Goal: Task Accomplishment & Management: Manage account settings

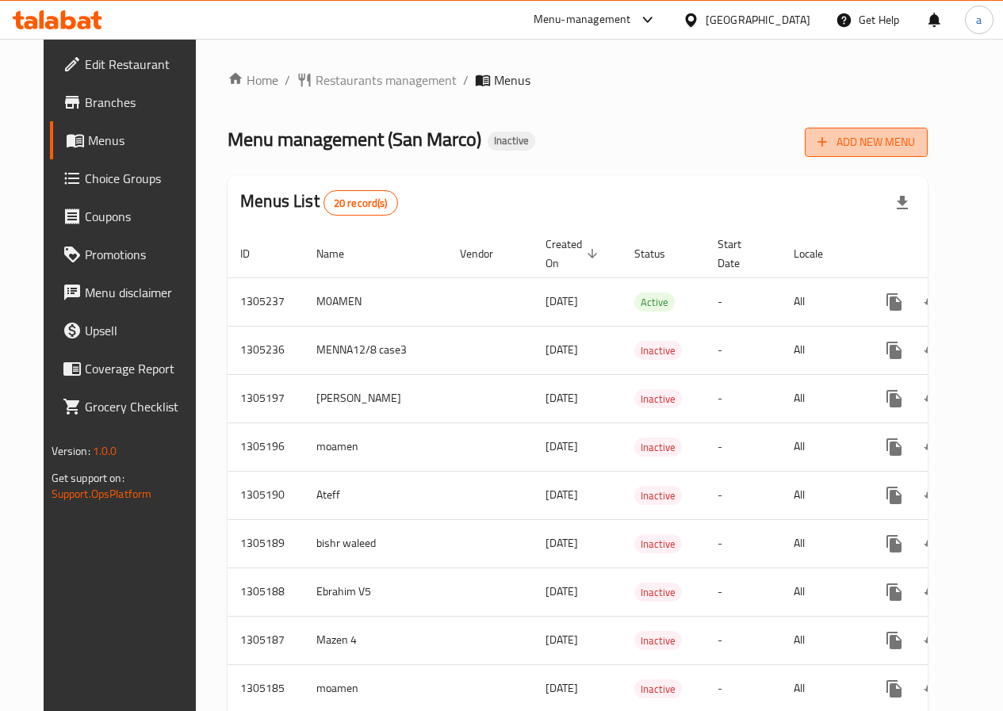
click at [881, 151] on span "Add New Menu" at bounding box center [865, 142] width 97 height 20
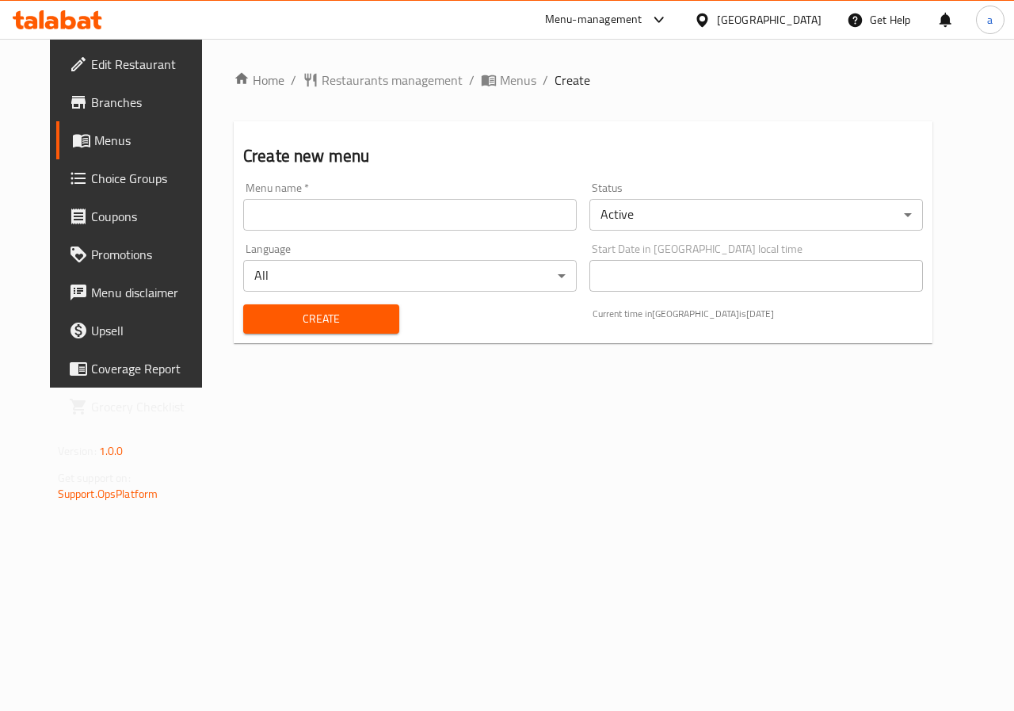
click at [542, 209] on input "text" at bounding box center [410, 215] width 334 height 32
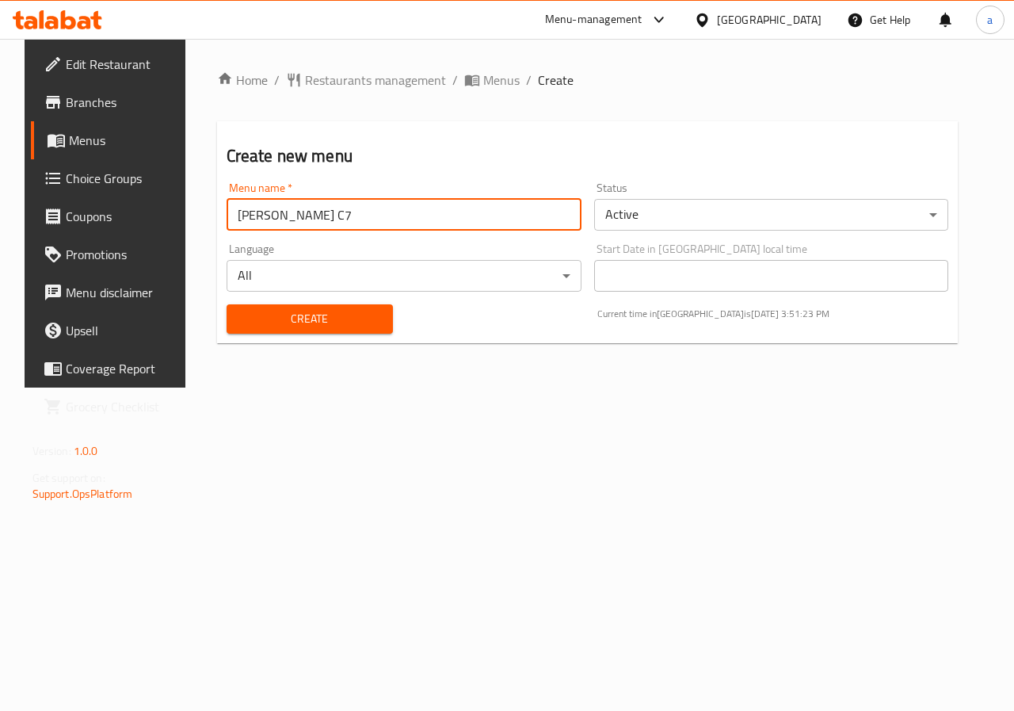
type input "[PERSON_NAME] C7"
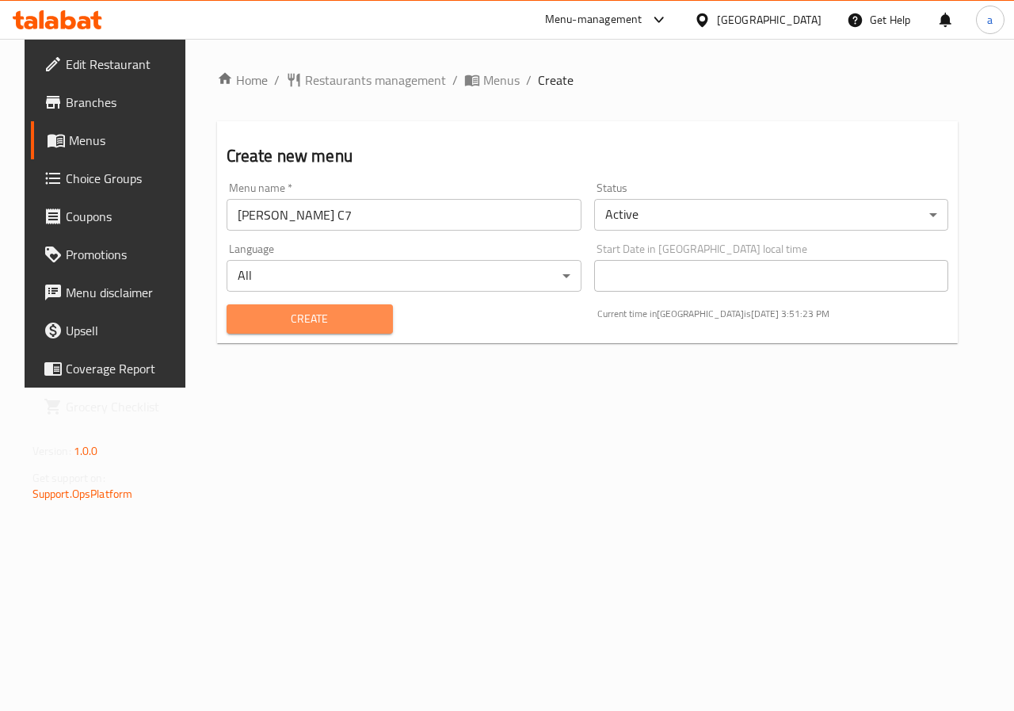
click at [356, 310] on span "Create" at bounding box center [309, 319] width 141 height 20
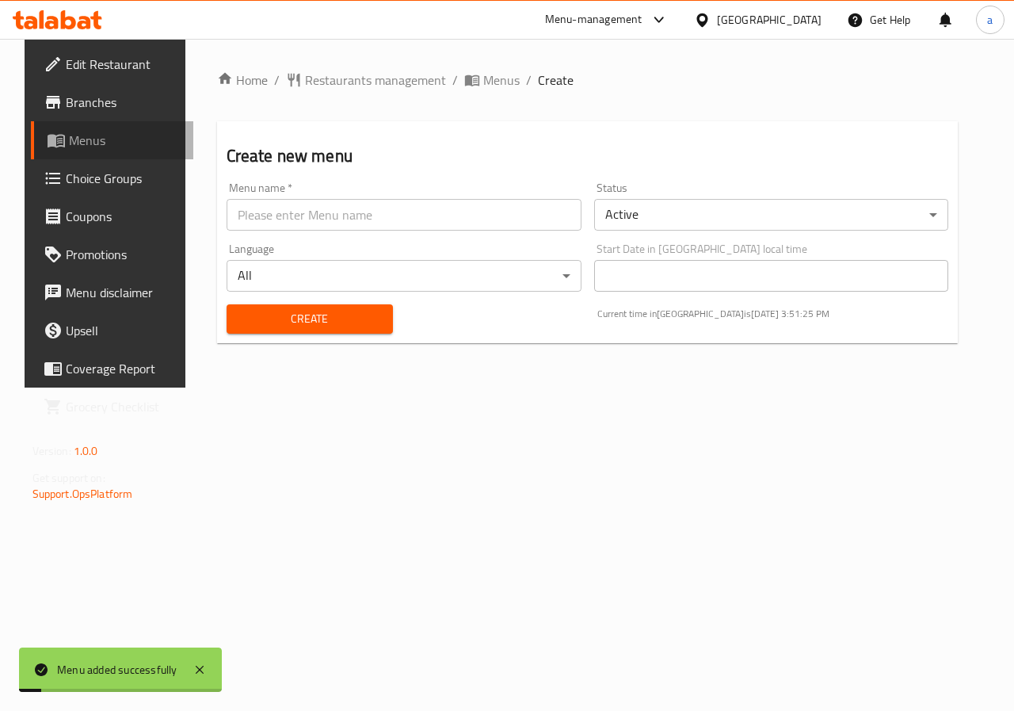
click at [105, 132] on span "Menus" at bounding box center [125, 140] width 113 height 19
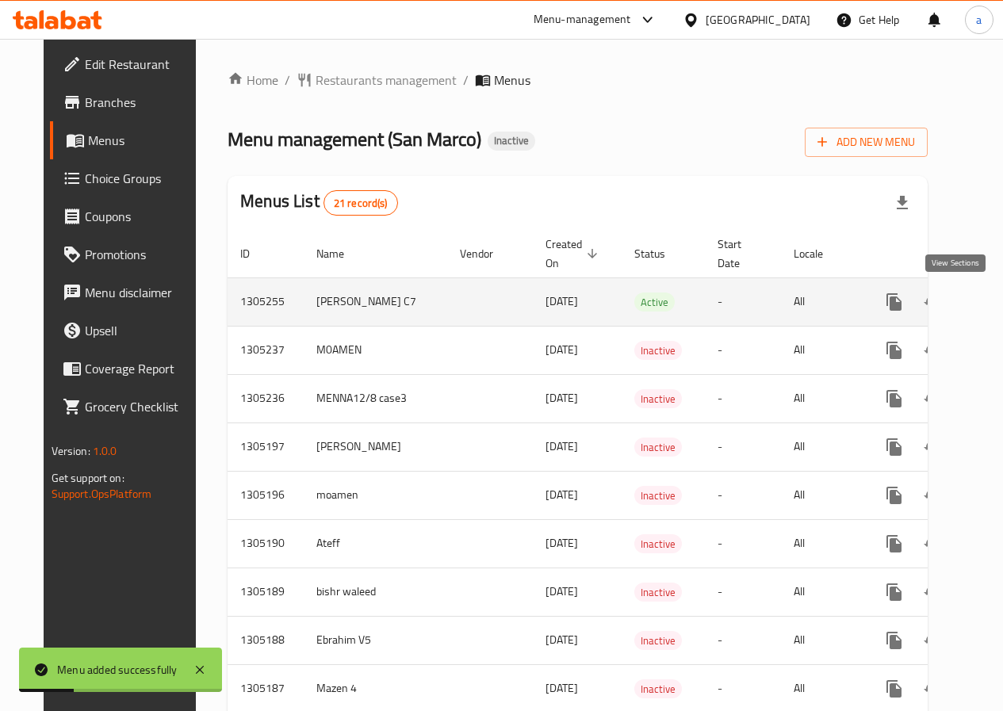
click at [989, 302] on link "enhanced table" at bounding box center [1008, 302] width 38 height 38
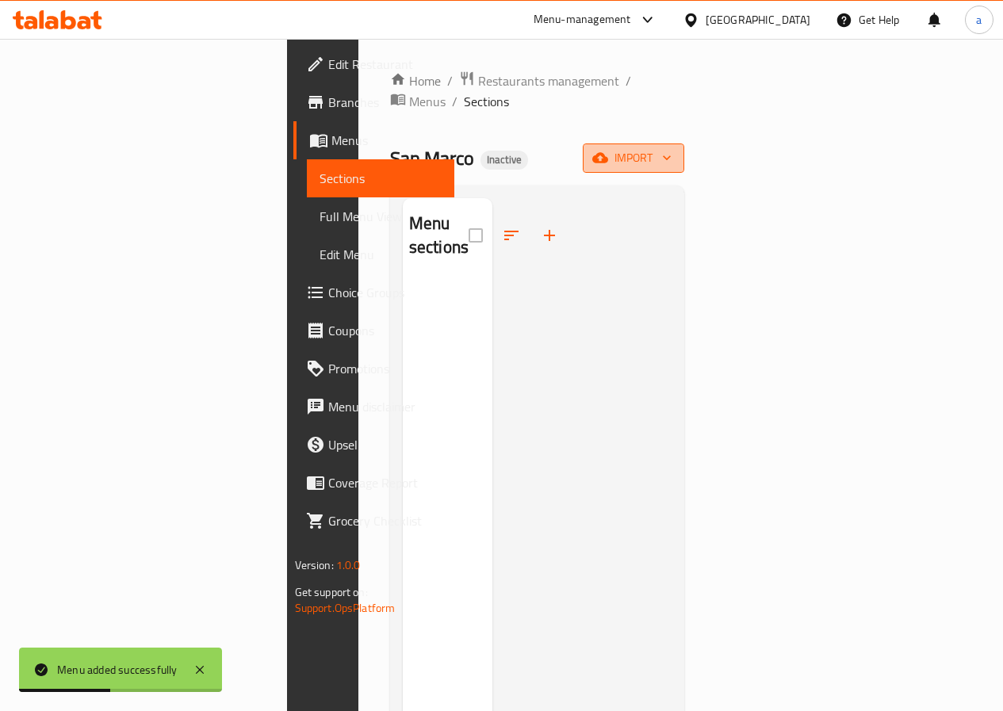
click at [608, 153] on icon "button" at bounding box center [600, 158] width 16 height 10
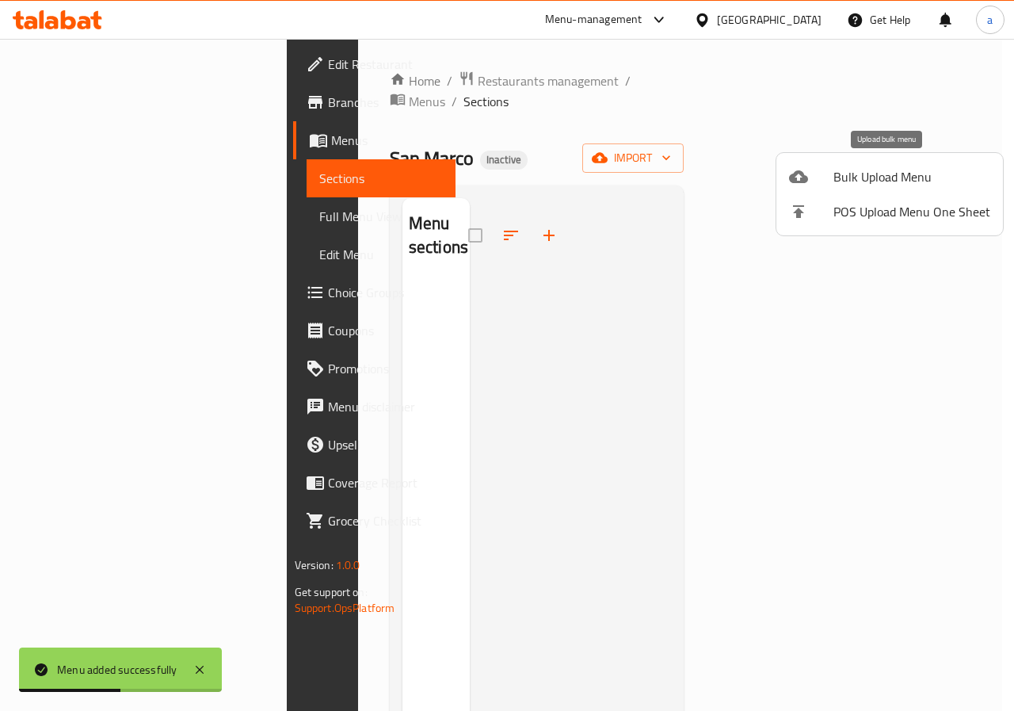
click at [891, 163] on li "Bulk Upload Menu" at bounding box center [890, 176] width 227 height 35
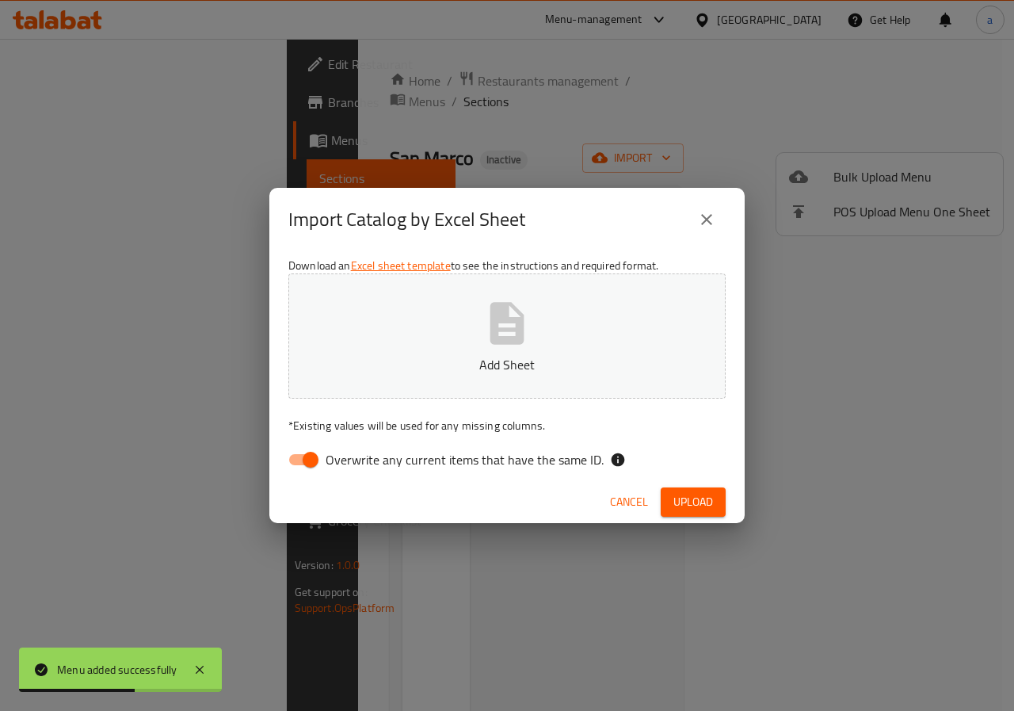
click at [525, 315] on icon "button" at bounding box center [507, 323] width 51 height 51
click at [327, 460] on span "Overwrite any current items that have the same ID." at bounding box center [465, 459] width 278 height 19
click at [327, 460] on input "Overwrite any current items that have the same ID." at bounding box center [311, 460] width 90 height 30
checkbox input "false"
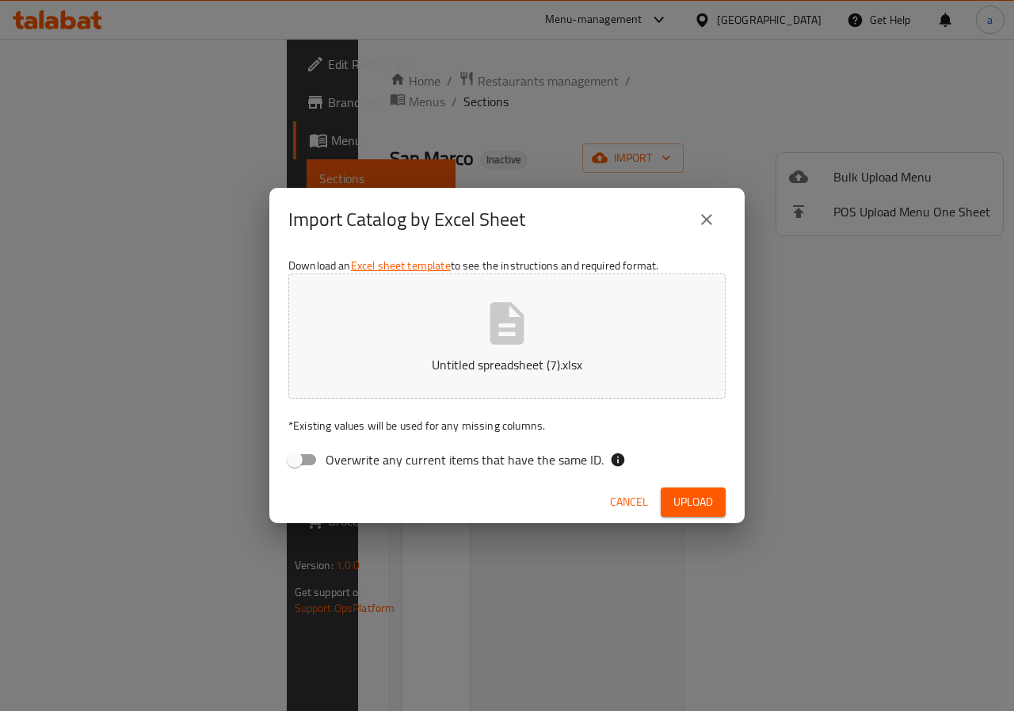
click at [683, 505] on span "Upload" at bounding box center [694, 502] width 40 height 20
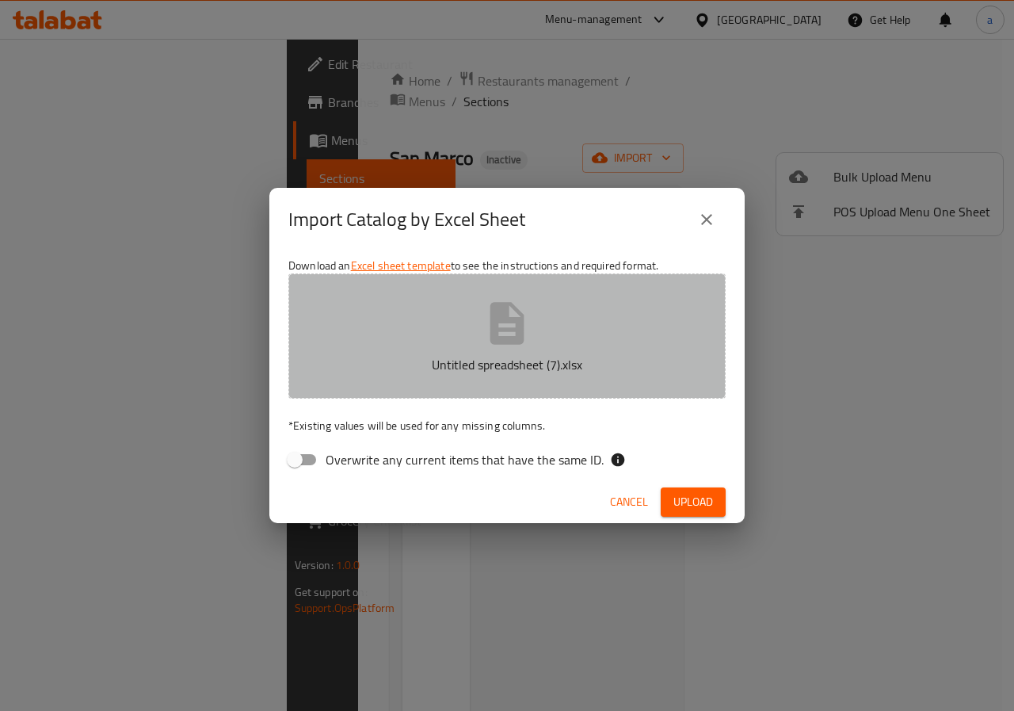
click at [659, 338] on button "Untitled spreadsheet (7).xlsx" at bounding box center [506, 335] width 437 height 125
click at [479, 358] on p "Untitled spreadsheet (7).xlsx" at bounding box center [507, 364] width 388 height 19
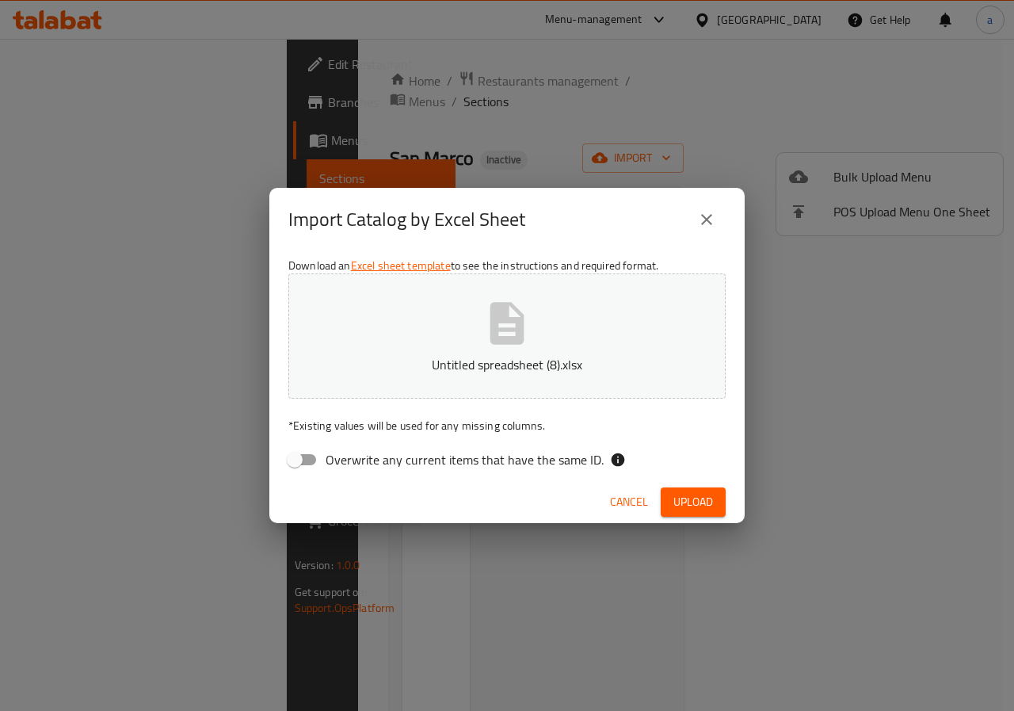
click at [682, 502] on span "Upload" at bounding box center [694, 502] width 40 height 20
click at [702, 224] on icon "close" at bounding box center [706, 219] width 11 height 11
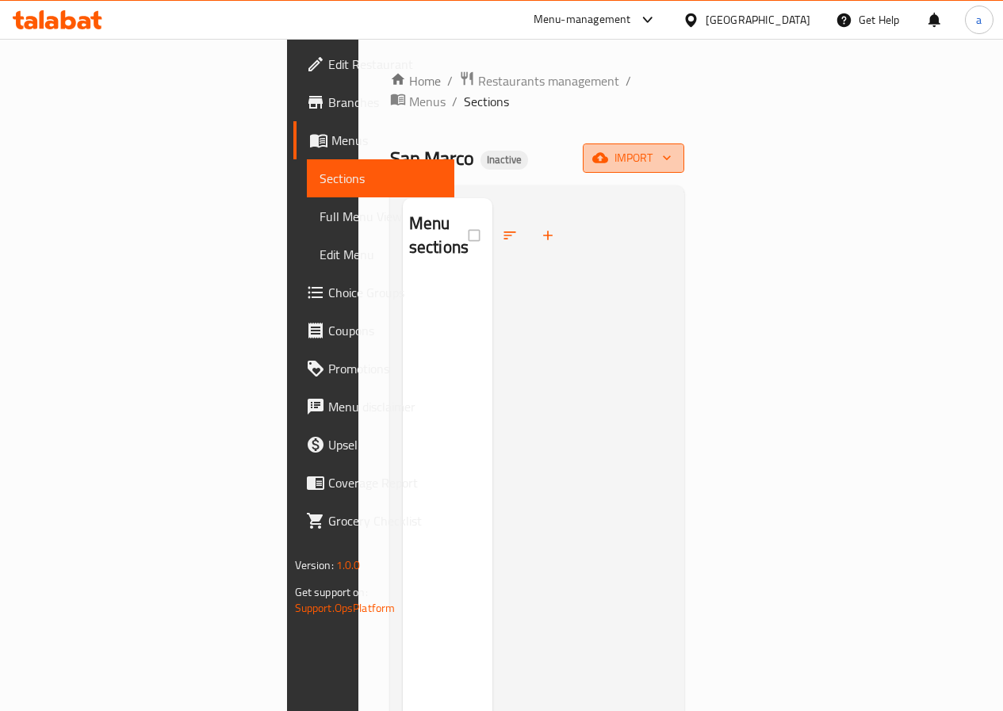
click at [671, 148] on span "import" at bounding box center [633, 158] width 76 height 20
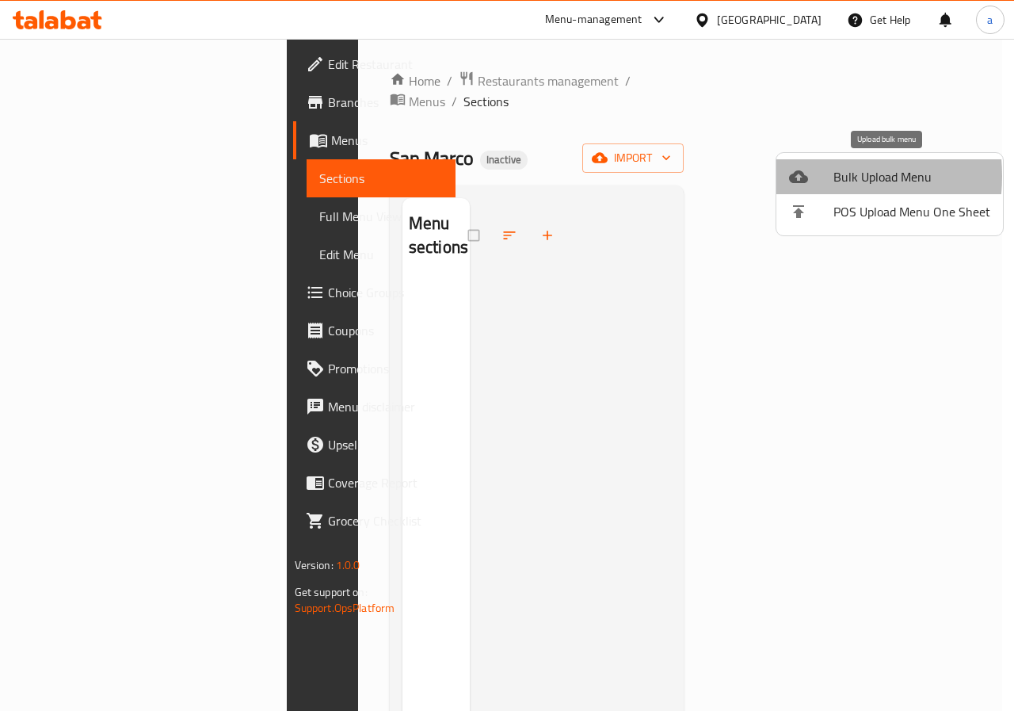
click at [804, 176] on icon at bounding box center [798, 176] width 19 height 13
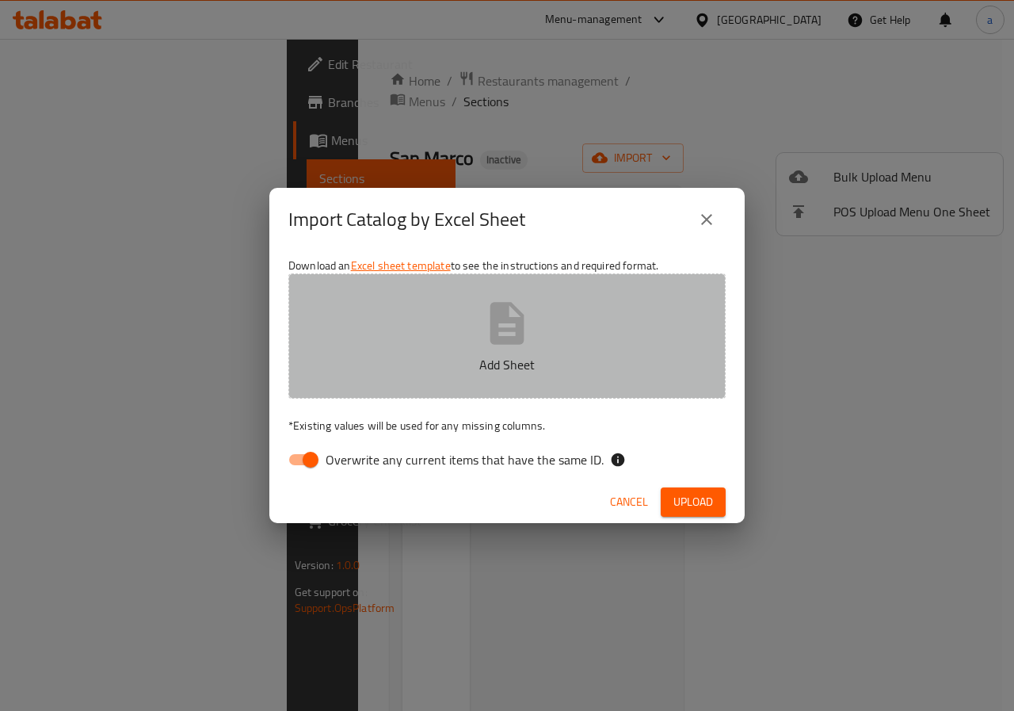
click at [453, 323] on button "Add Sheet" at bounding box center [506, 335] width 437 height 125
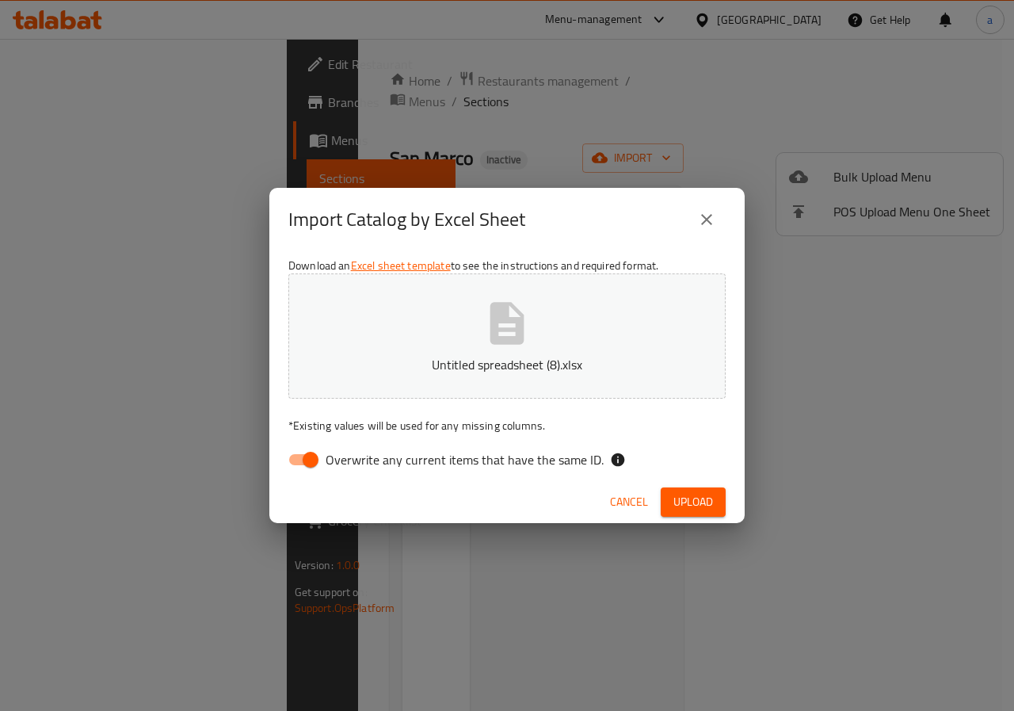
click at [330, 450] on span "Overwrite any current items that have the same ID." at bounding box center [465, 459] width 278 height 19
click at [330, 449] on input "Overwrite any current items that have the same ID." at bounding box center [311, 460] width 90 height 30
checkbox input "false"
click at [686, 496] on span "Upload" at bounding box center [694, 502] width 40 height 20
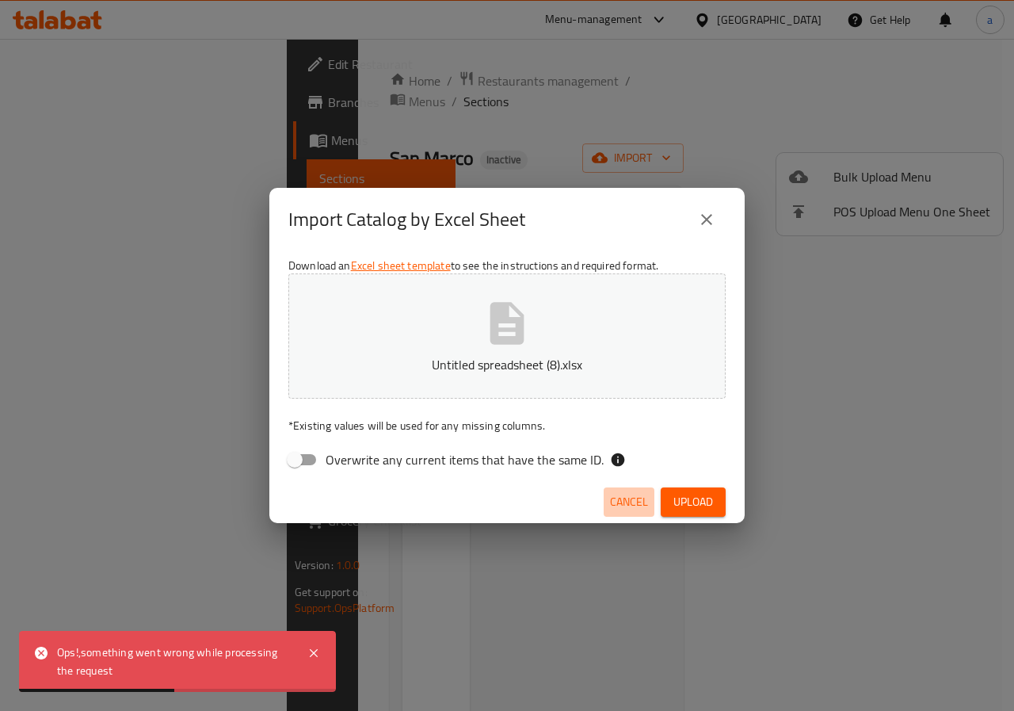
click at [648, 502] on button "Cancel" at bounding box center [629, 501] width 51 height 29
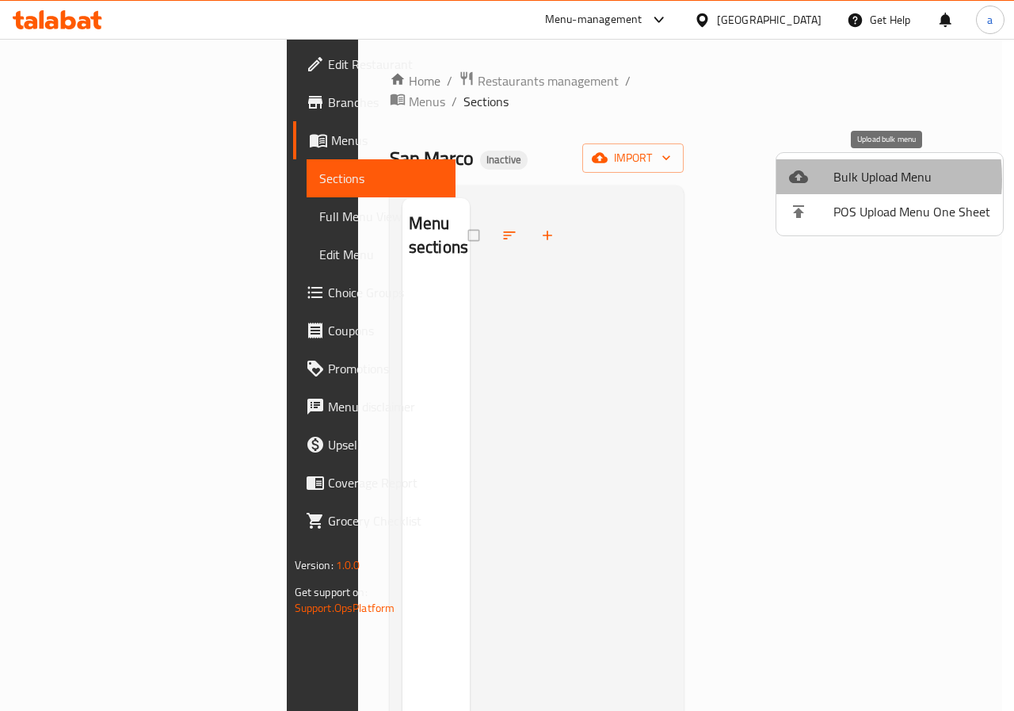
click at [822, 179] on div at bounding box center [811, 176] width 44 height 19
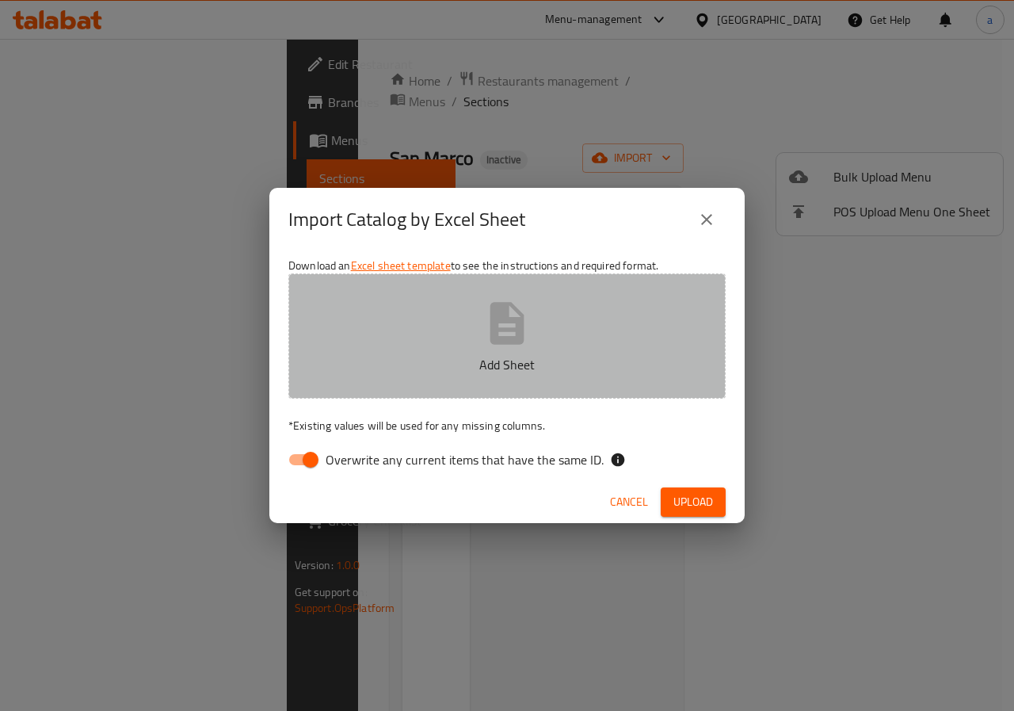
click at [537, 339] on button "Add Sheet" at bounding box center [506, 335] width 437 height 125
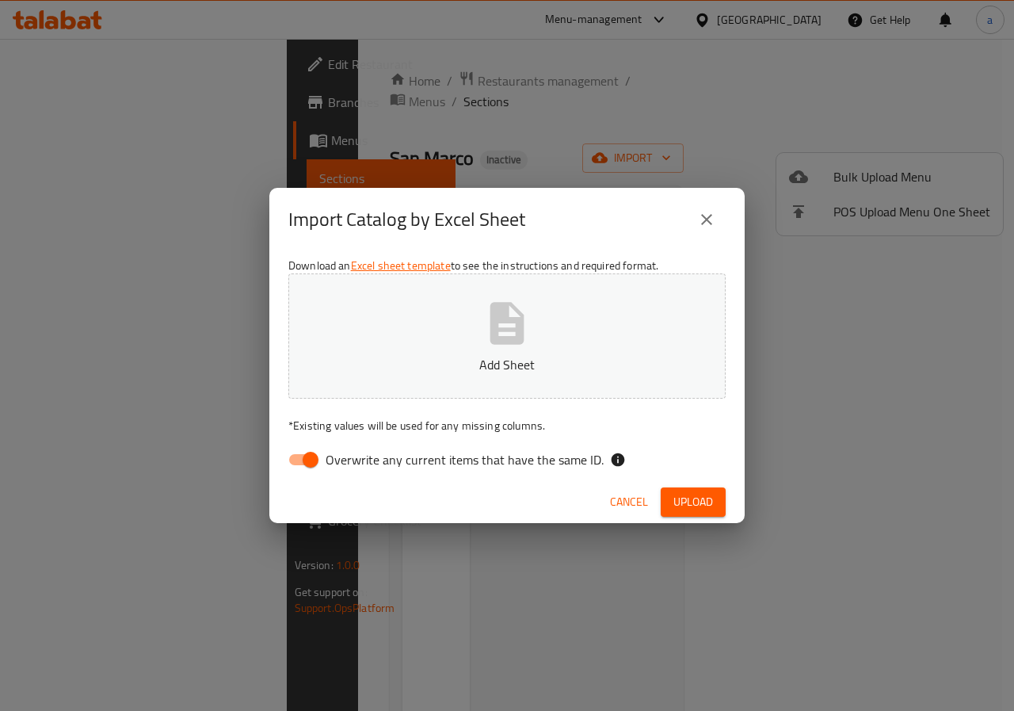
click at [534, 364] on p "Add Sheet" at bounding box center [507, 364] width 388 height 19
click at [498, 451] on span "Overwrite any current items that have the same ID." at bounding box center [465, 459] width 278 height 19
click at [356, 451] on input "Overwrite any current items that have the same ID." at bounding box center [311, 460] width 90 height 30
checkbox input "false"
click at [693, 500] on span "Upload" at bounding box center [694, 502] width 40 height 20
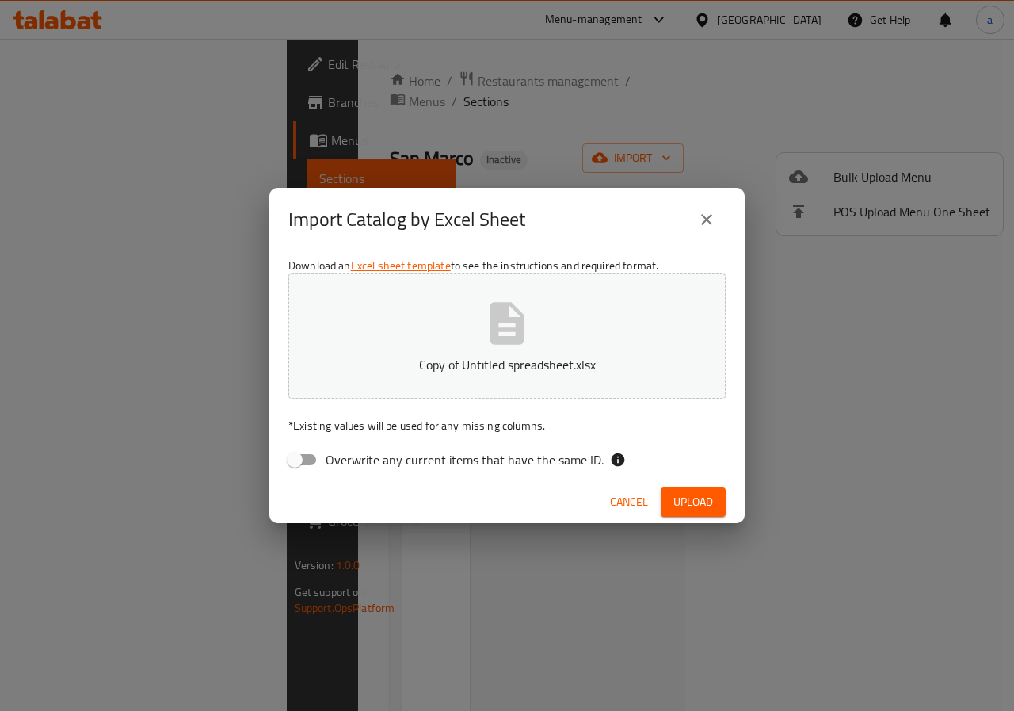
click at [709, 224] on icon "close" at bounding box center [706, 219] width 19 height 19
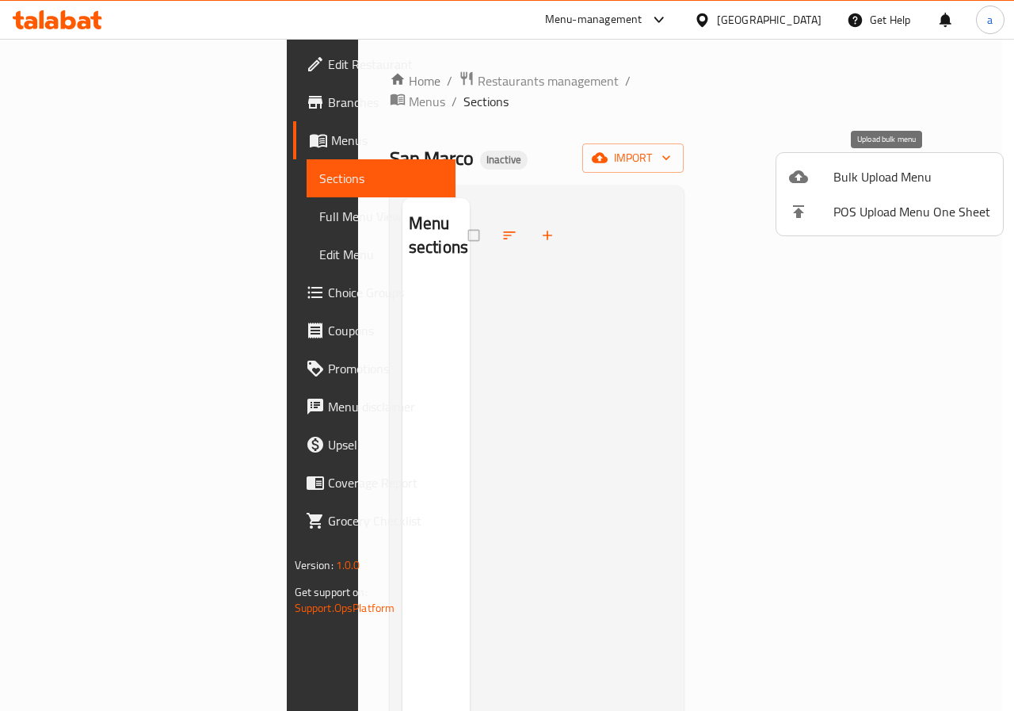
click at [880, 174] on span "Bulk Upload Menu" at bounding box center [912, 176] width 157 height 19
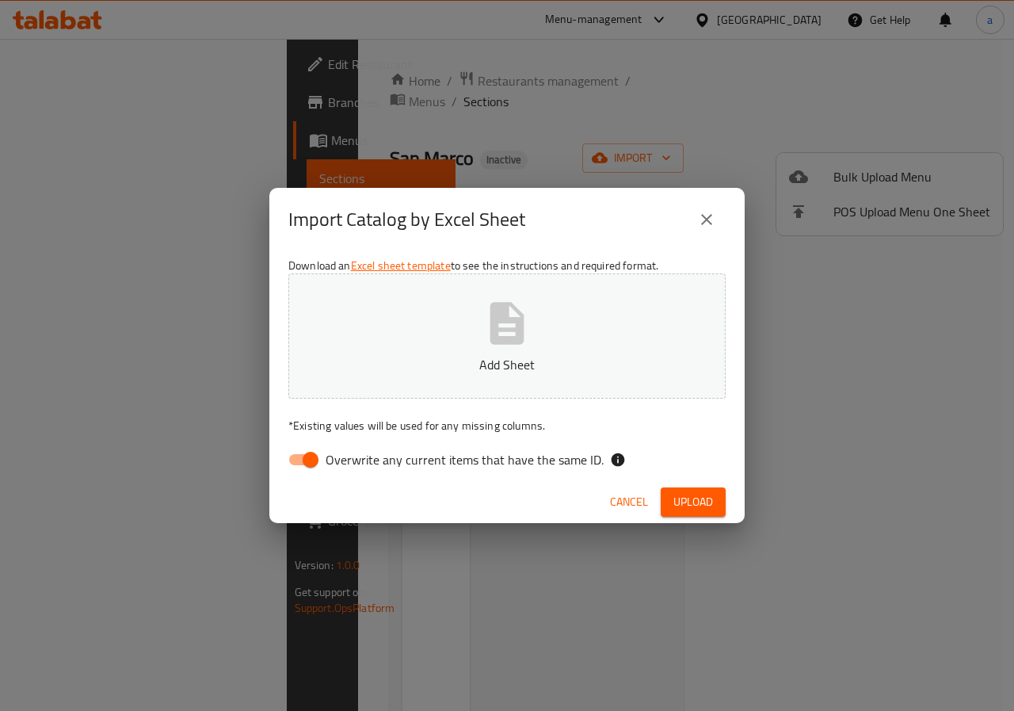
click at [422, 469] on span "Overwrite any current items that have the same ID." at bounding box center [465, 459] width 278 height 19
click at [356, 470] on input "Overwrite any current items that have the same ID." at bounding box center [311, 460] width 90 height 30
checkbox input "false"
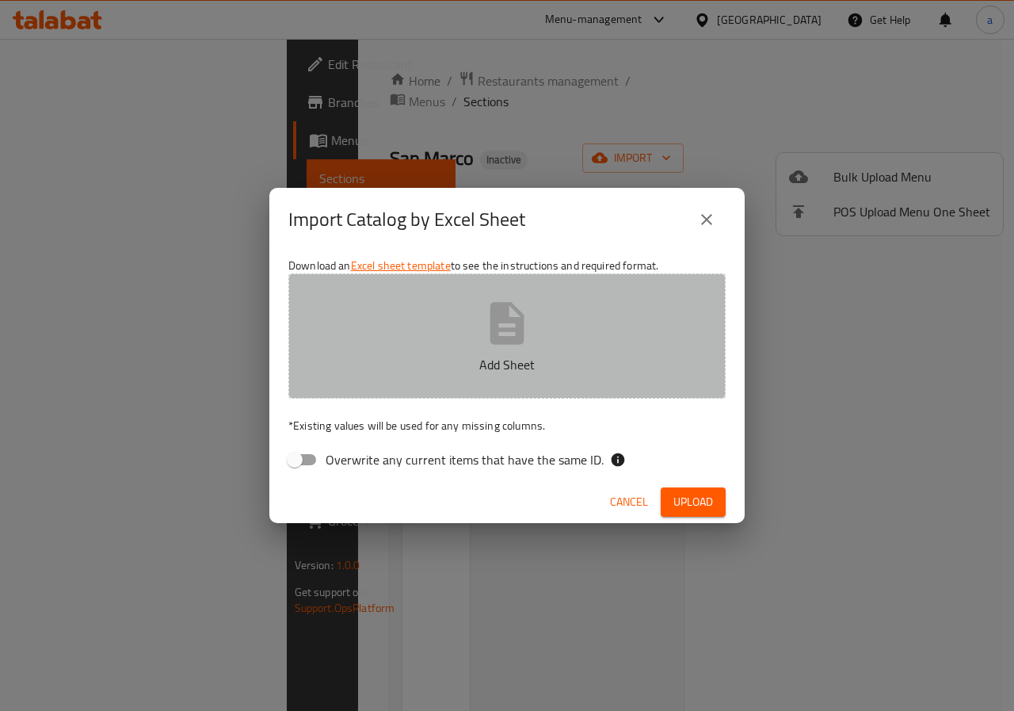
click at [468, 358] on p "Add Sheet" at bounding box center [507, 364] width 388 height 19
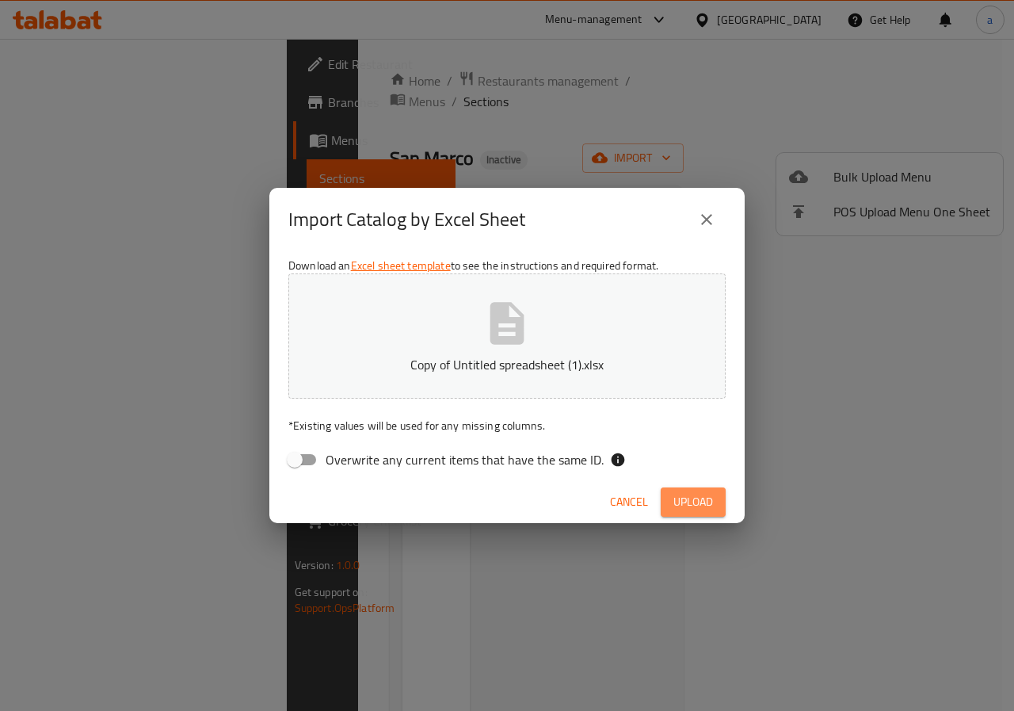
click at [689, 501] on span "Upload" at bounding box center [694, 502] width 40 height 20
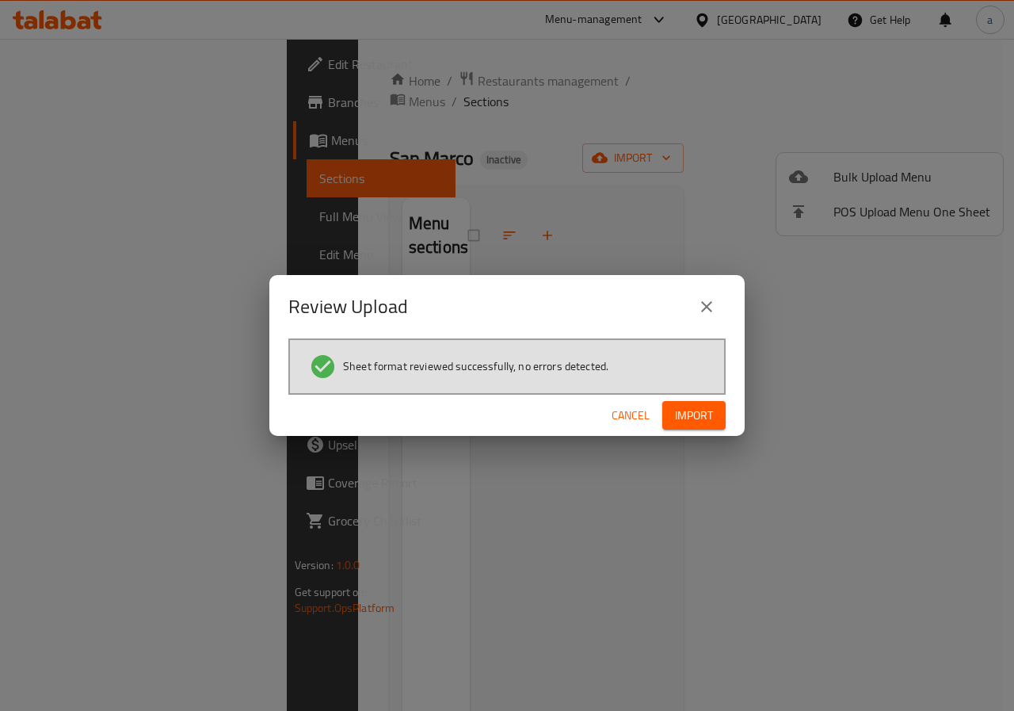
click at [725, 428] on button "Import" at bounding box center [694, 415] width 63 height 29
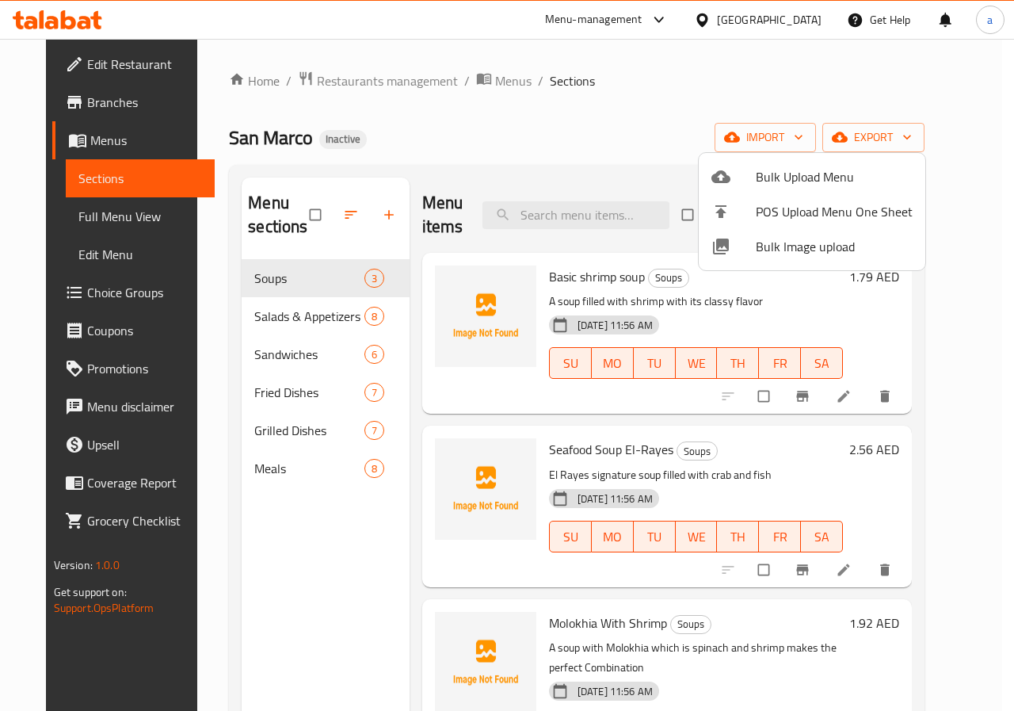
click at [712, 93] on div at bounding box center [507, 355] width 1014 height 711
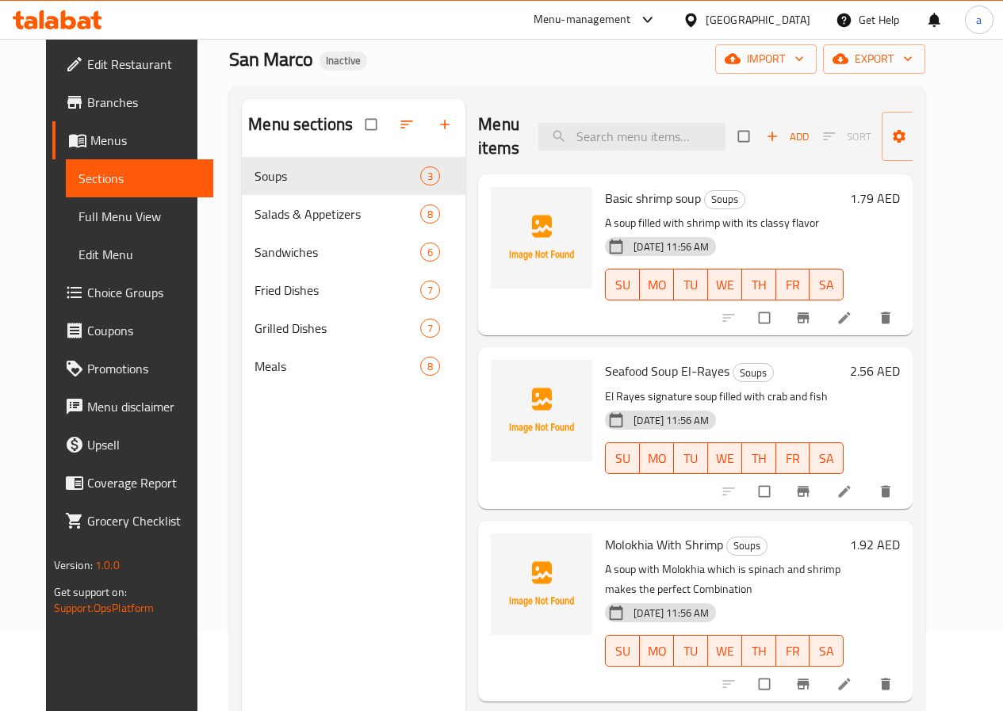
scroll to position [79, 0]
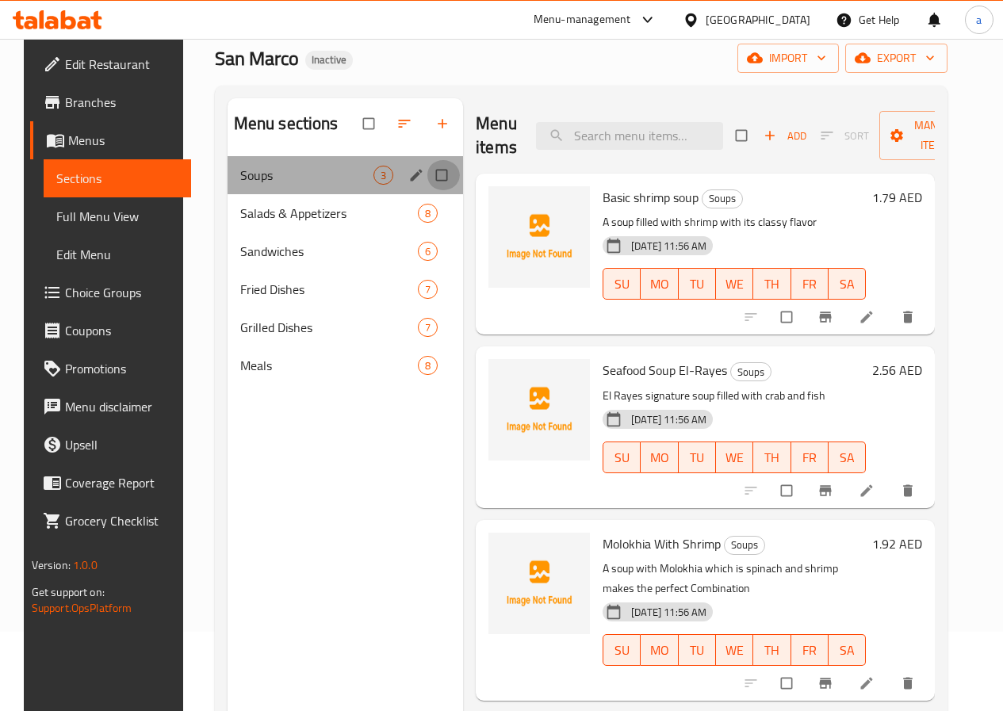
click at [426, 190] on input "Menu sections" at bounding box center [442, 175] width 33 height 30
checkbox input "true"
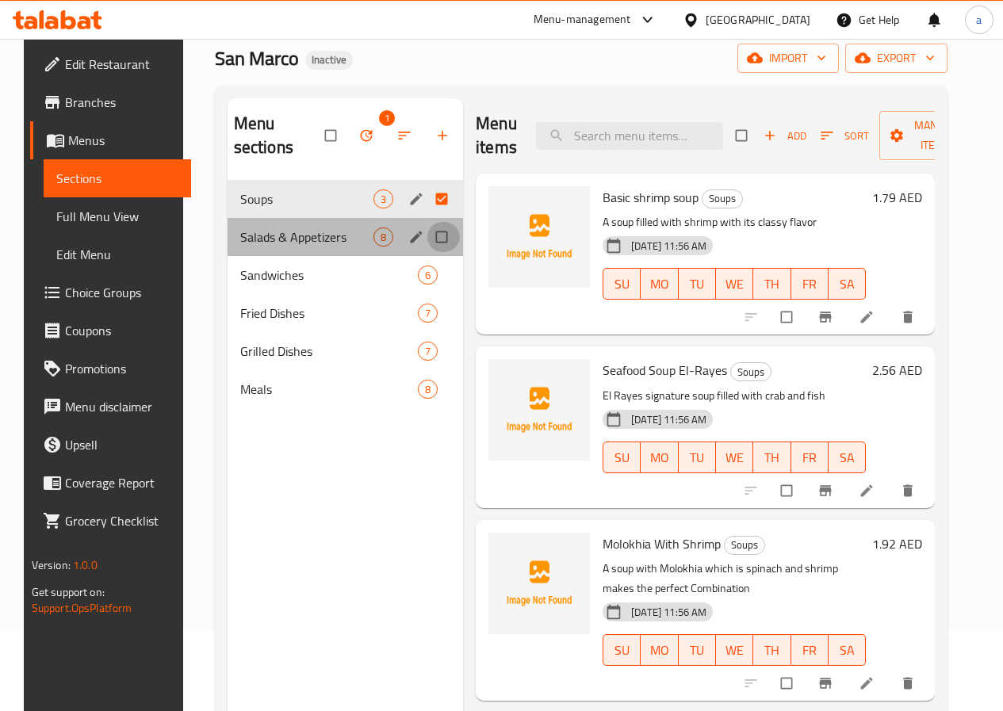
click at [426, 237] on input "Menu sections" at bounding box center [442, 237] width 33 height 30
checkbox input "true"
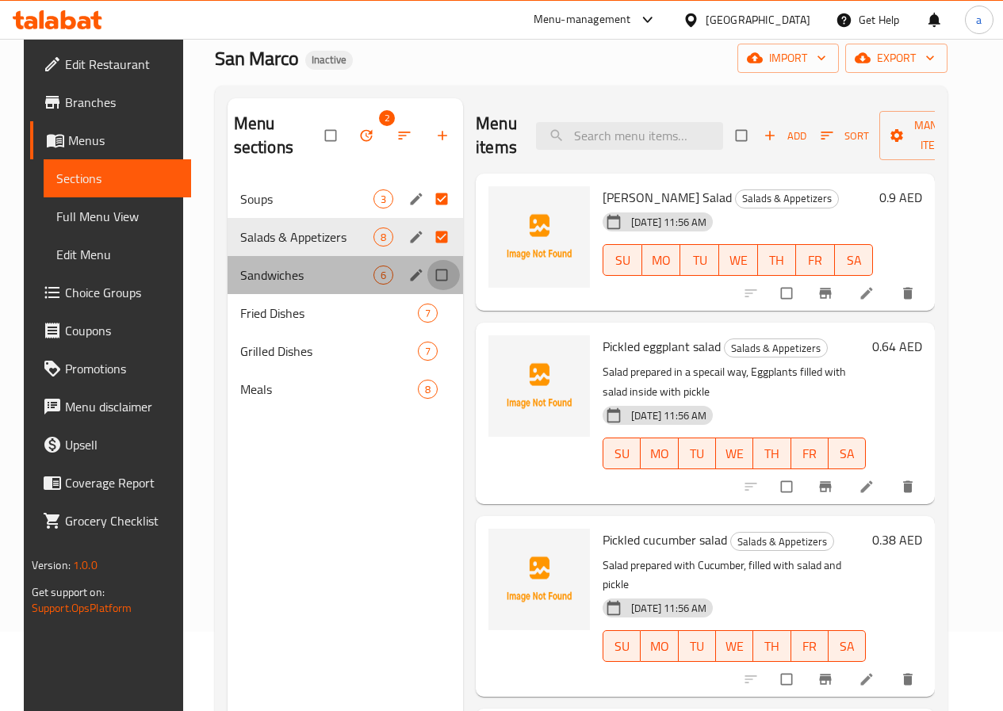
click at [426, 268] on input "Menu sections" at bounding box center [442, 275] width 33 height 30
checkbox input "true"
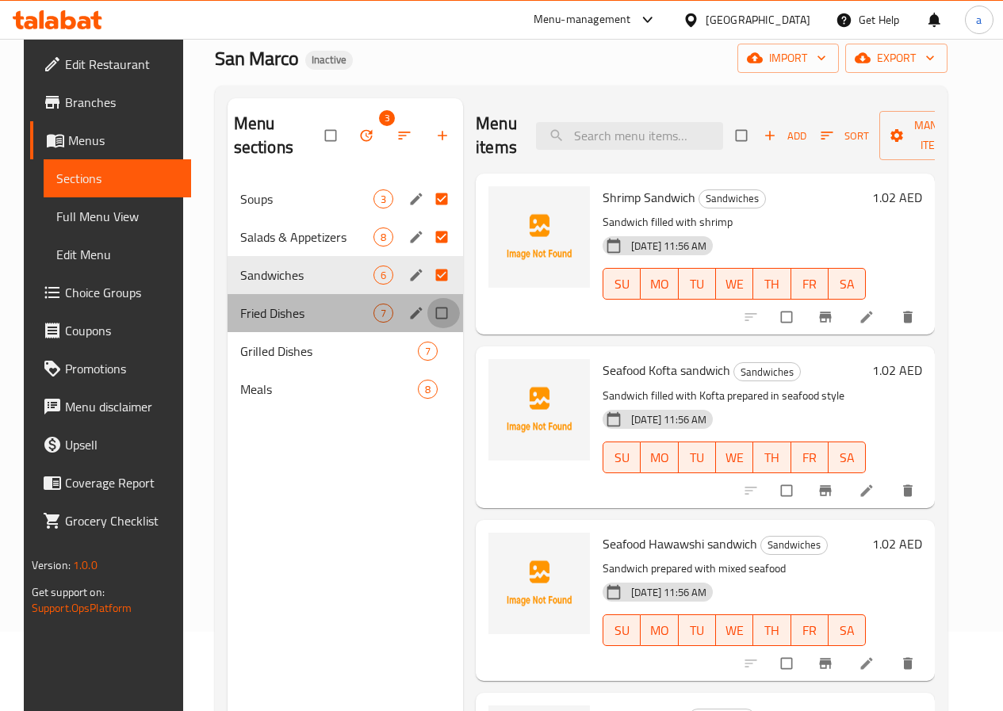
click at [426, 313] on input "Menu sections" at bounding box center [442, 313] width 33 height 30
checkbox input "true"
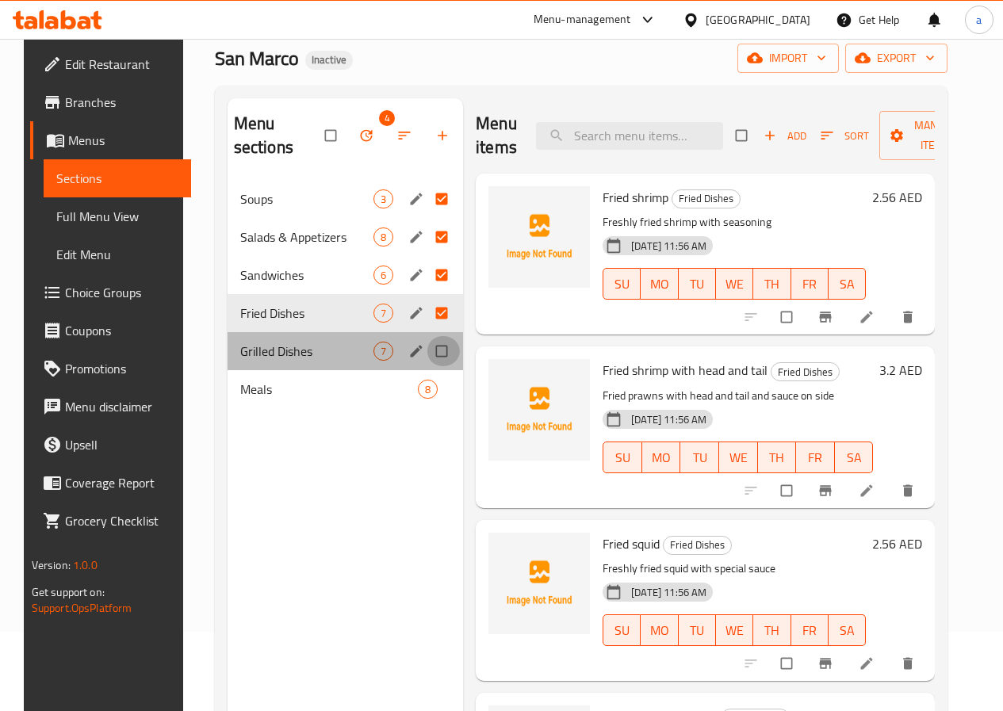
click at [426, 354] on input "Menu sections" at bounding box center [442, 351] width 33 height 30
checkbox input "true"
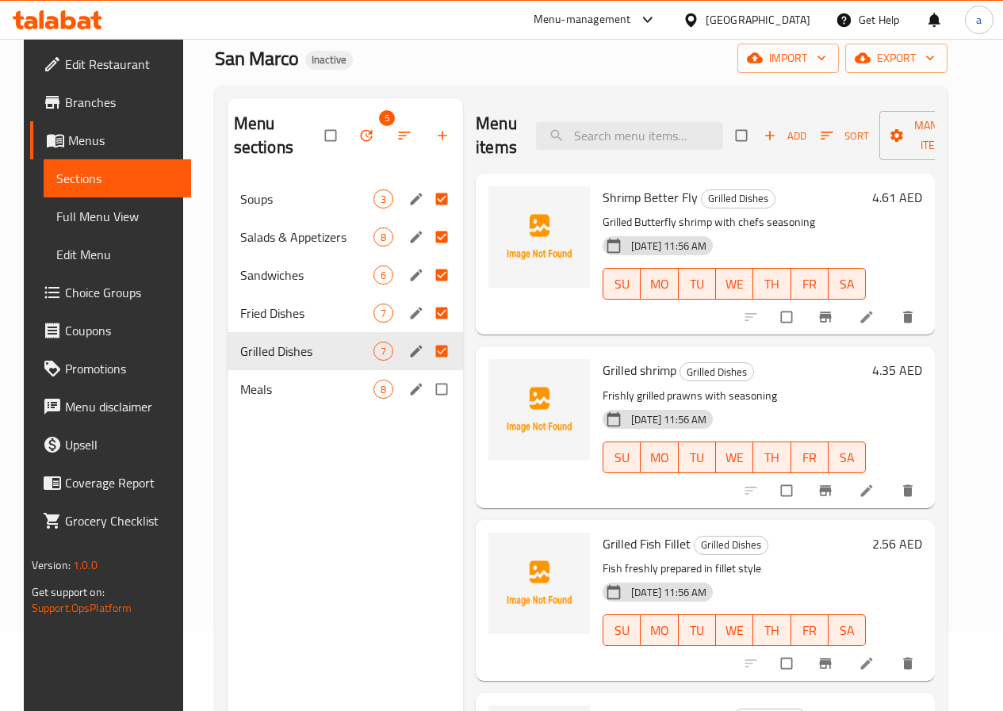
drag, startPoint x: 375, startPoint y: 382, endPoint x: 383, endPoint y: 257, distance: 125.5
click at [426, 385] on input "Menu sections" at bounding box center [442, 389] width 33 height 30
checkbox input "true"
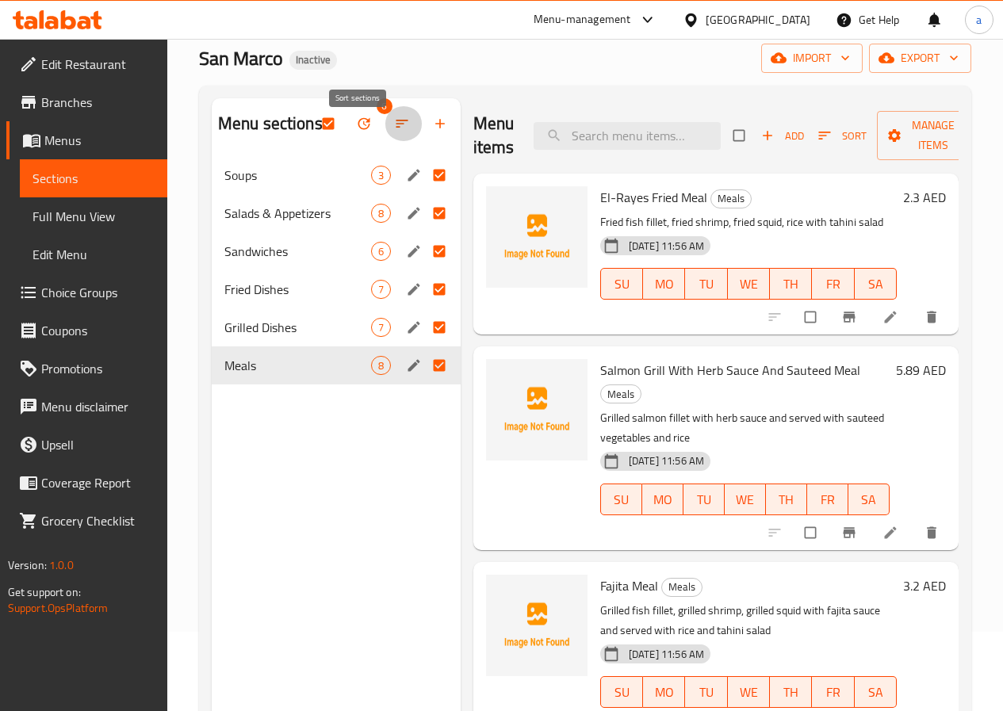
click at [394, 128] on icon "button" at bounding box center [402, 124] width 16 height 16
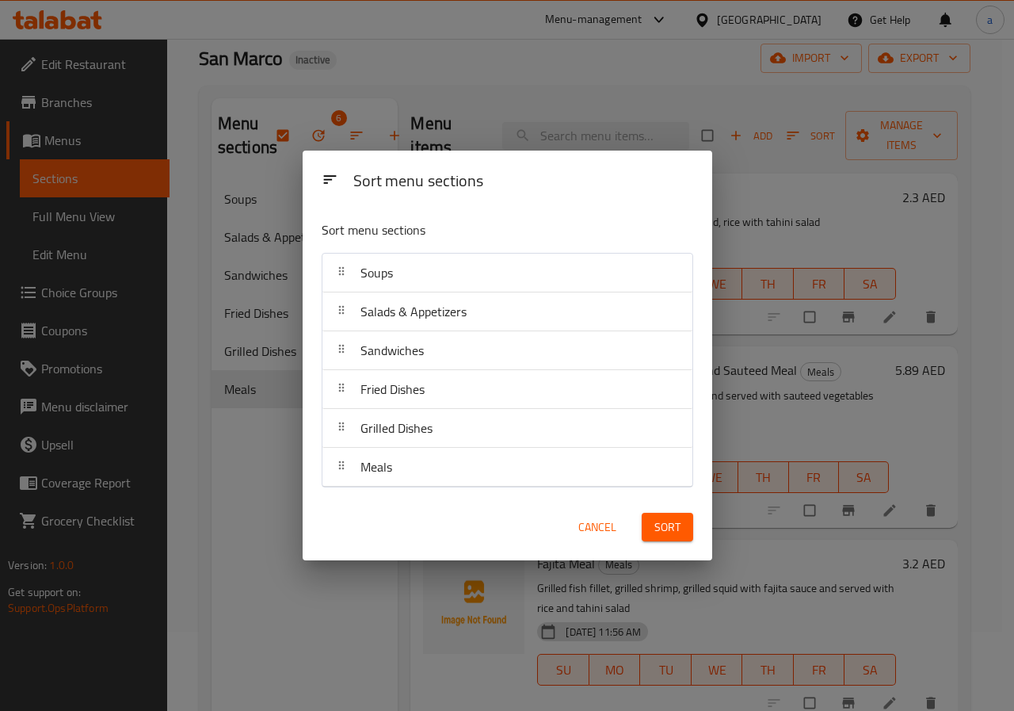
click at [372, 122] on div "Sort menu sections Sort menu sections Soups Salads & Appetizers Sandwiches Frie…" at bounding box center [507, 355] width 1014 height 711
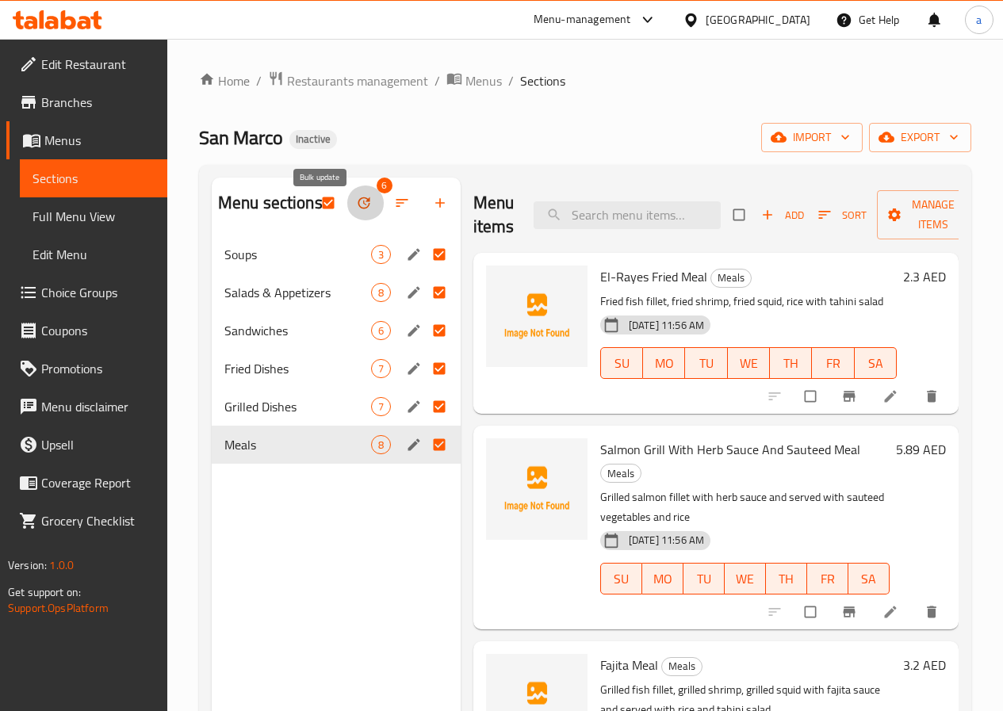
click at [356, 211] on span "button" at bounding box center [365, 203] width 19 height 16
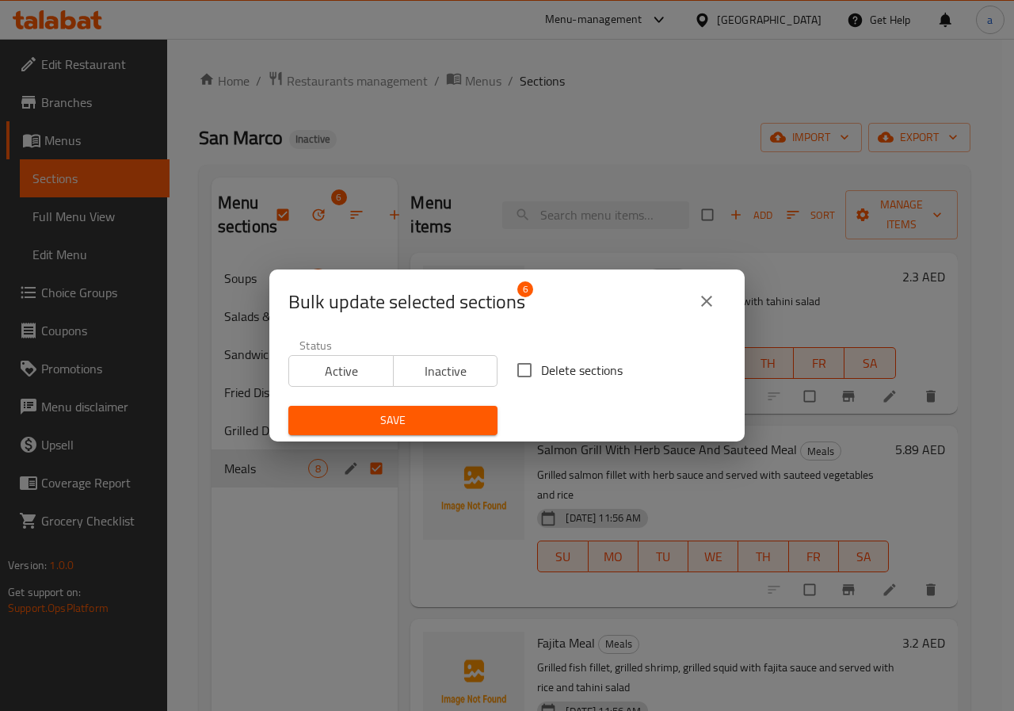
click at [515, 225] on div "Bulk update selected sections 6 Status Active Inactive Delete sections Save" at bounding box center [507, 355] width 1014 height 711
click at [155, 189] on div "Bulk update selected sections 6 Status Active Inactive Delete sections Save" at bounding box center [507, 355] width 1014 height 711
click at [703, 305] on icon "close" at bounding box center [706, 301] width 11 height 11
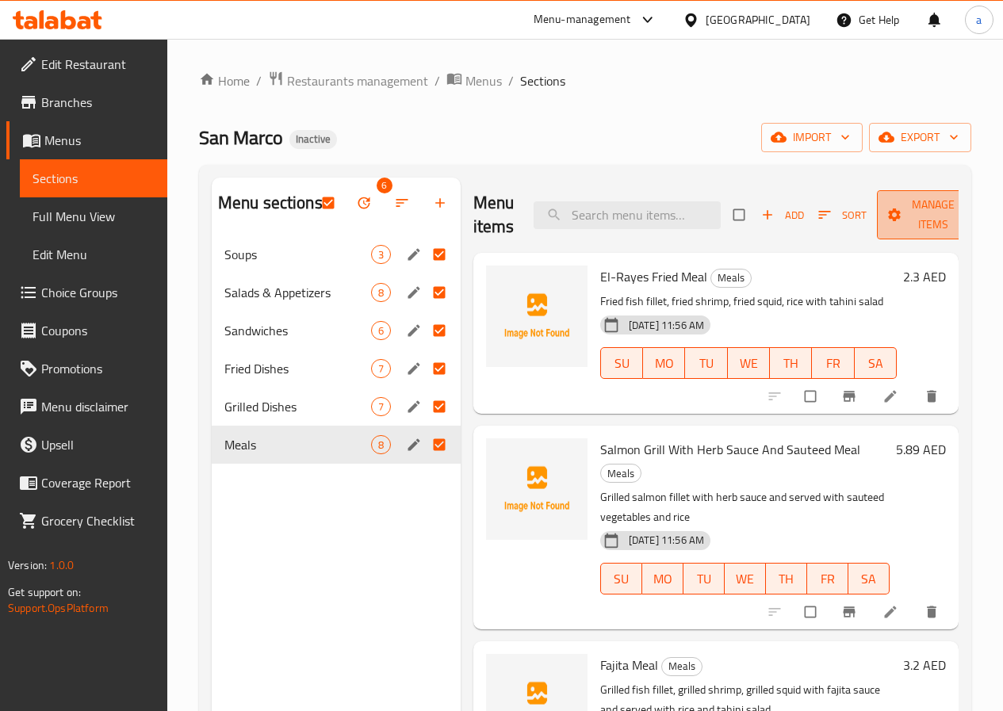
click at [889, 212] on span "Manage items" at bounding box center [932, 215] width 87 height 40
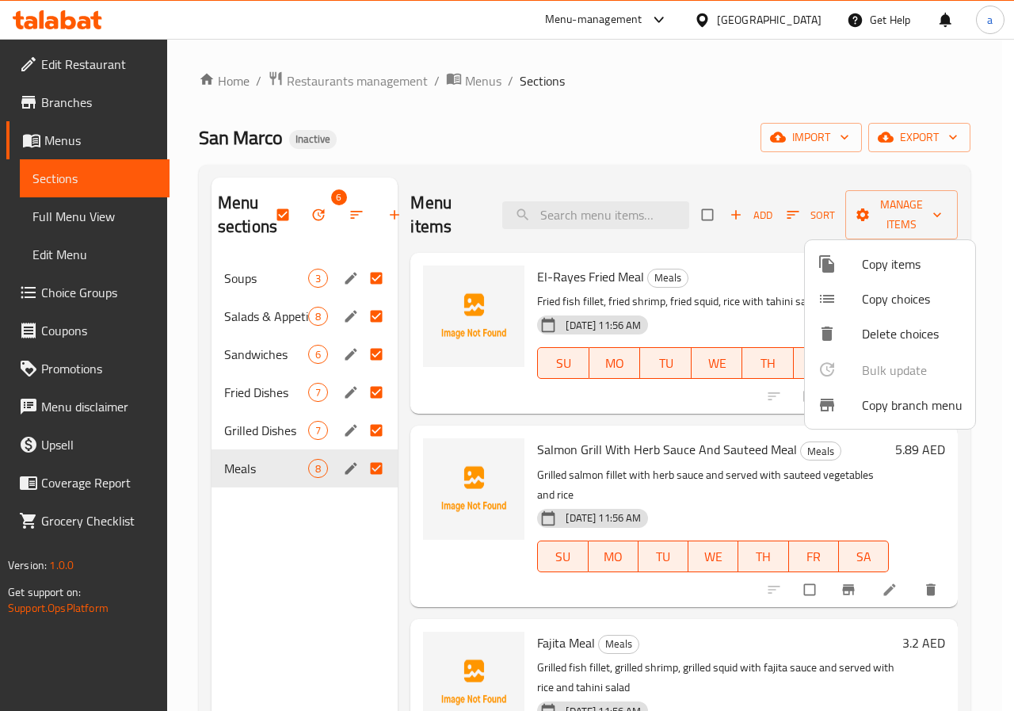
click at [915, 434] on div at bounding box center [507, 355] width 1014 height 711
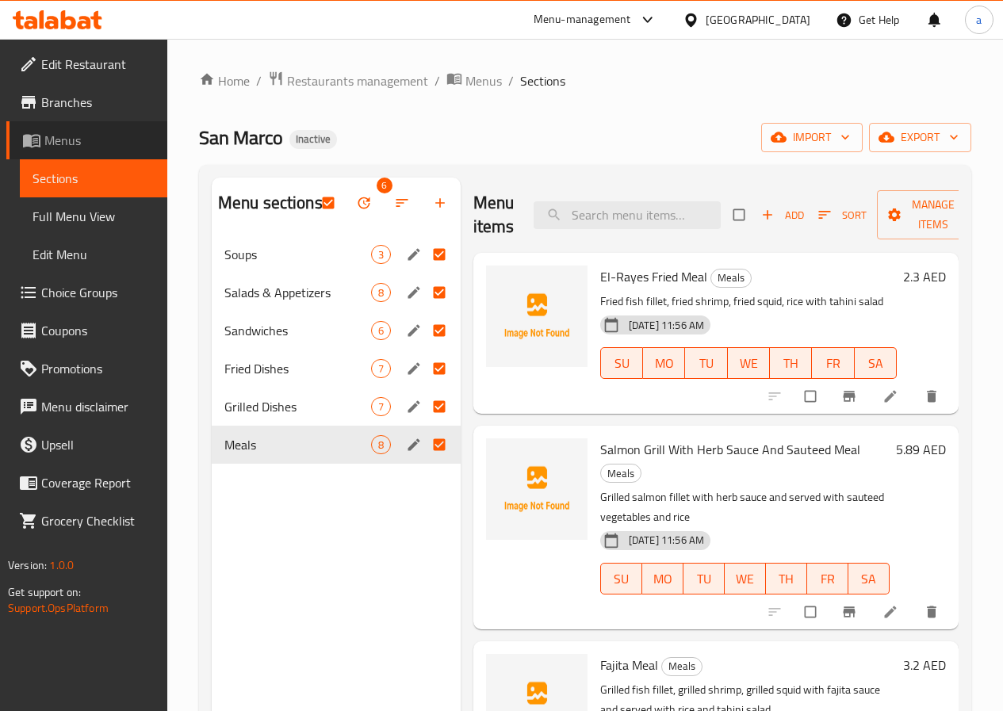
click at [117, 143] on span "Menus" at bounding box center [99, 140] width 110 height 19
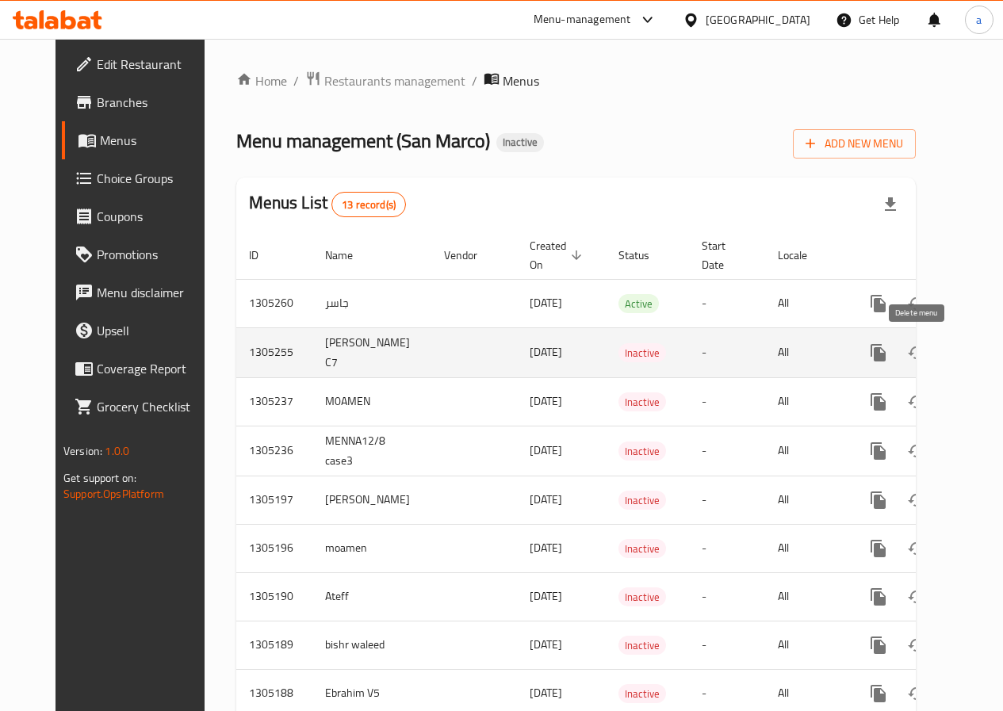
click at [949, 346] on icon "enhanced table" at bounding box center [954, 353] width 11 height 14
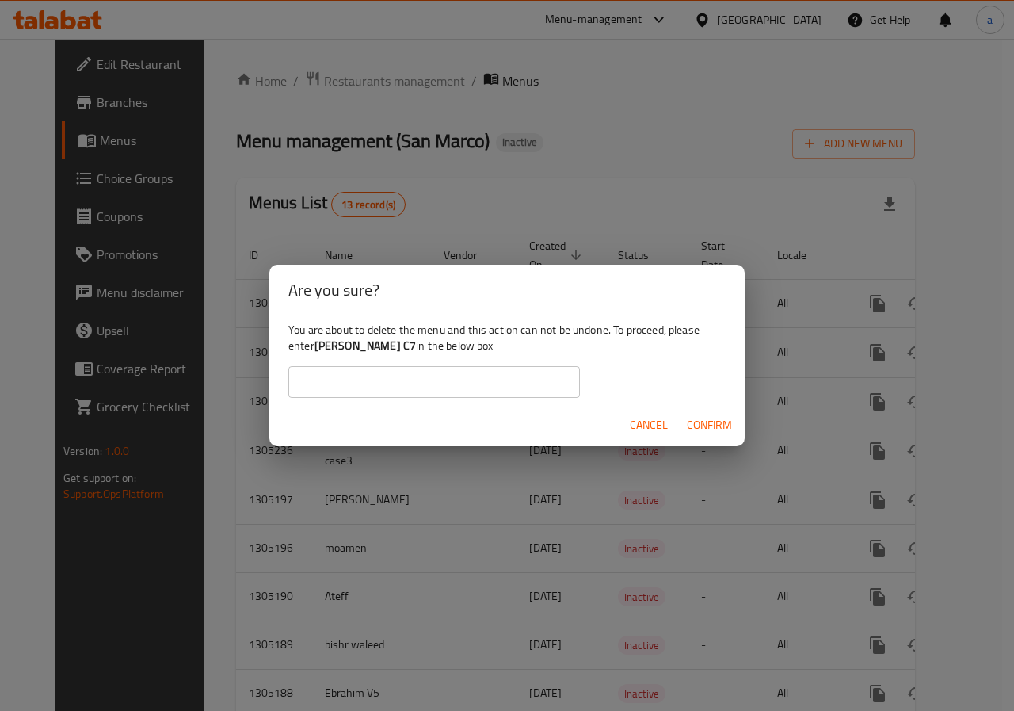
drag, startPoint x: 514, startPoint y: 380, endPoint x: 402, endPoint y: 348, distance: 116.2
click at [514, 380] on input "text" at bounding box center [434, 382] width 292 height 32
drag, startPoint x: 396, startPoint y: 339, endPoint x: 317, endPoint y: 343, distance: 79.4
click at [317, 343] on div "You are about to delete the menu and this action can not be undone. To proceed,…" at bounding box center [507, 359] width 476 height 89
copy b "[PERSON_NAME] C7"
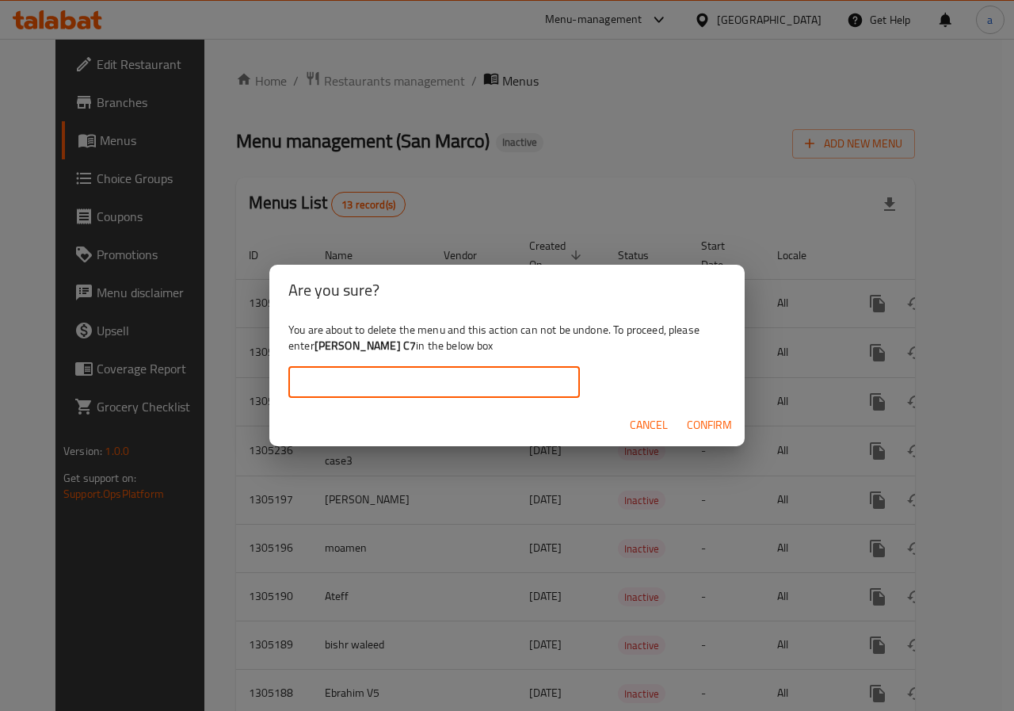
click at [396, 373] on input "text" at bounding box center [434, 382] width 292 height 32
paste input "[PERSON_NAME] C7"
type input "[PERSON_NAME] C7"
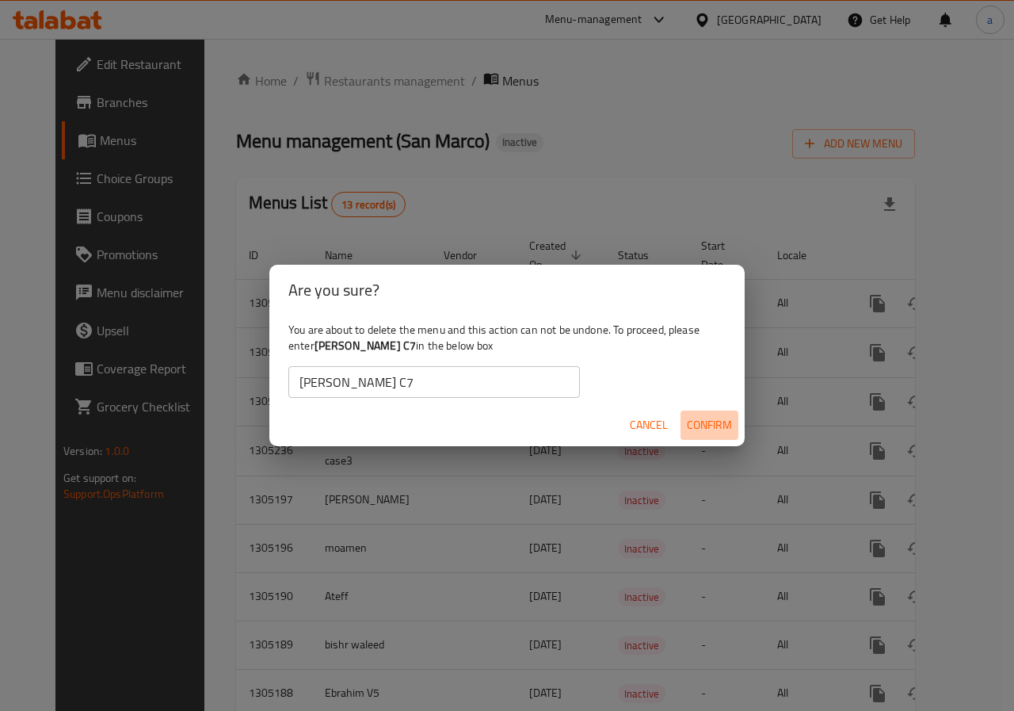
click at [690, 422] on span "Confirm" at bounding box center [709, 425] width 45 height 20
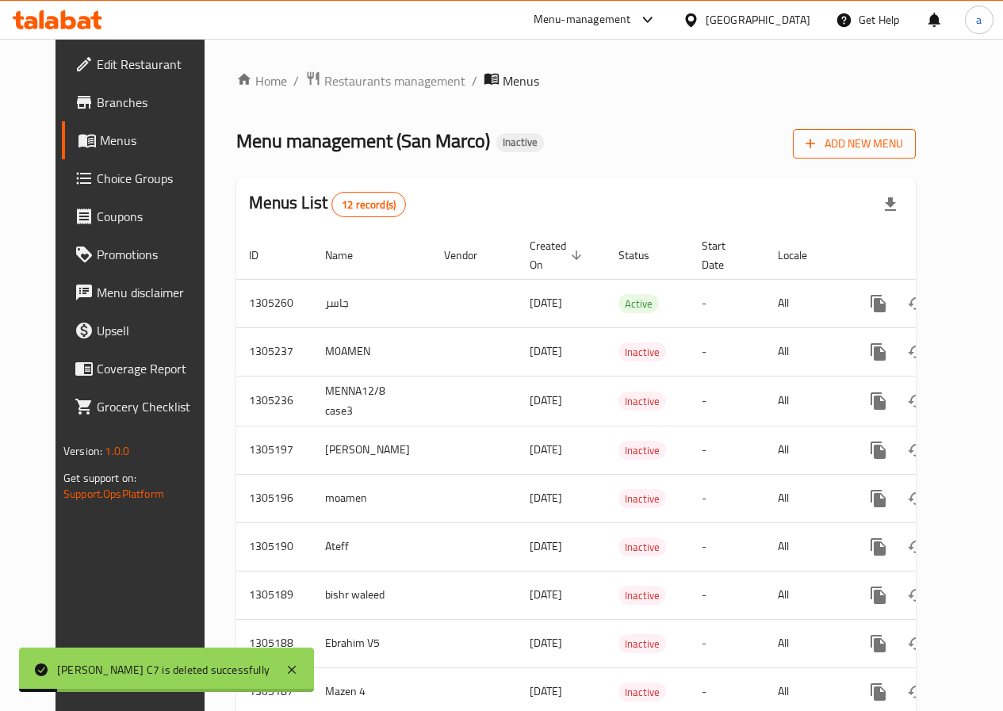
click at [818, 147] on icon "button" at bounding box center [810, 144] width 16 height 16
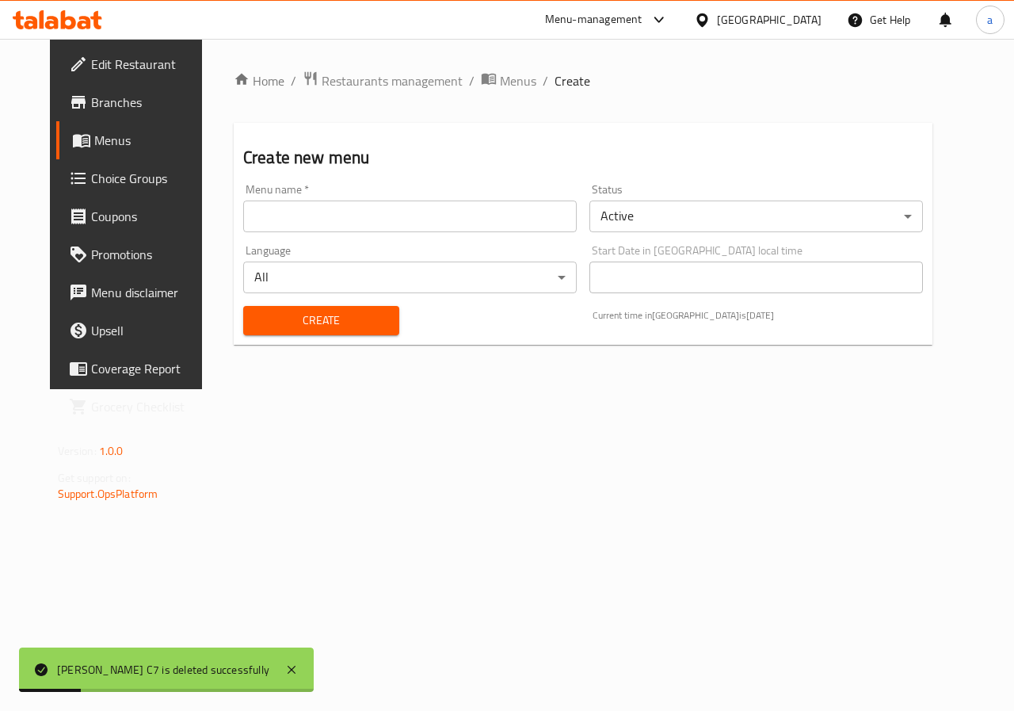
click at [448, 224] on input "text" at bounding box center [410, 217] width 334 height 32
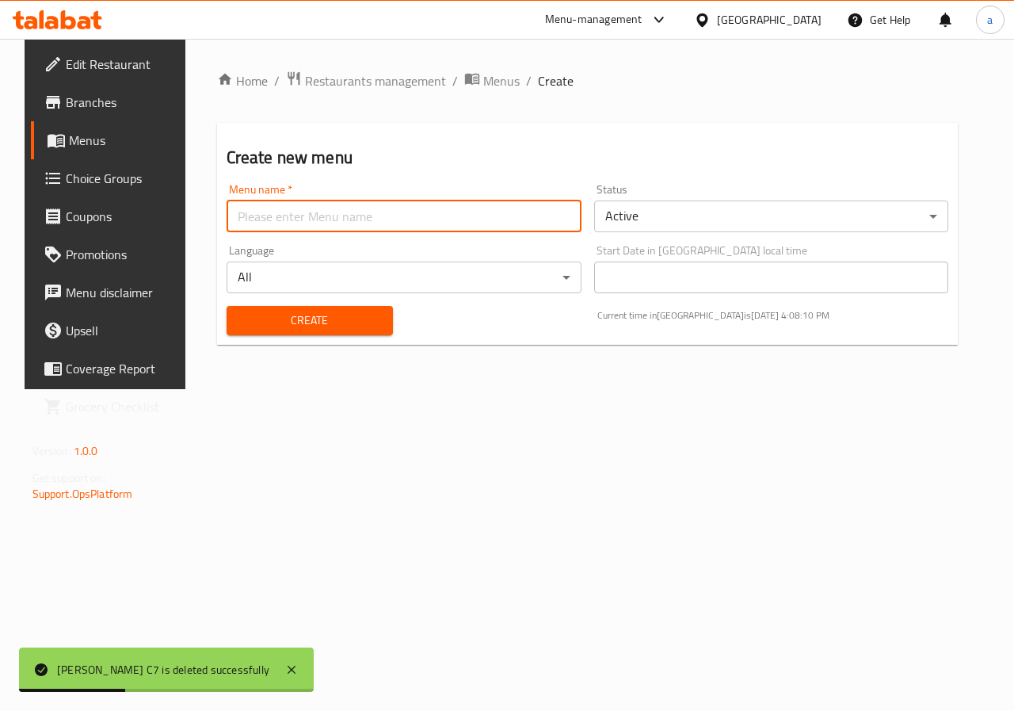
paste input "[PERSON_NAME] C7"
type input "[PERSON_NAME] C7"
click at [261, 319] on span "Create" at bounding box center [309, 321] width 141 height 20
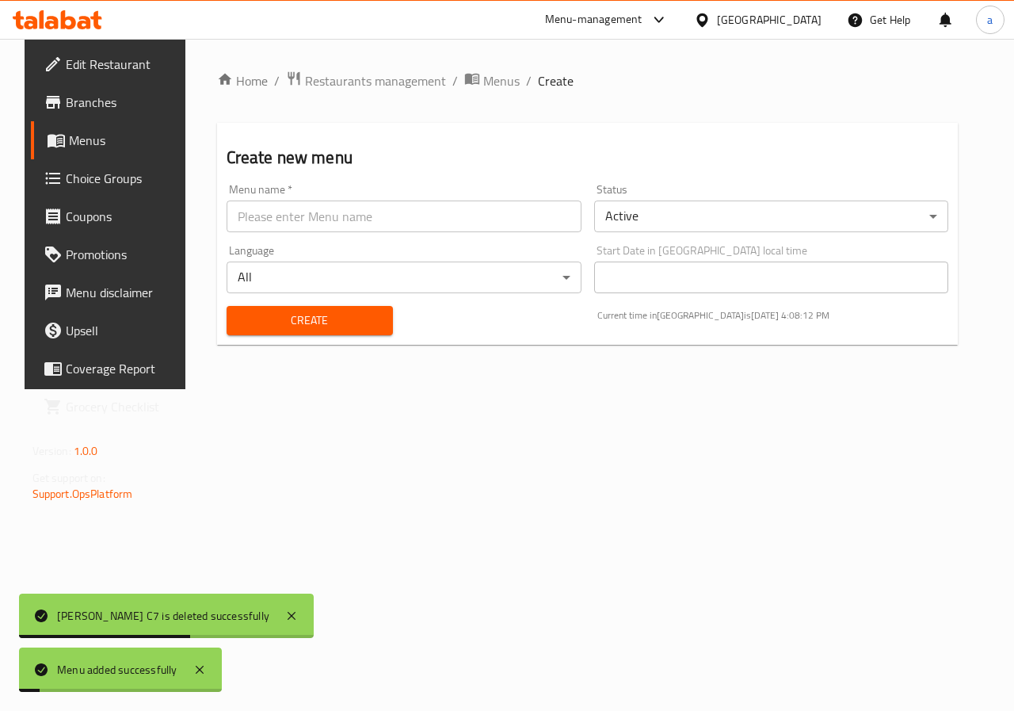
click at [109, 151] on link "Menus" at bounding box center [112, 140] width 163 height 38
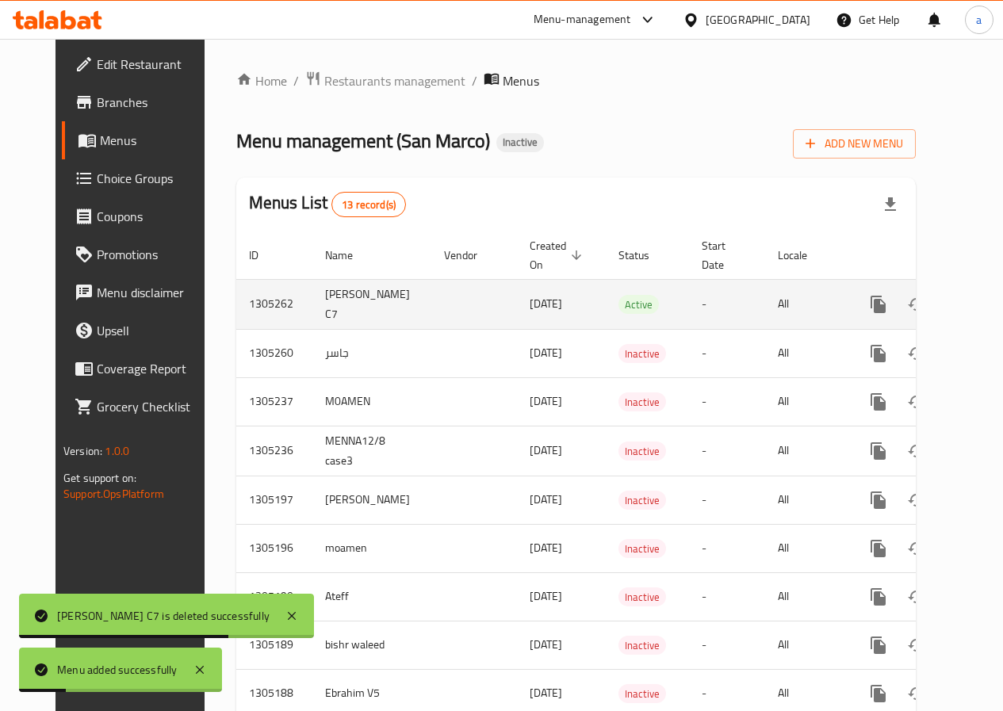
click at [983, 299] on icon "enhanced table" at bounding box center [992, 304] width 19 height 19
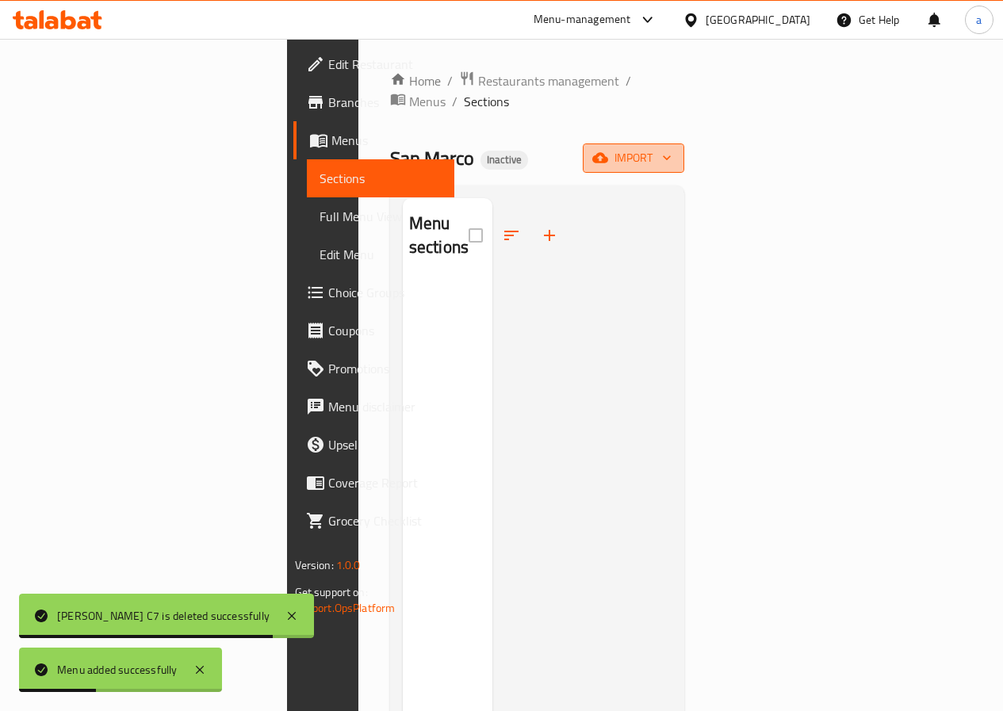
click at [671, 148] on span "import" at bounding box center [633, 158] width 76 height 20
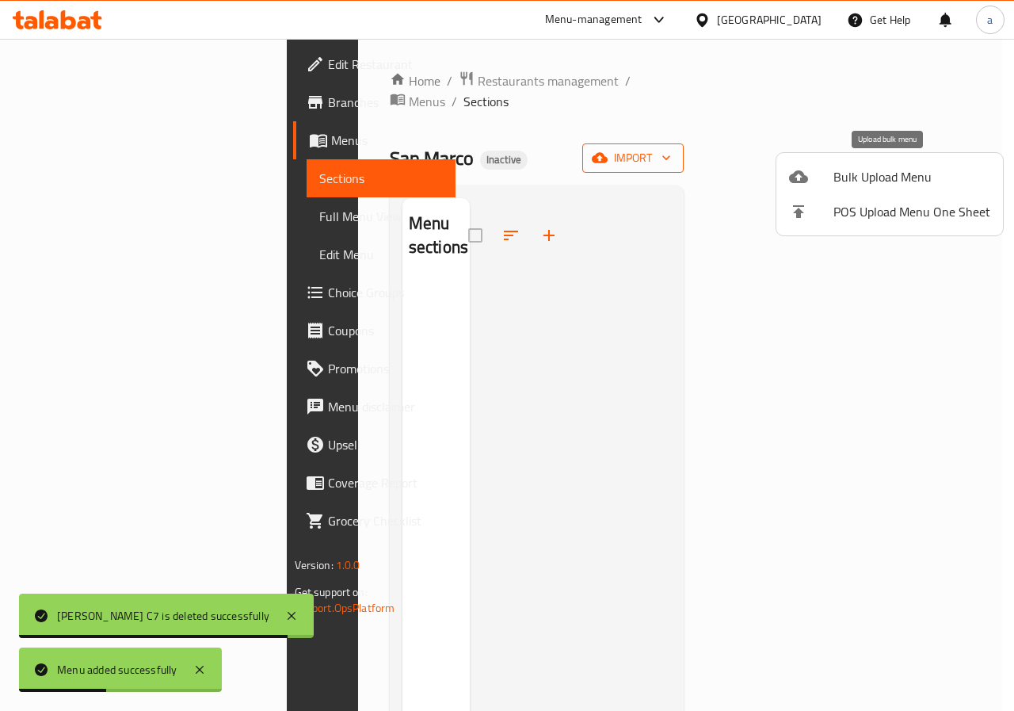
click at [891, 173] on span "Bulk Upload Menu" at bounding box center [912, 176] width 157 height 19
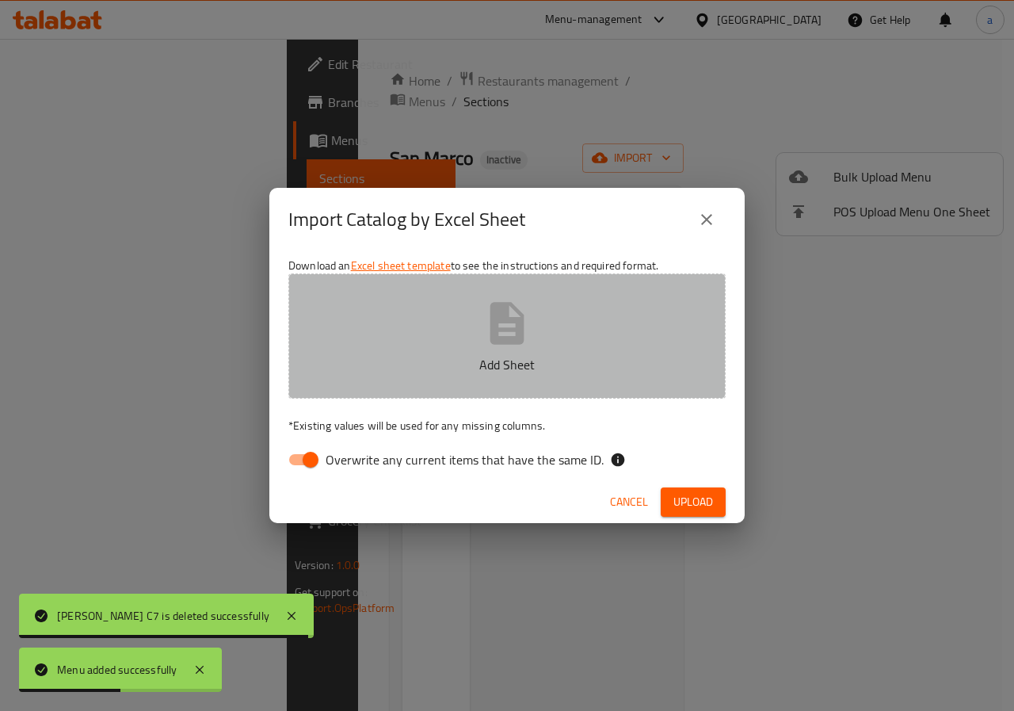
click at [562, 329] on button "Add Sheet" at bounding box center [506, 335] width 437 height 125
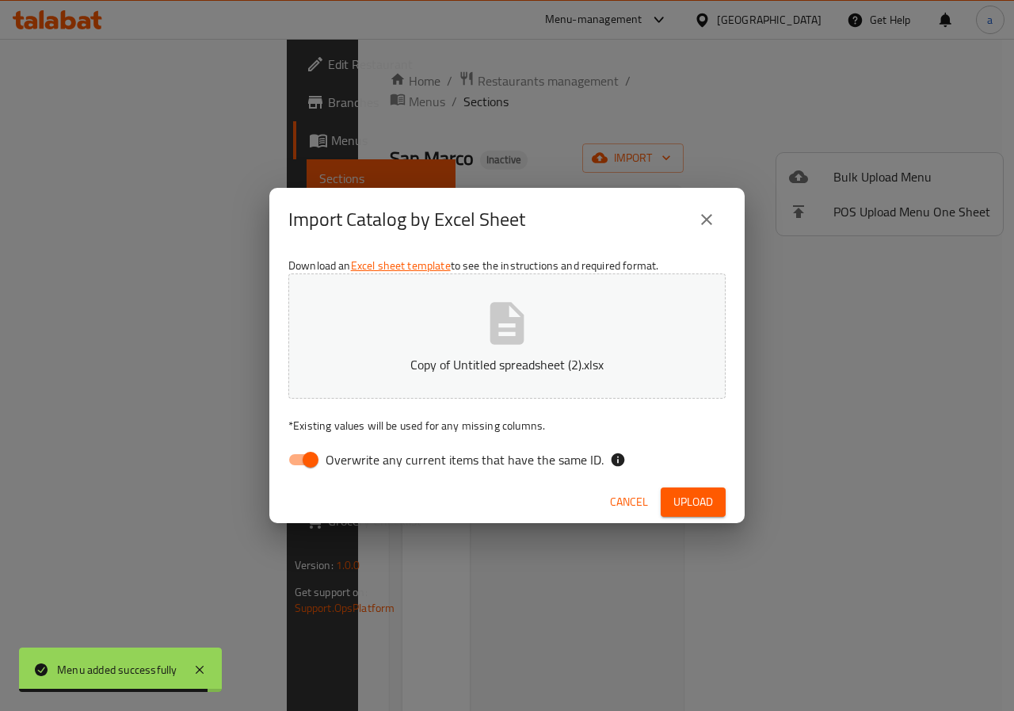
click at [433, 457] on span "Overwrite any current items that have the same ID." at bounding box center [465, 459] width 278 height 19
click at [356, 457] on input "Overwrite any current items that have the same ID." at bounding box center [311, 460] width 90 height 30
checkbox input "false"
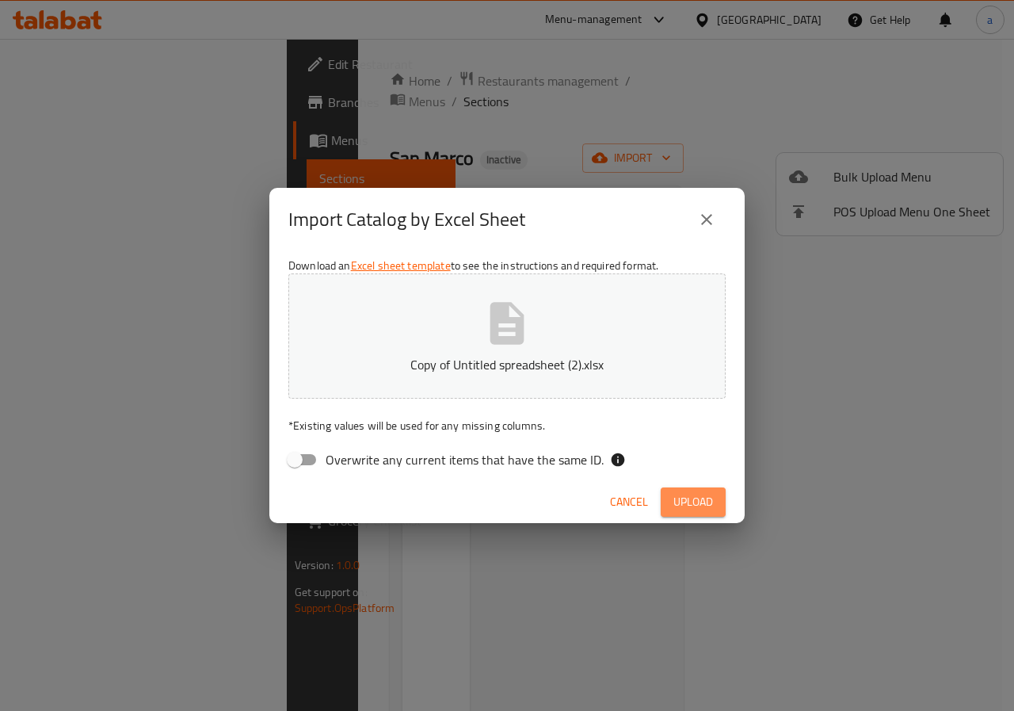
click at [709, 514] on button "Upload" at bounding box center [693, 501] width 65 height 29
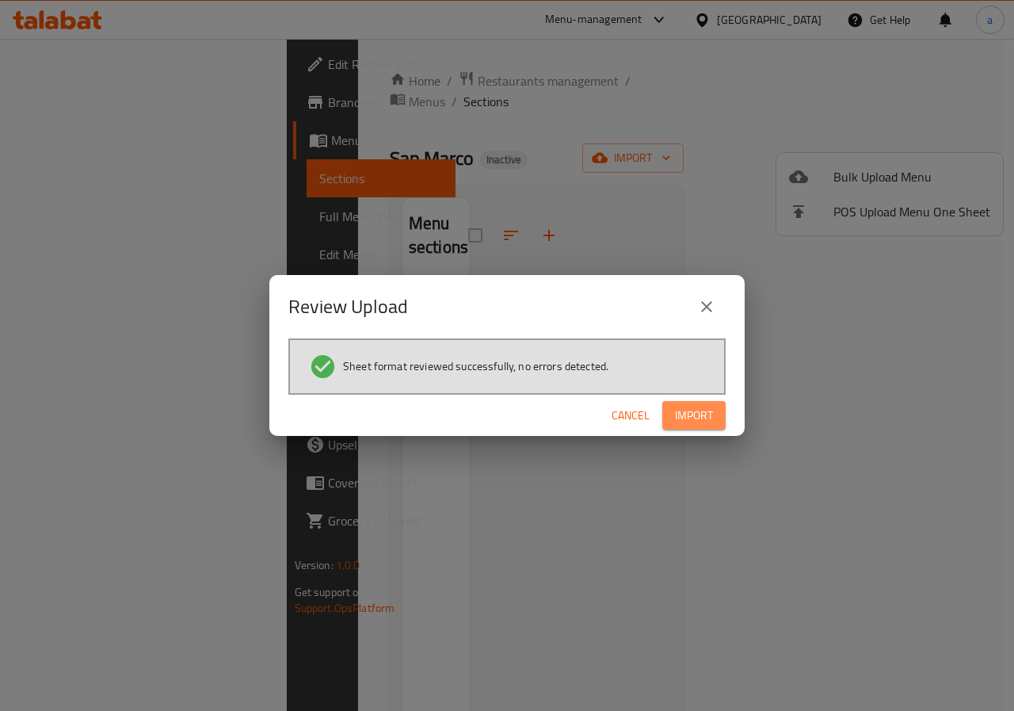
click at [672, 422] on button "Import" at bounding box center [694, 415] width 63 height 29
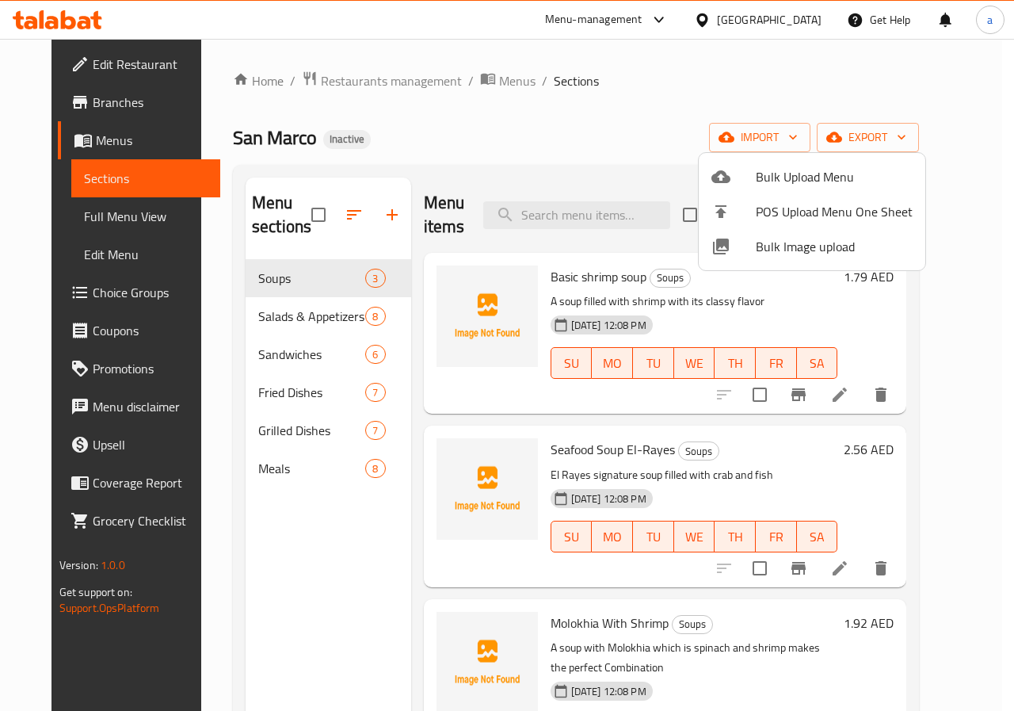
click at [120, 187] on div at bounding box center [507, 355] width 1014 height 711
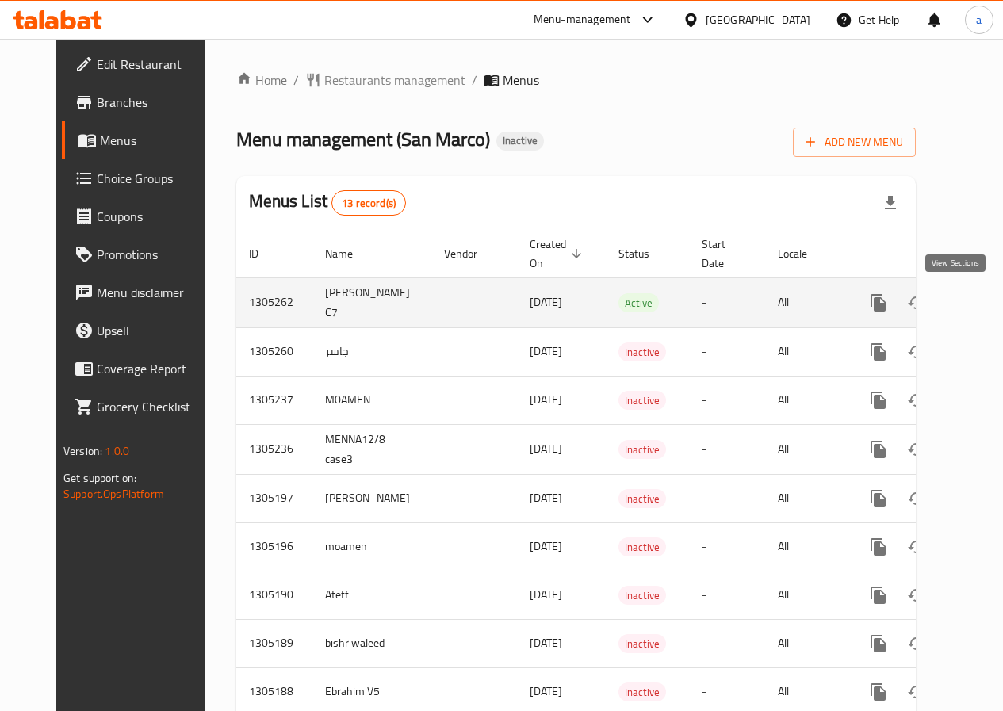
click at [985, 301] on icon "enhanced table" at bounding box center [992, 303] width 14 height 14
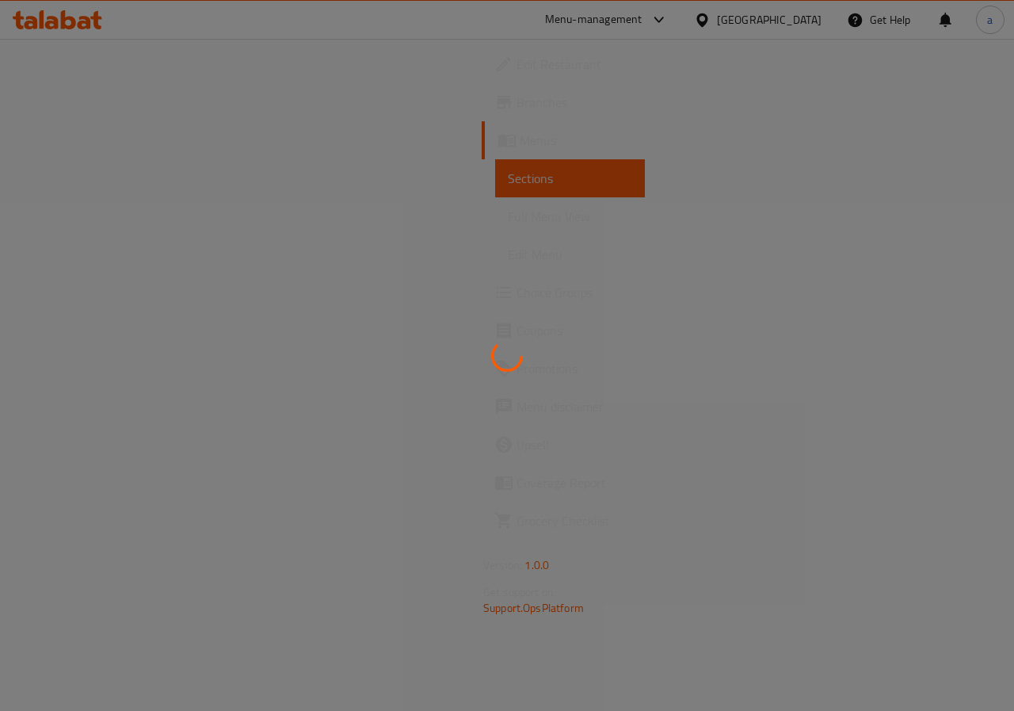
click at [71, 208] on div at bounding box center [507, 355] width 1014 height 711
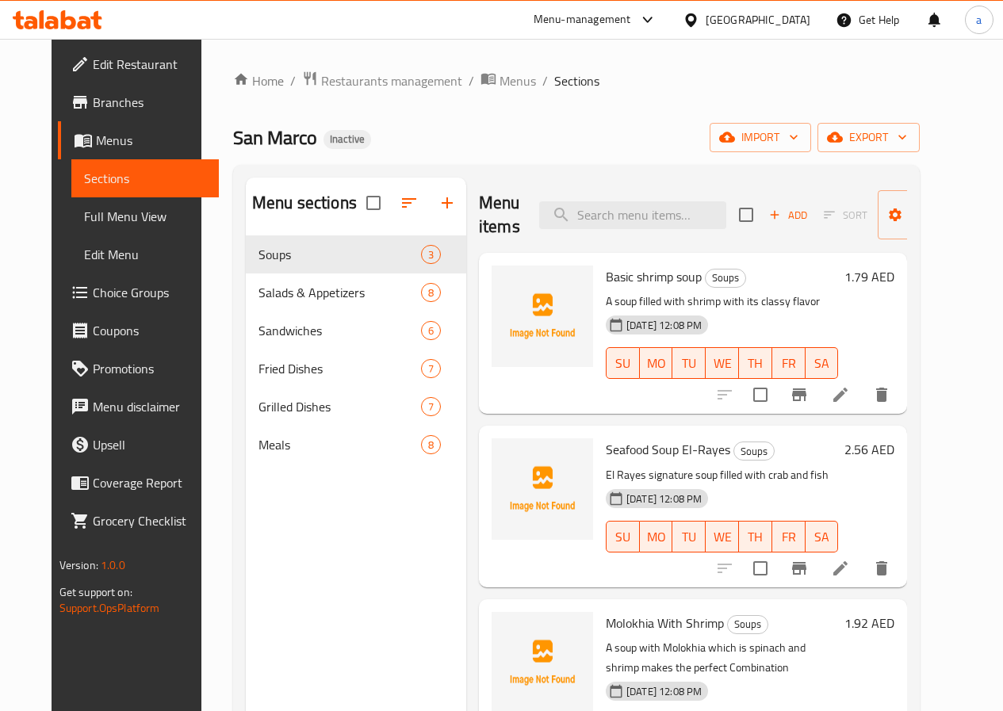
click at [84, 208] on span "Full Menu View" at bounding box center [145, 216] width 122 height 19
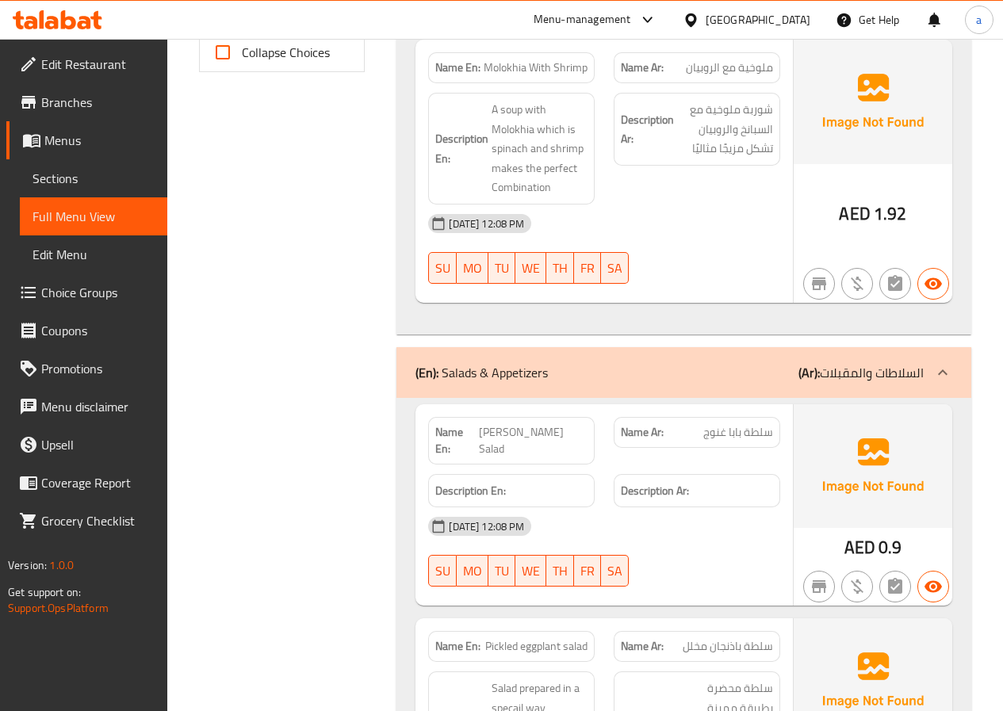
scroll to position [793, 0]
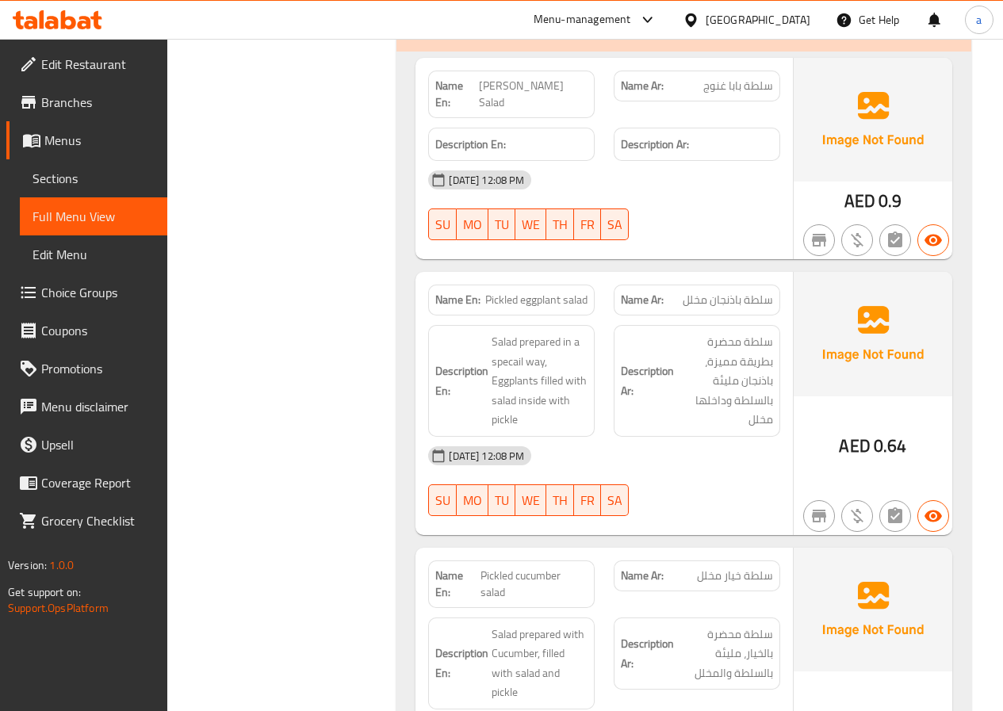
scroll to position [1189, 0]
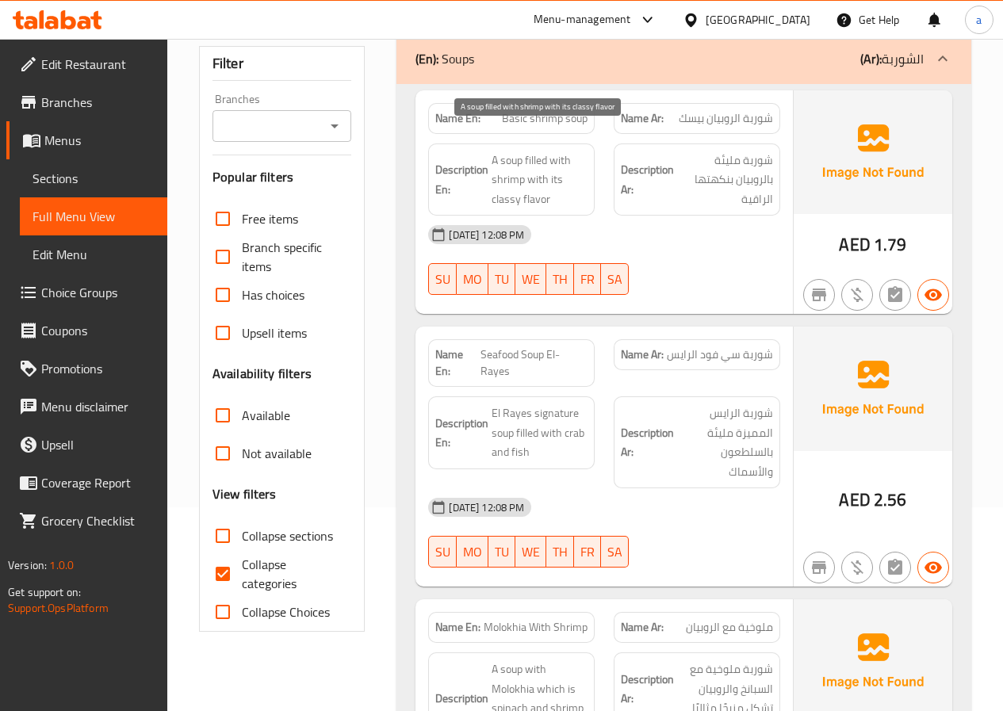
scroll to position [0, 0]
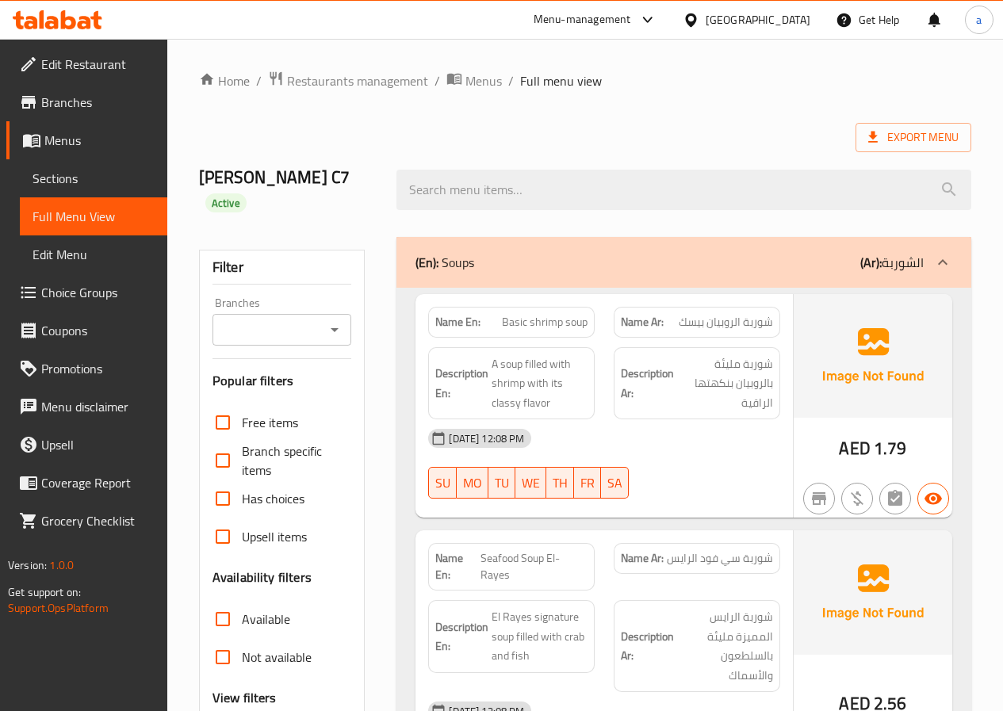
click at [103, 176] on span "Sections" at bounding box center [93, 178] width 122 height 19
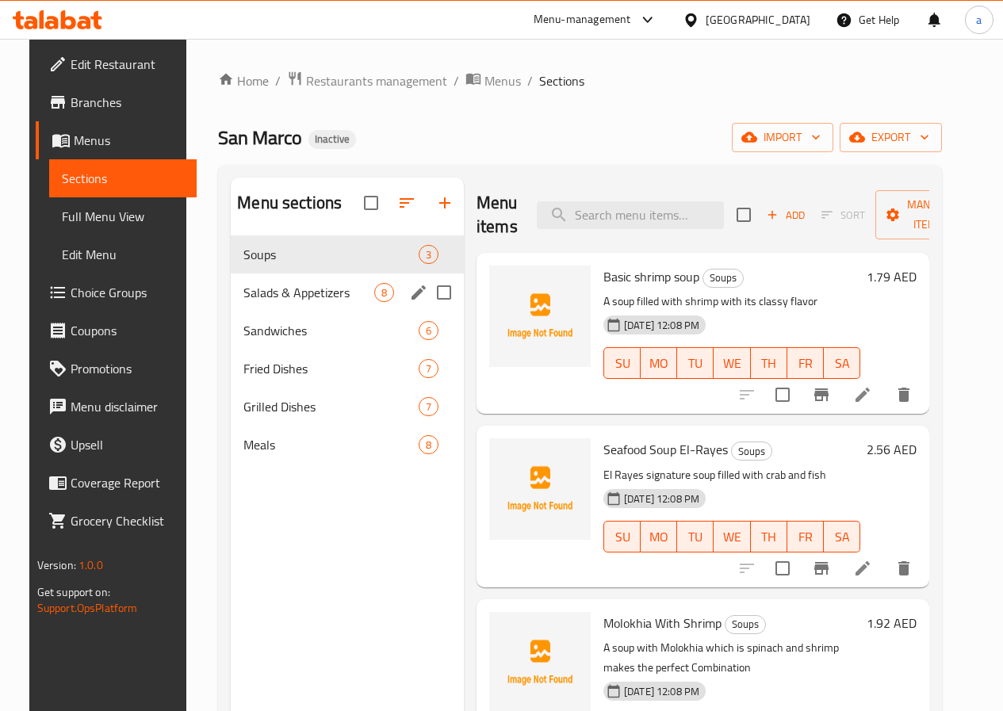
click at [295, 311] on div "Salads & Appetizers 8" at bounding box center [347, 292] width 233 height 38
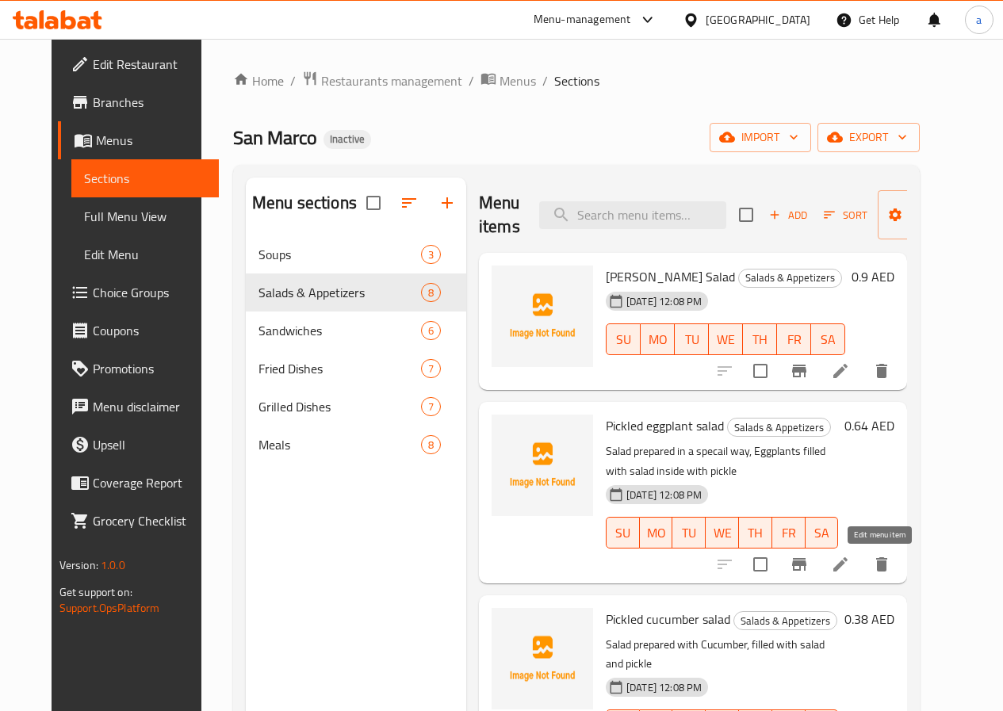
click at [847, 569] on icon at bounding box center [840, 564] width 14 height 14
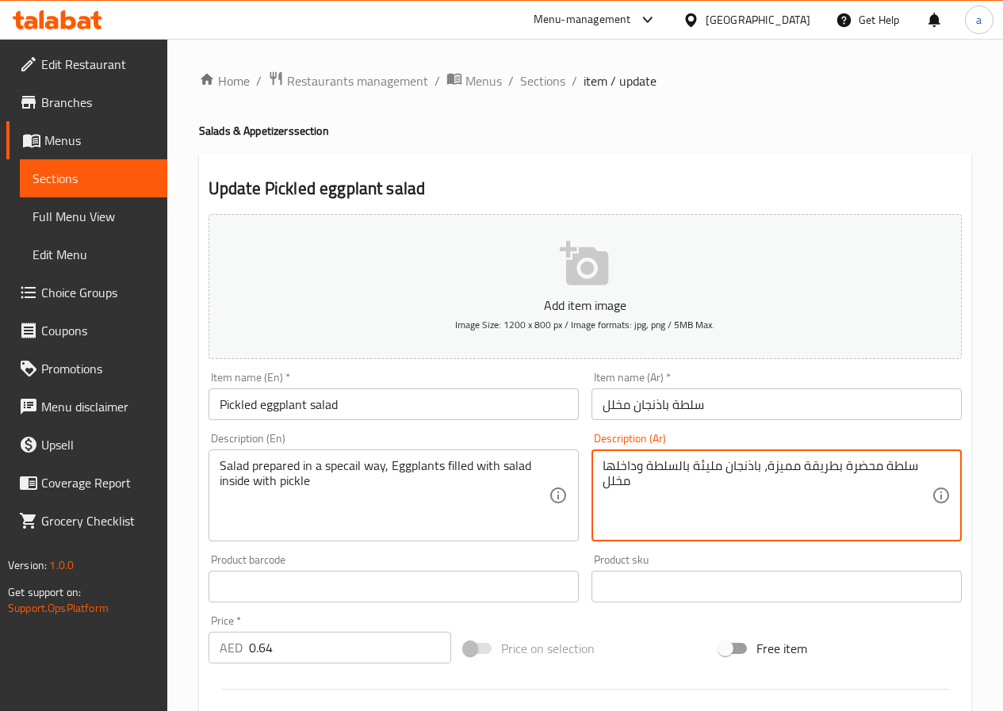
drag, startPoint x: 640, startPoint y: 468, endPoint x: 631, endPoint y: 468, distance: 8.7
click at [633, 467] on textarea "سلطة محضرة بطريقة مميزة، باذنجان مليئة بالسلطة وداخلها مخلل" at bounding box center [766, 495] width 329 height 75
drag, startPoint x: 634, startPoint y: 467, endPoint x: 608, endPoint y: 466, distance: 26.2
click at [606, 466] on textarea "سلطة محضرة بطريقة مميزة، باذنجان مليئة بالسلطة وداخلها مخلل" at bounding box center [766, 495] width 329 height 75
click at [620, 466] on textarea "سلطة محضرة بطريقة مميزة، باذنجان مليئة بالسلطة وداخلها مخلل" at bounding box center [766, 495] width 329 height 75
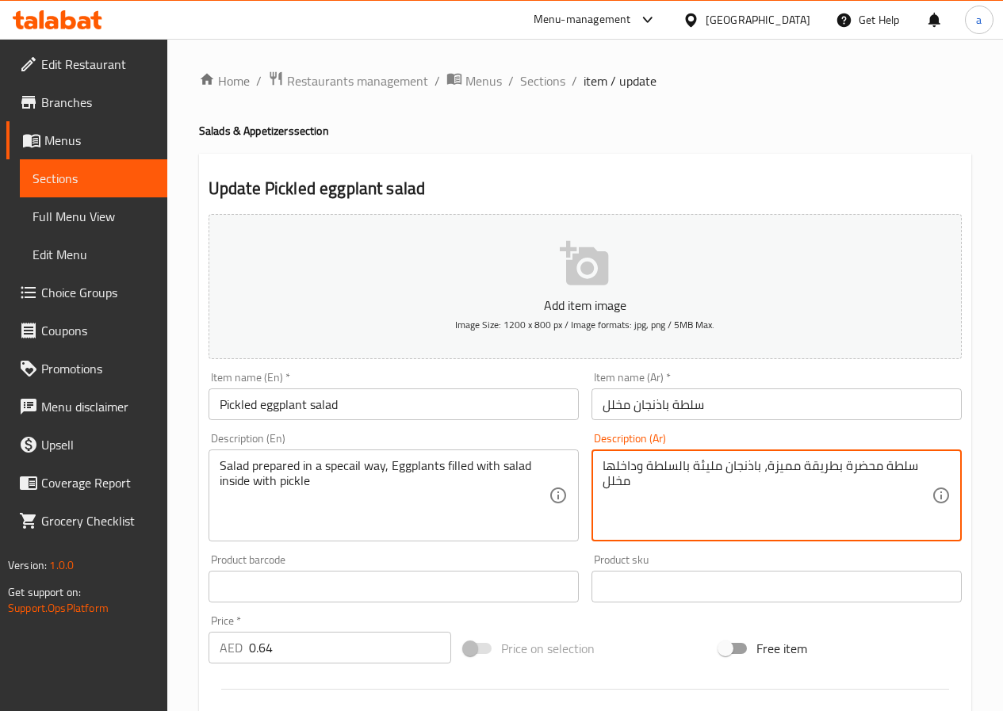
click at [620, 466] on textarea "سلطة محضرة بطريقة مميزة، باذنجان مليئة بالسلطة وداخلها مخلل" at bounding box center [766, 495] width 329 height 75
click at [639, 466] on textarea "سلطة محضرة بطريقة مميزة، باذنجان مليئة بالسلطة وداخلها مخلل" at bounding box center [766, 495] width 329 height 75
click at [635, 465] on textarea "سلطة محضرة بطريقة مميزة، باذنجان مليئة بالسلطة وداخلها مخلل" at bounding box center [766, 495] width 329 height 75
click at [632, 465] on textarea "سلطة محضرة بطريقة مميزة، باذنجان مليئة بالسلطة وداخلها مخلل" at bounding box center [766, 495] width 329 height 75
click at [632, 464] on textarea "سلطة محضرة بطريقة مميزة، باذنجان مليئة بالسلطة وداخلها مخلل" at bounding box center [766, 495] width 329 height 75
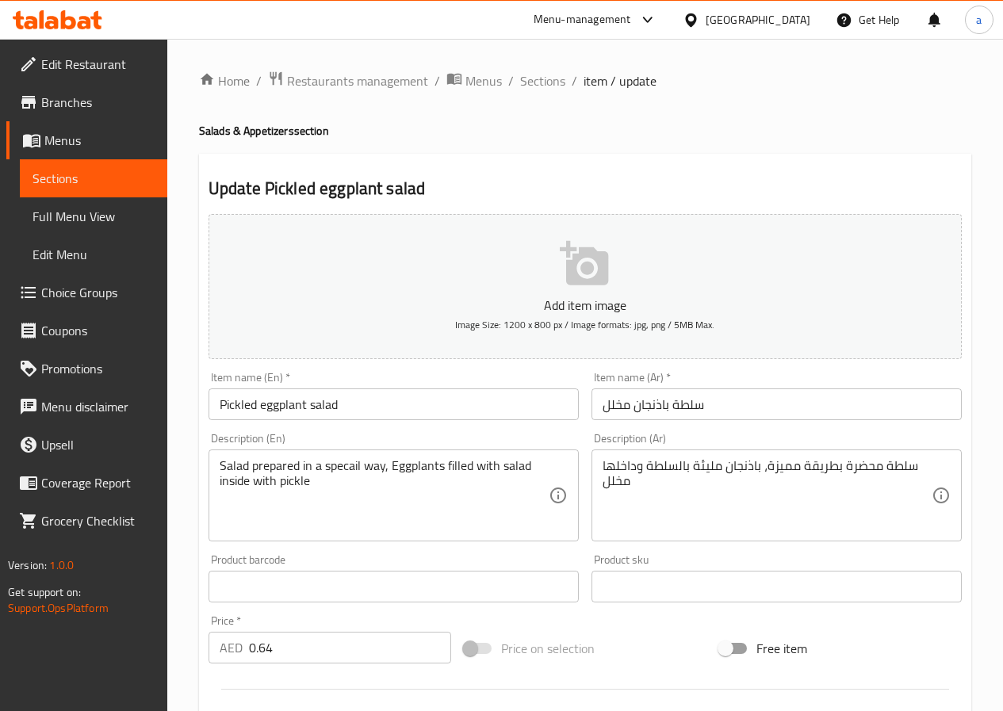
drag, startPoint x: 599, startPoint y: 461, endPoint x: 613, endPoint y: 464, distance: 14.5
click at [625, 467] on div "سلطة محضرة بطريقة مميزة، باذنجان مليئة بالسلطة وداخلها مخلل Description (Ar)" at bounding box center [776, 495] width 370 height 92
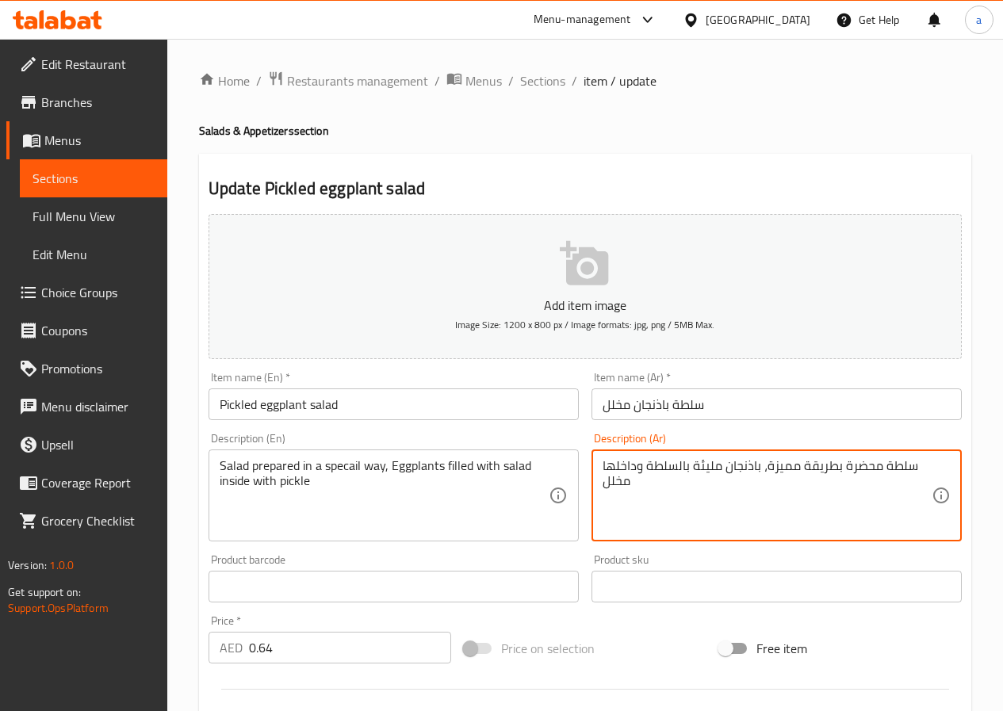
drag, startPoint x: 603, startPoint y: 464, endPoint x: 636, endPoint y: 464, distance: 32.5
click at [636, 464] on textarea "سلطة محضرة بطريقة مميزة، باذنجان مليئة بالسلطة وداخلها مخلل" at bounding box center [766, 495] width 329 height 75
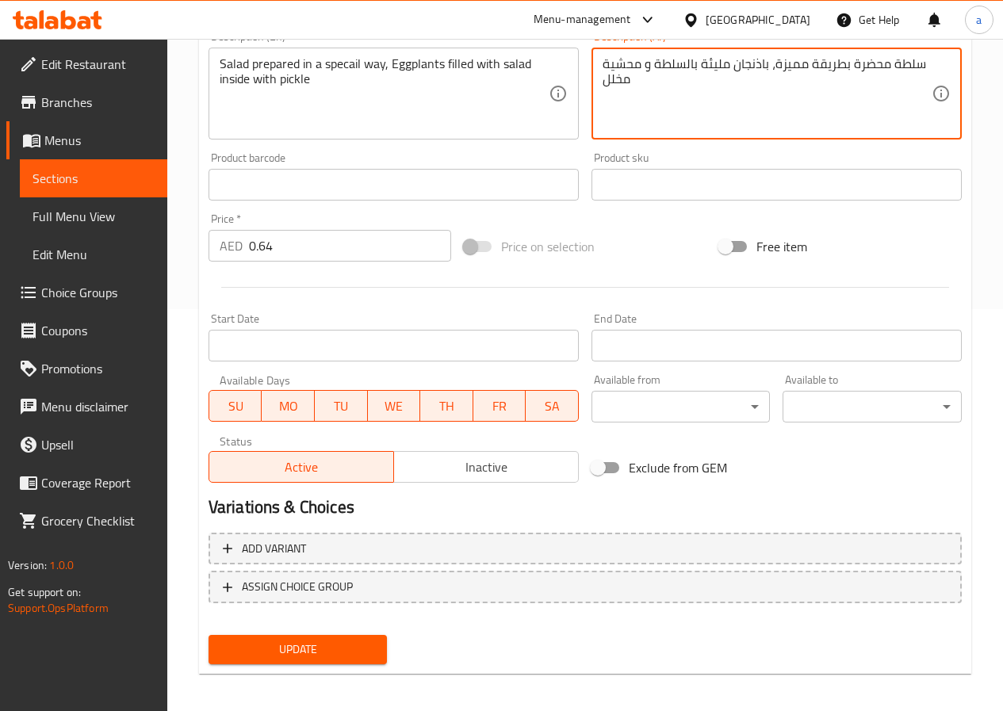
scroll to position [409, 0]
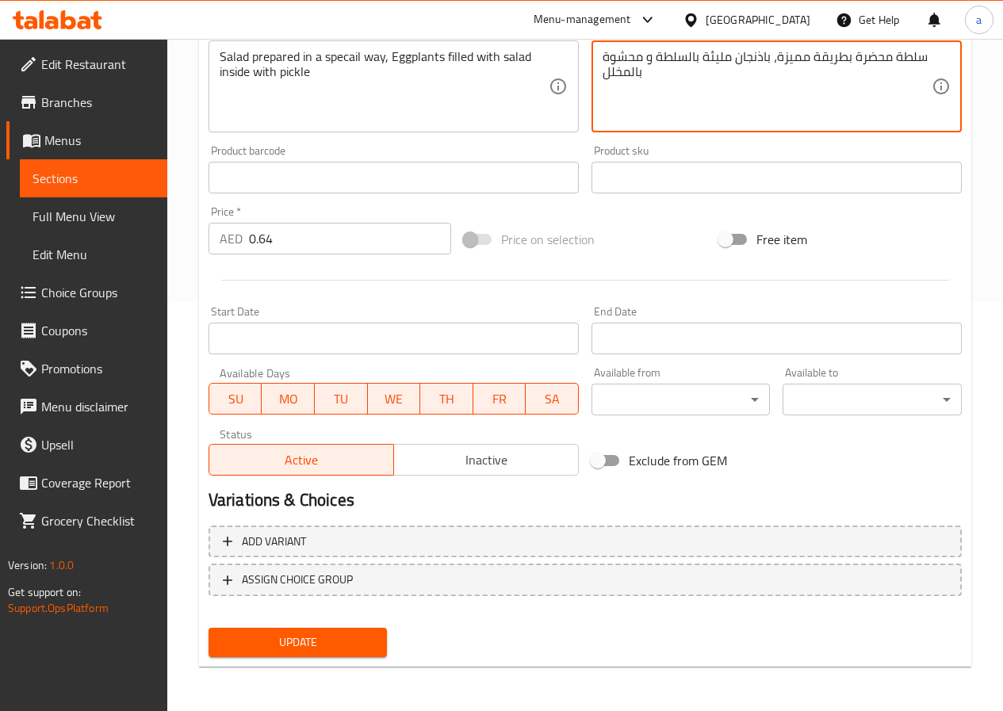
type textarea "سلطة محضرة بطريقة مميزة، باذنجان مليئة بالسلطة و محشوة بالمخلل"
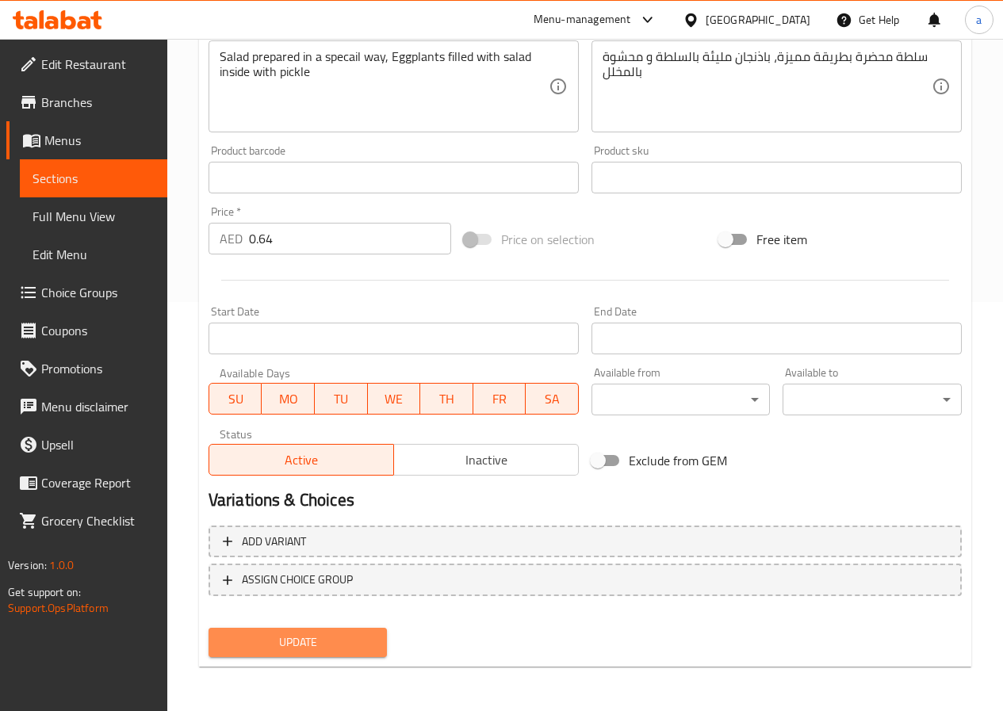
click at [328, 643] on span "Update" at bounding box center [298, 642] width 154 height 20
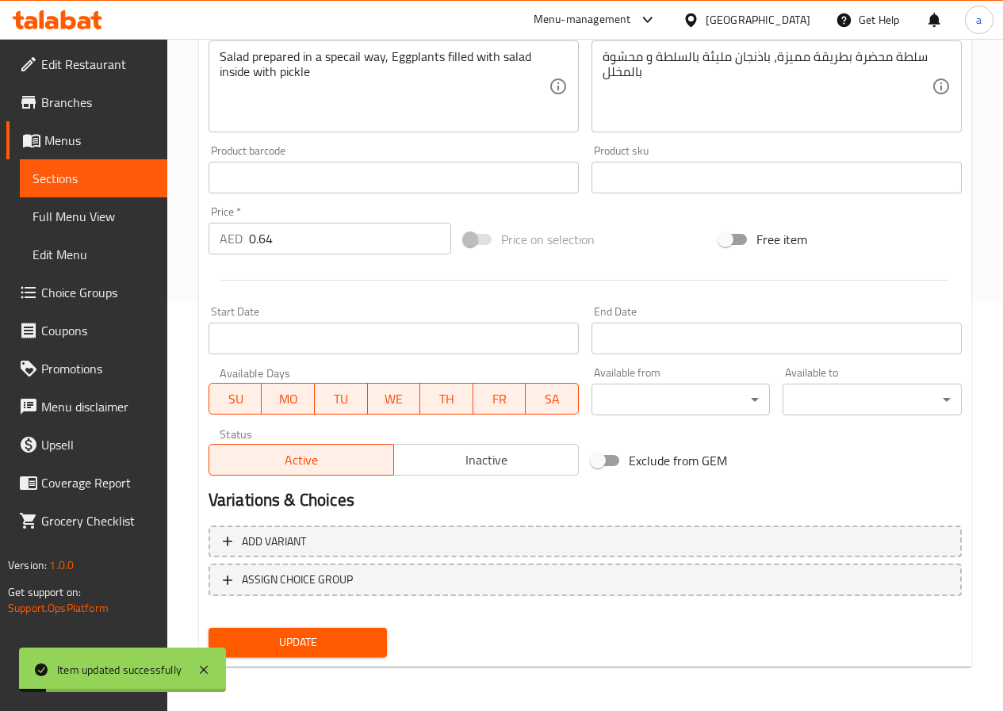
click at [97, 173] on span "Sections" at bounding box center [93, 178] width 122 height 19
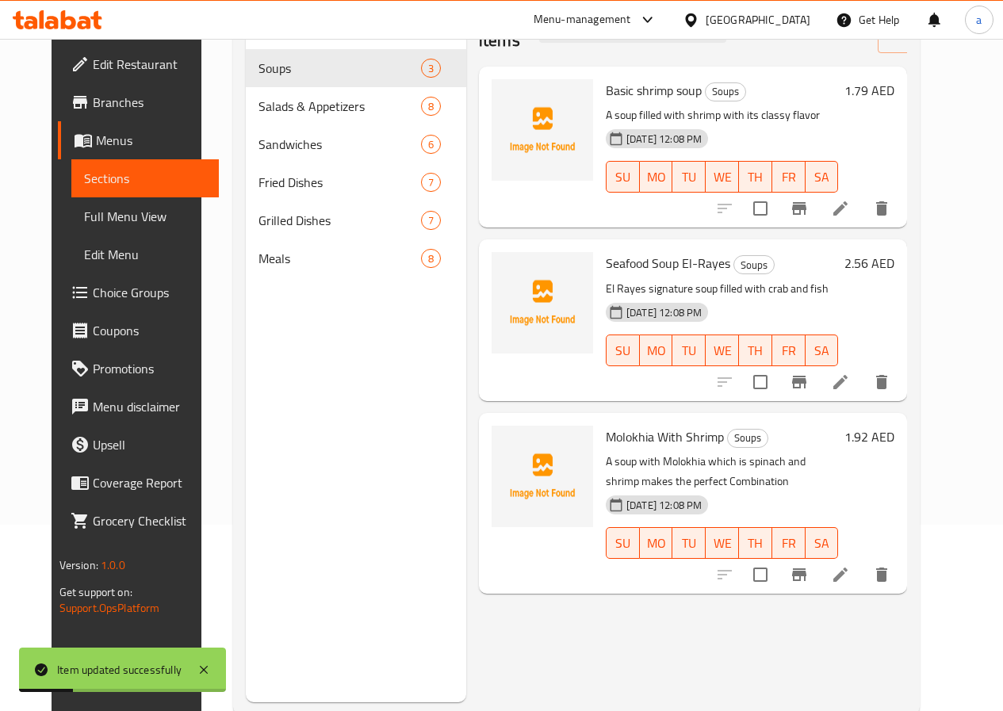
scroll to position [143, 0]
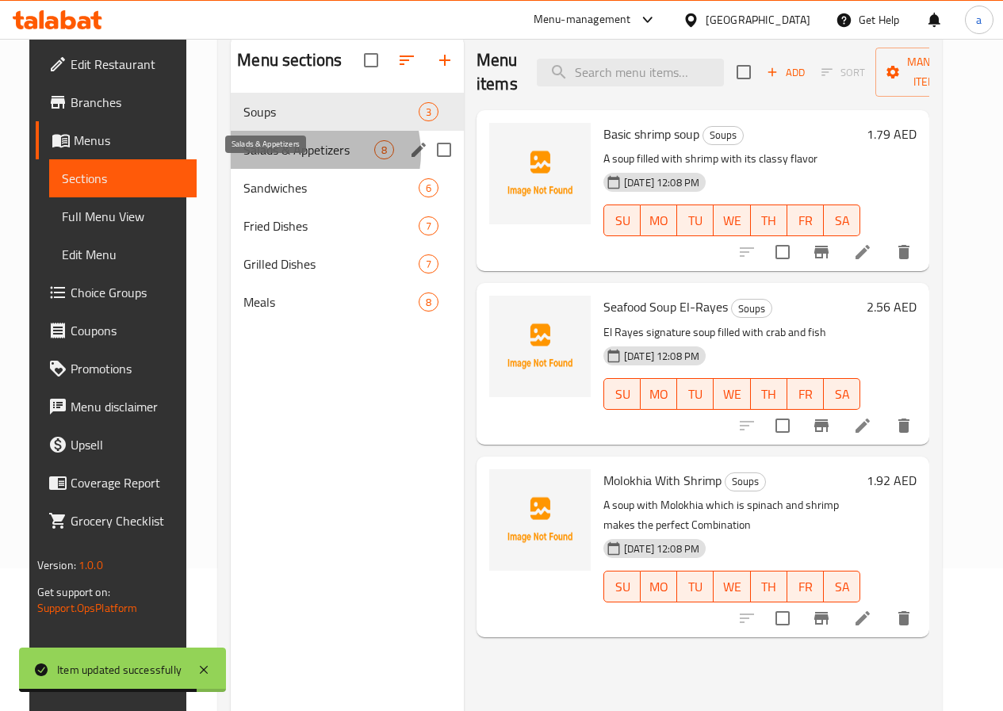
click at [296, 159] on span "Salads & Appetizers" at bounding box center [308, 149] width 131 height 19
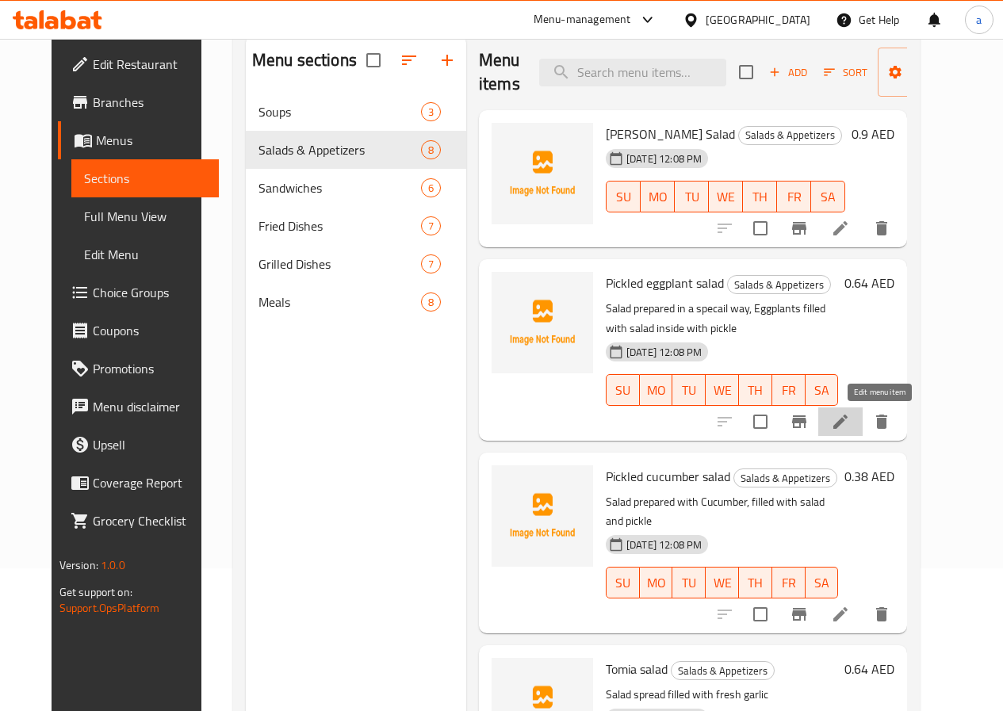
click at [850, 413] on icon at bounding box center [840, 421] width 19 height 19
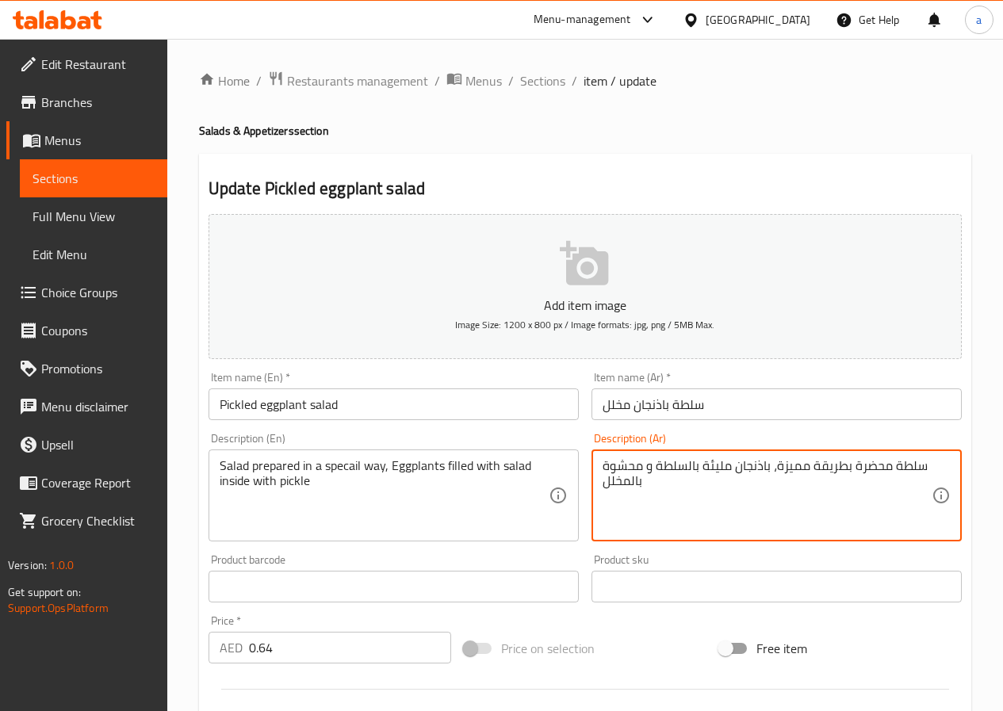
click at [625, 468] on textarea "سلطة محضرة بطريقة مميزة، باذنجان مليئة بالسلطة و محشوة بالمخلل" at bounding box center [766, 495] width 329 height 75
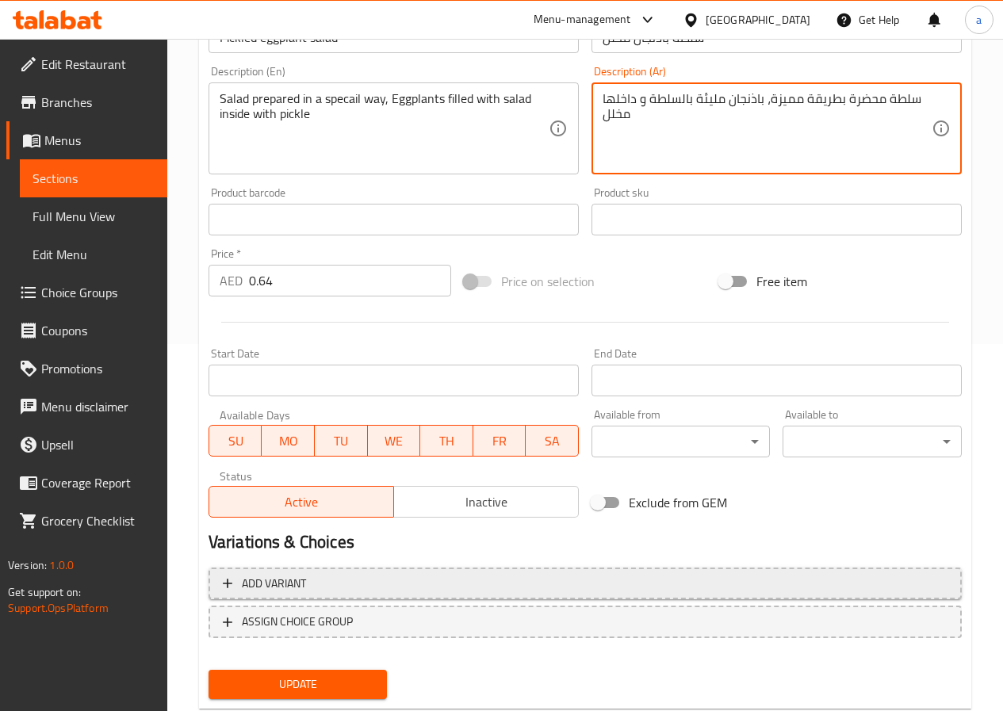
scroll to position [409, 0]
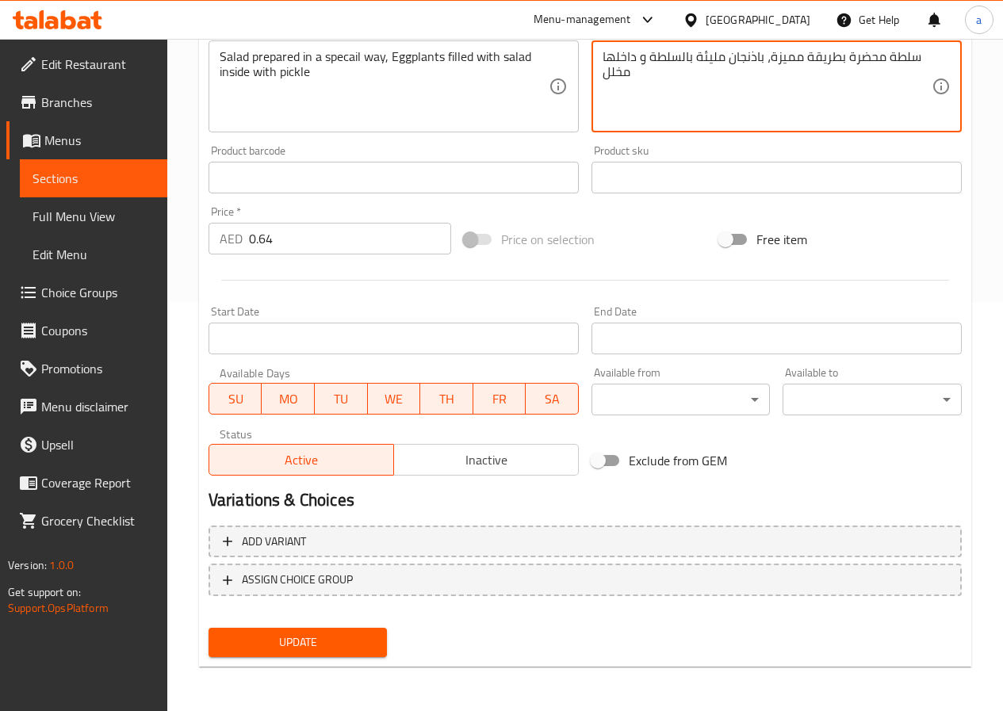
type textarea "سلطة محضرة بطريقة مميزة، باذنجان مليئة بالسلطة و داخلها مخلل"
click at [250, 654] on button "Update" at bounding box center [297, 642] width 179 height 29
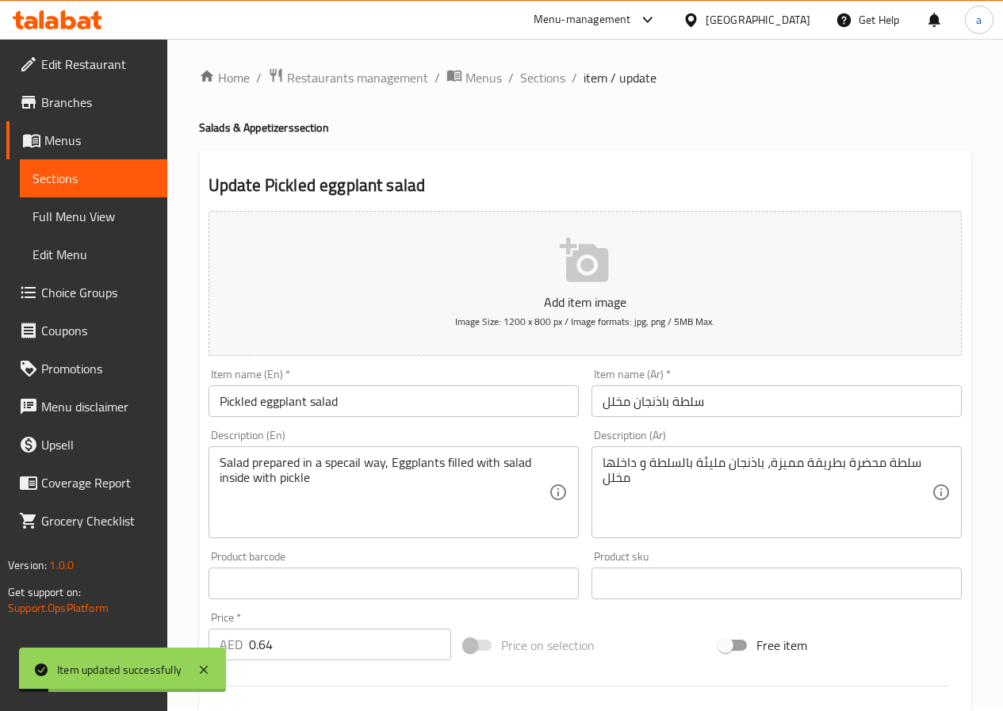
scroll to position [0, 0]
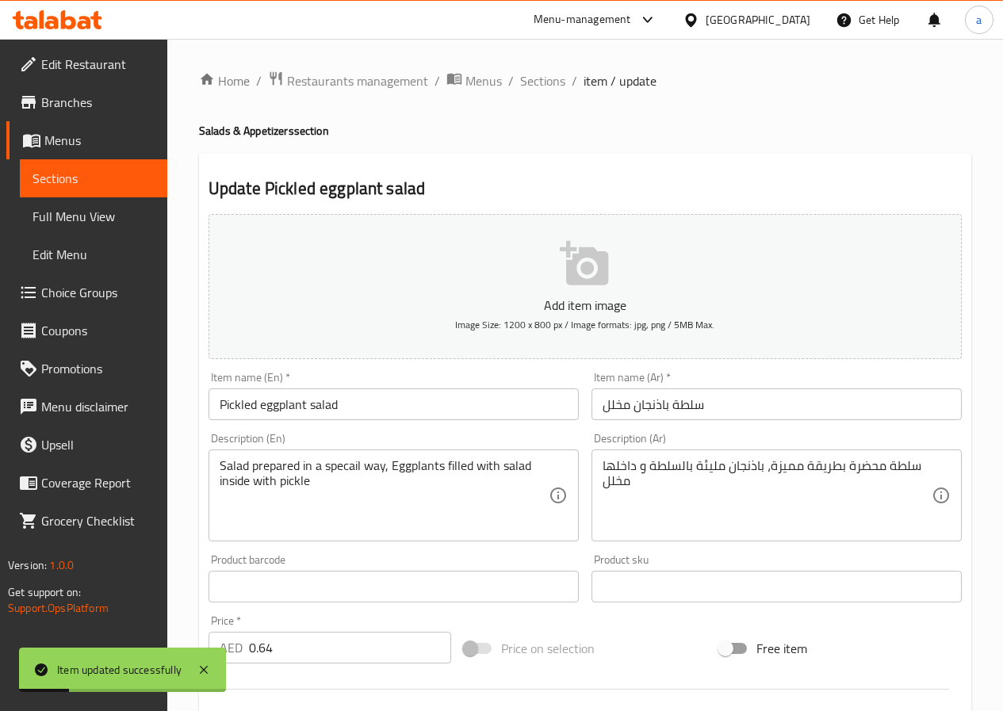
click at [598, 84] on span "item / update" at bounding box center [619, 80] width 73 height 19
click at [548, 78] on span "Sections" at bounding box center [542, 80] width 45 height 19
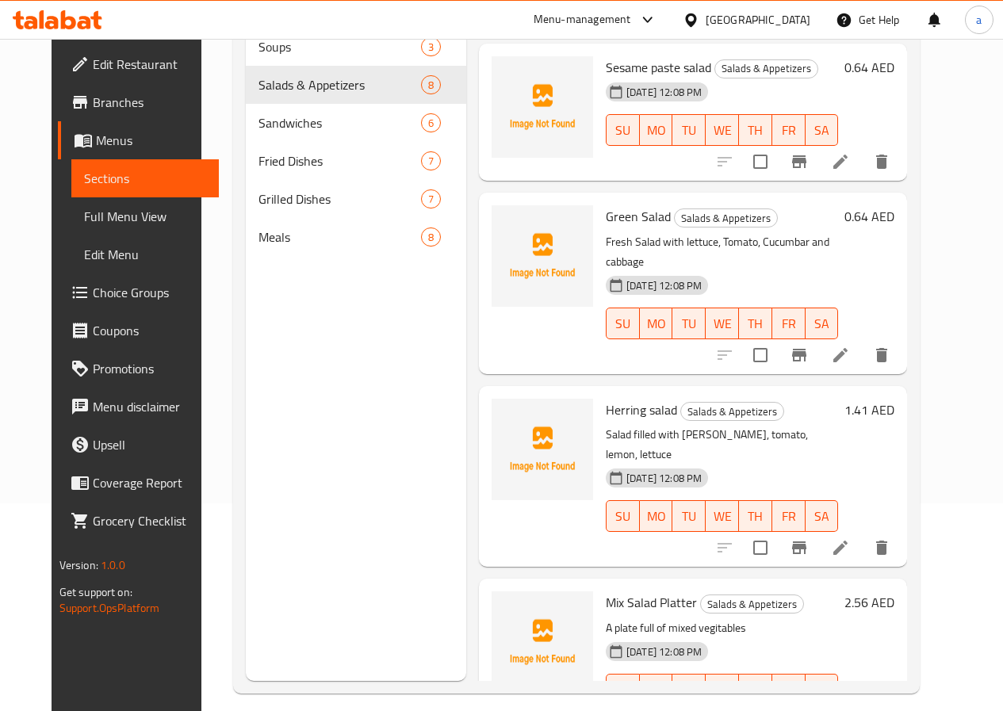
scroll to position [222, 0]
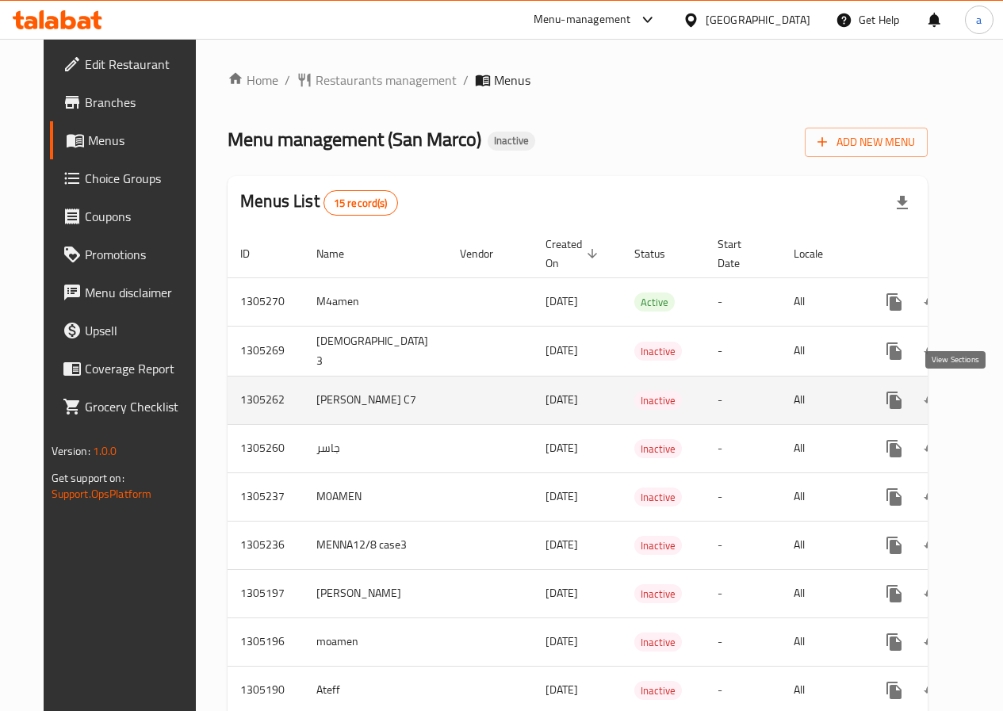
click at [999, 397] on icon "enhanced table" at bounding box center [1008, 400] width 19 height 19
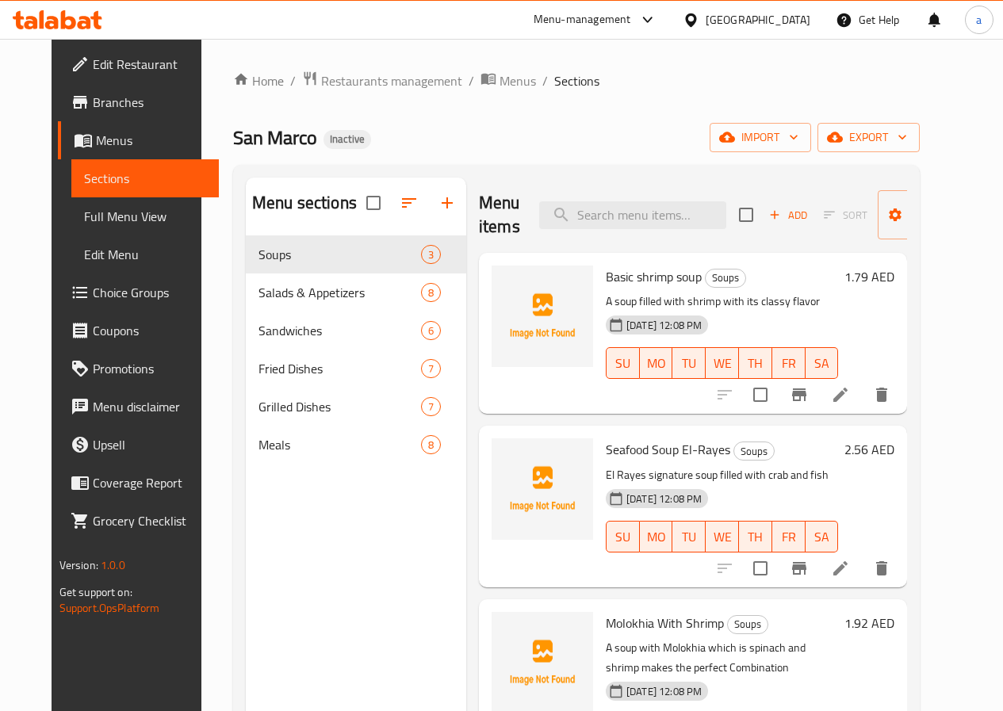
click at [123, 216] on span "Full Menu View" at bounding box center [145, 216] width 122 height 19
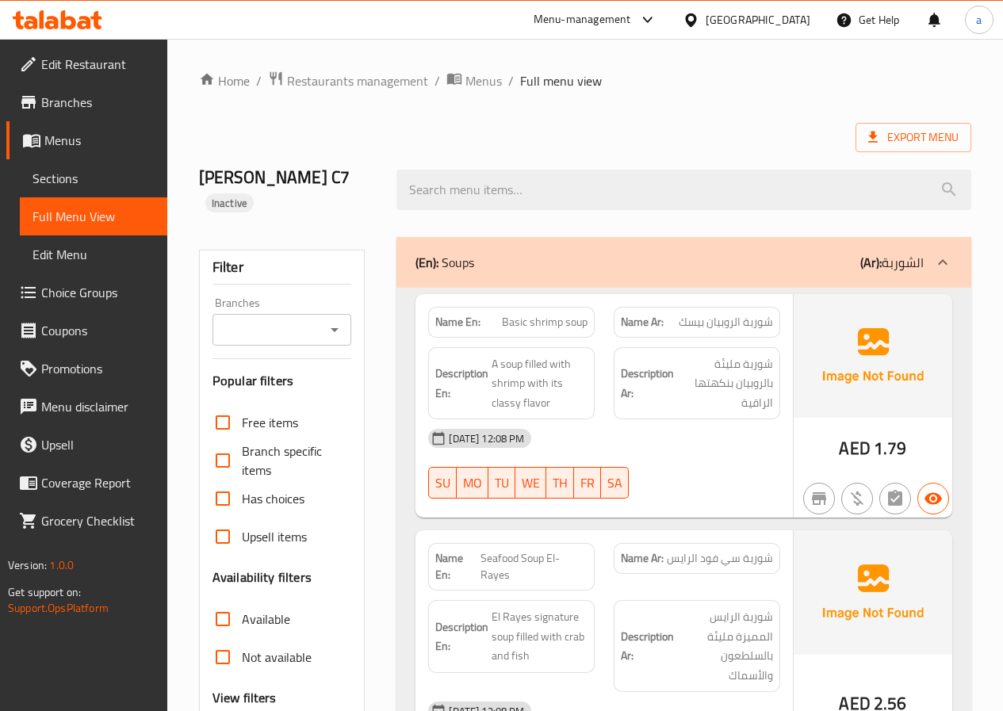
click at [672, 419] on div "12-08-2025 12:08 PM" at bounding box center [603, 438] width 371 height 38
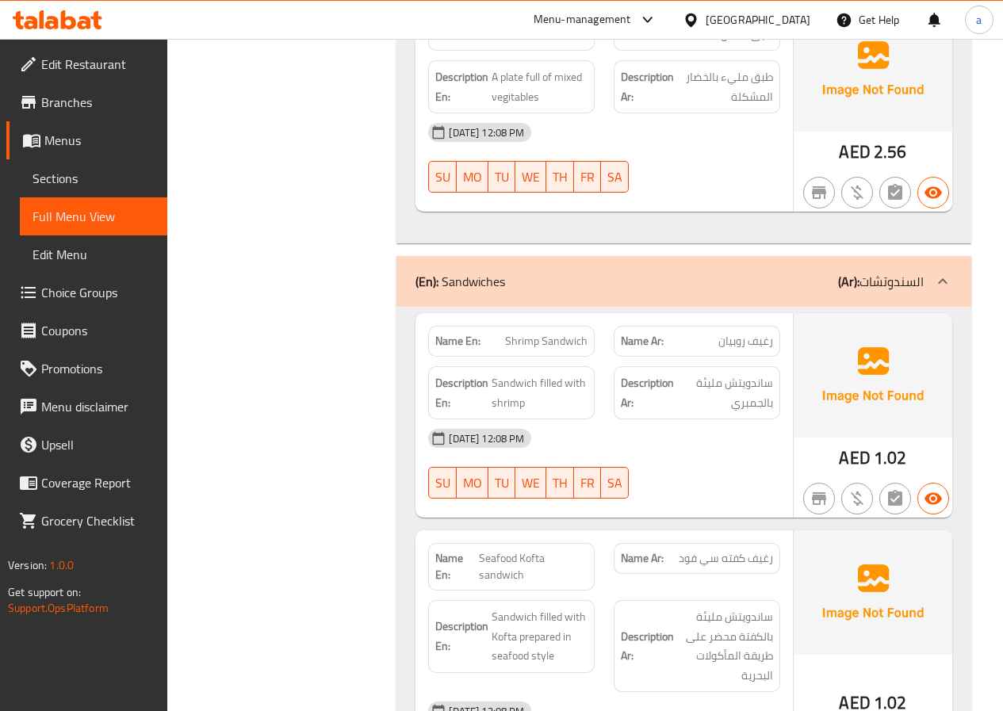
scroll to position [2853, 0]
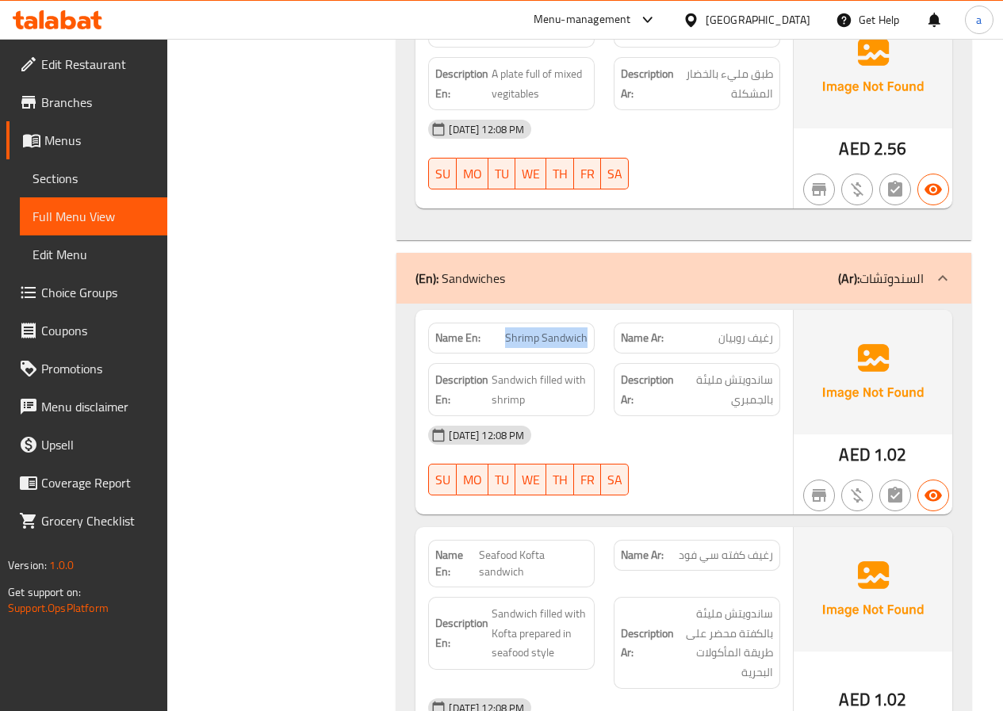
drag, startPoint x: 510, startPoint y: 280, endPoint x: 591, endPoint y: 279, distance: 81.6
copy span "Shrimp Sandwich"
click at [54, 185] on span "Sections" at bounding box center [93, 178] width 122 height 19
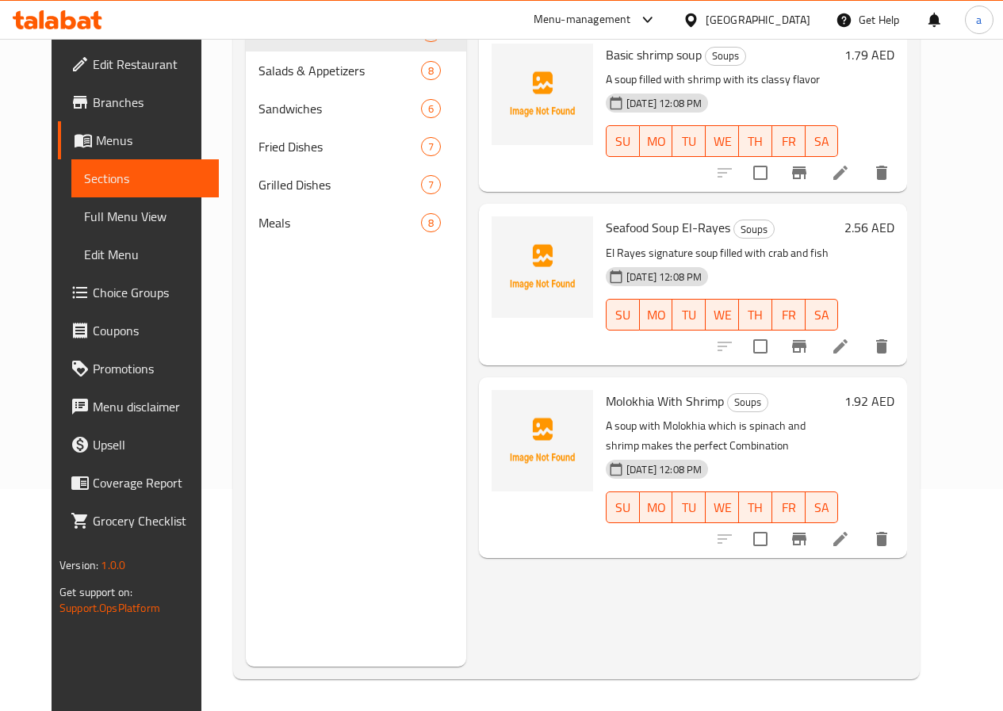
scroll to position [222, 0]
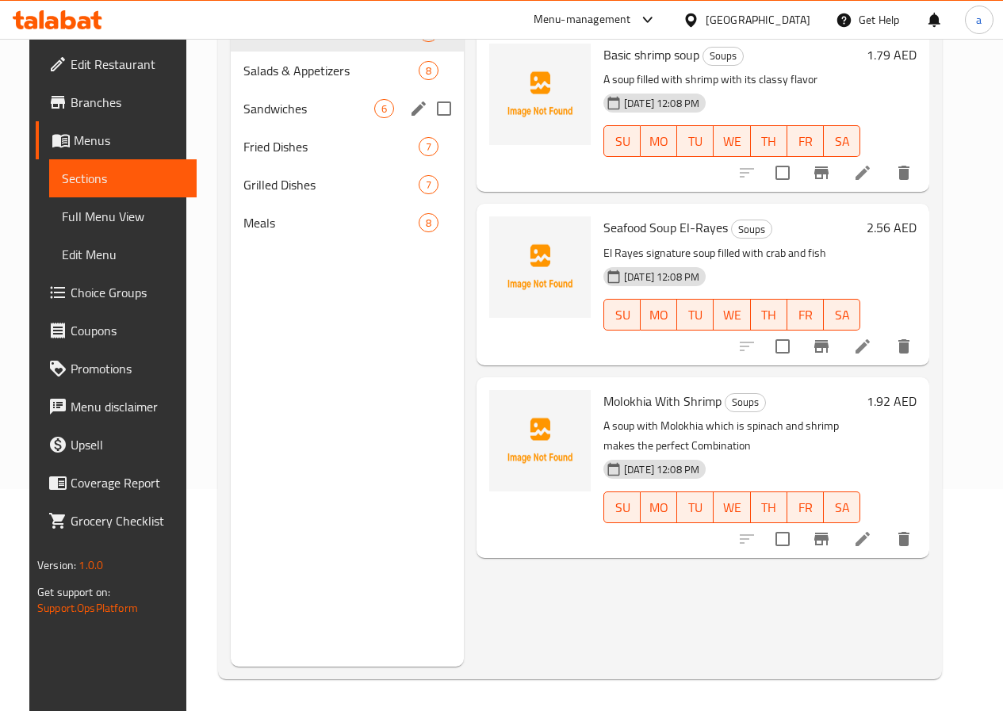
click at [245, 128] on div "Sandwiches 6" at bounding box center [347, 109] width 233 height 38
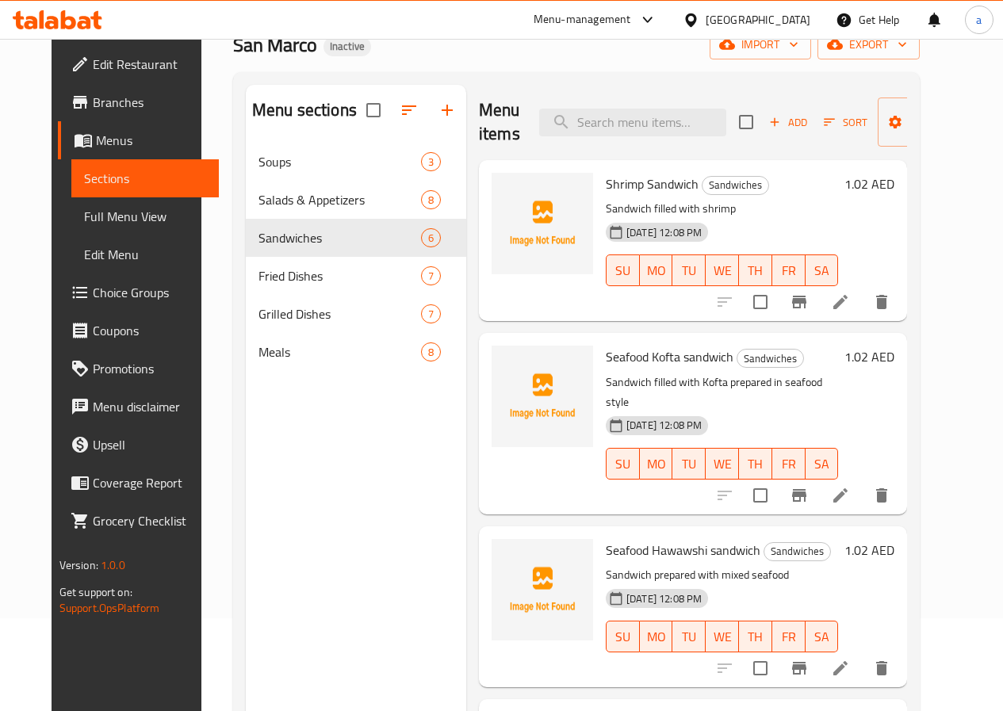
scroll to position [63, 0]
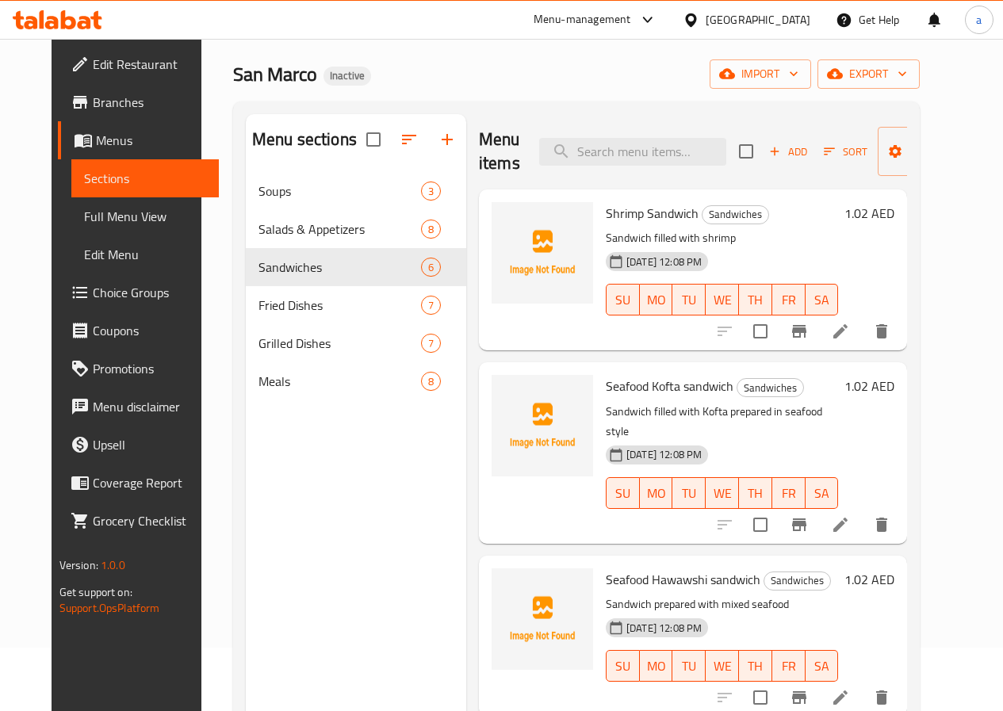
click at [862, 321] on li at bounding box center [840, 331] width 44 height 29
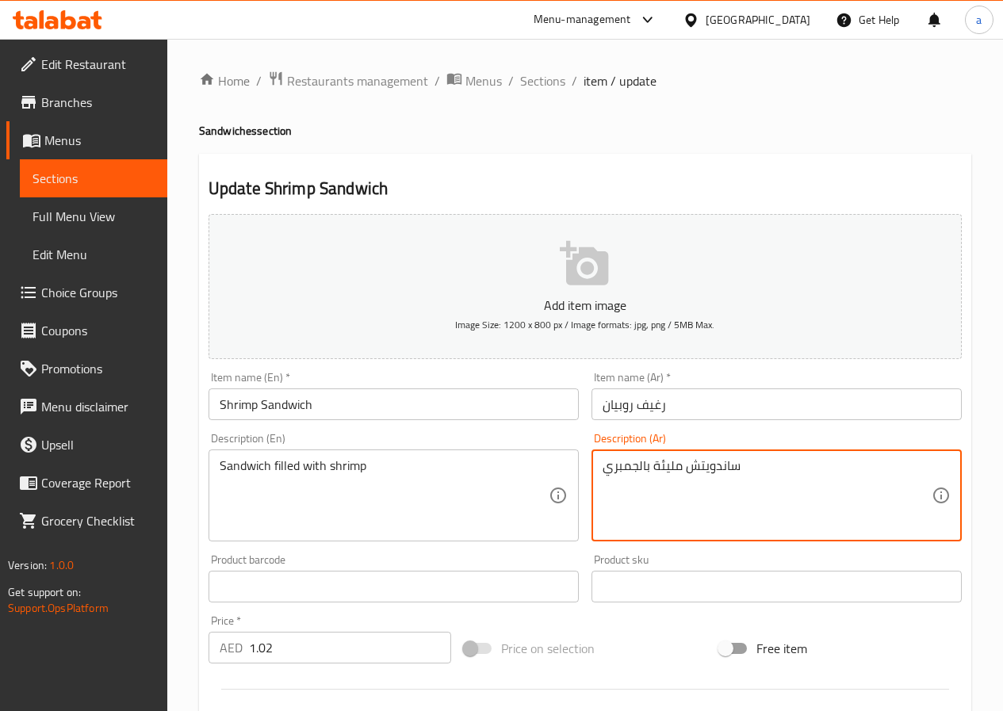
click at [659, 495] on textarea "ساندويتش مليئة بالجمبري" at bounding box center [766, 495] width 329 height 75
paste textarea "محضرة من روبيان متبل و صوص تانجى فى خبز طازج"
type textarea "محضرة من روبيان متبل و صوص تانجى فى خبز طازج"
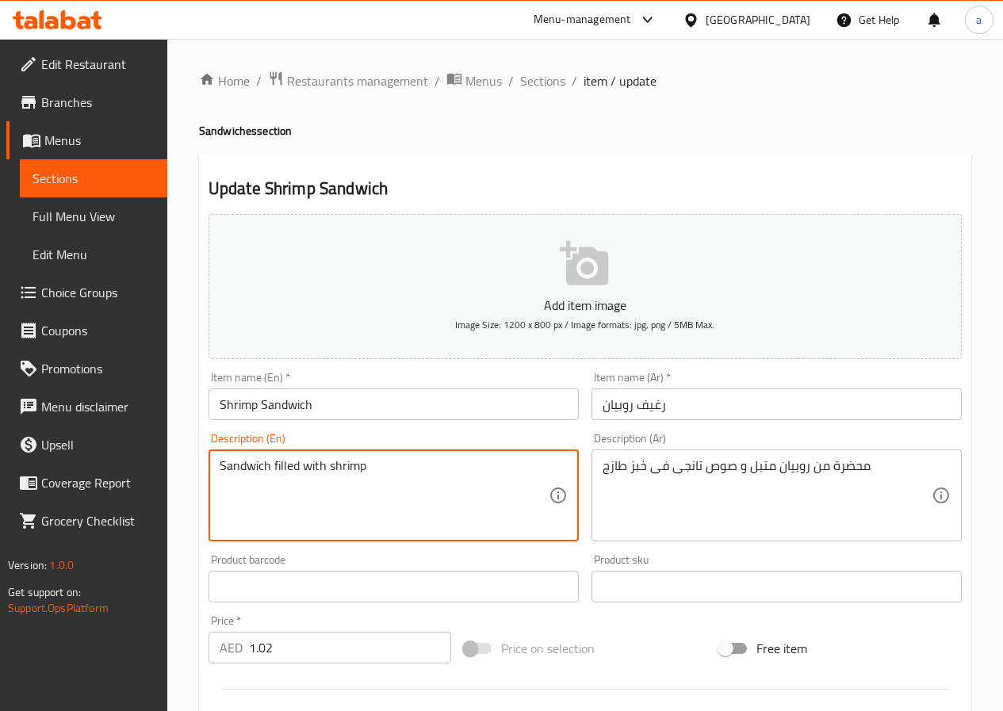
click at [456, 499] on textarea "Sandwich filled with shrimp" at bounding box center [384, 495] width 329 height 75
paste textarea "Made with marinated shrimps and tangy sauce, all nestled in a fresh bread"
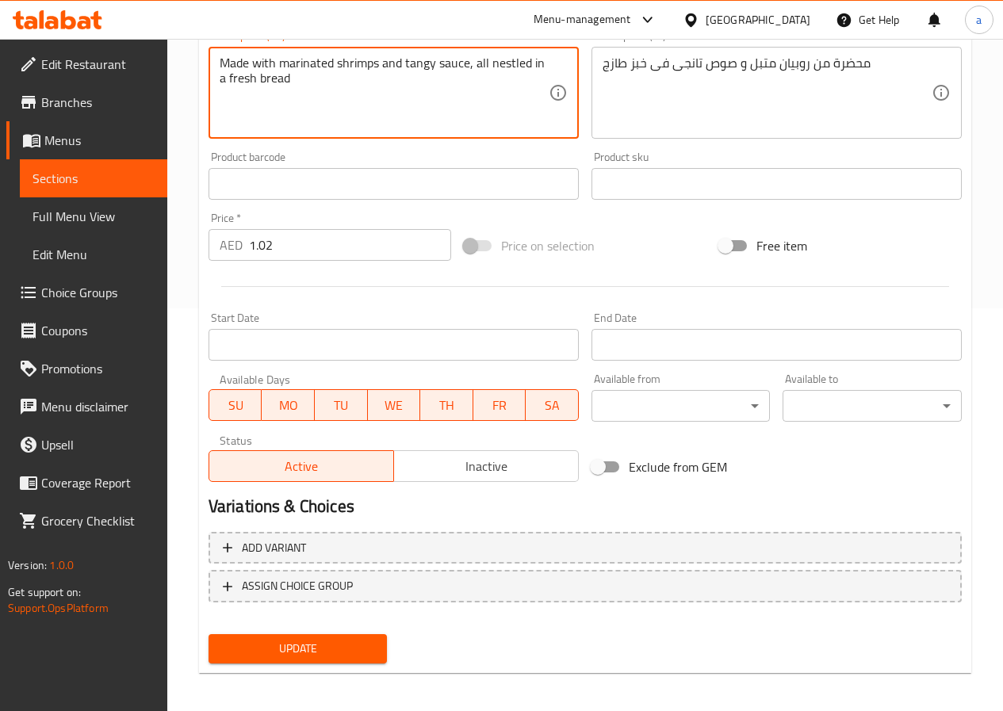
scroll to position [409, 0]
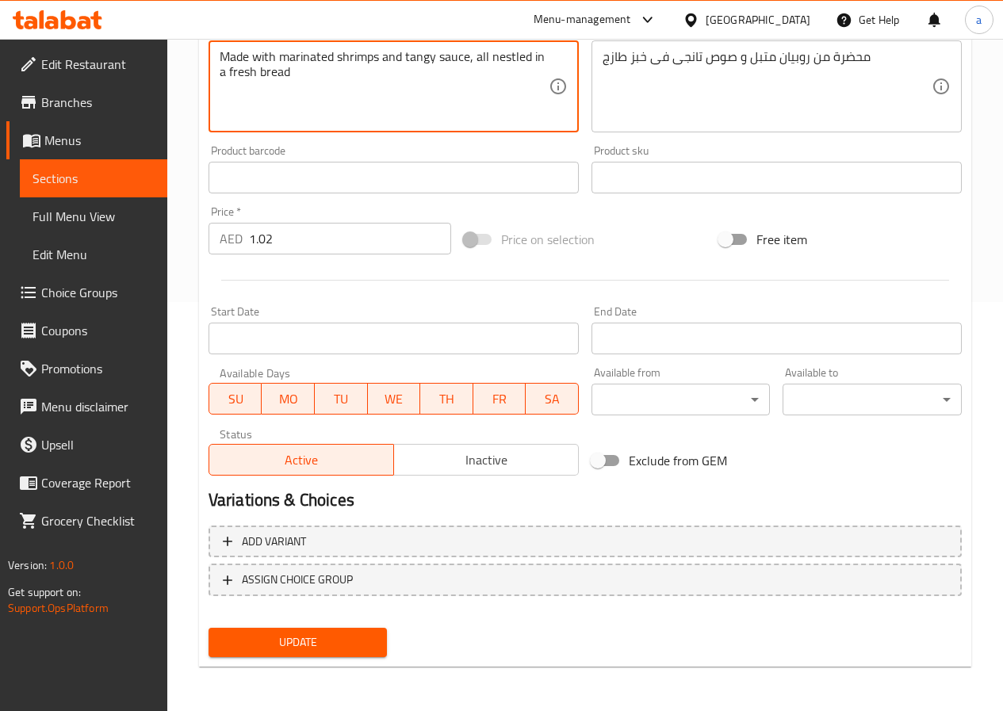
type textarea "Made with marinated shrimps and tangy sauce, all nestled in a fresh bread"
click at [345, 632] on span "Update" at bounding box center [298, 642] width 154 height 20
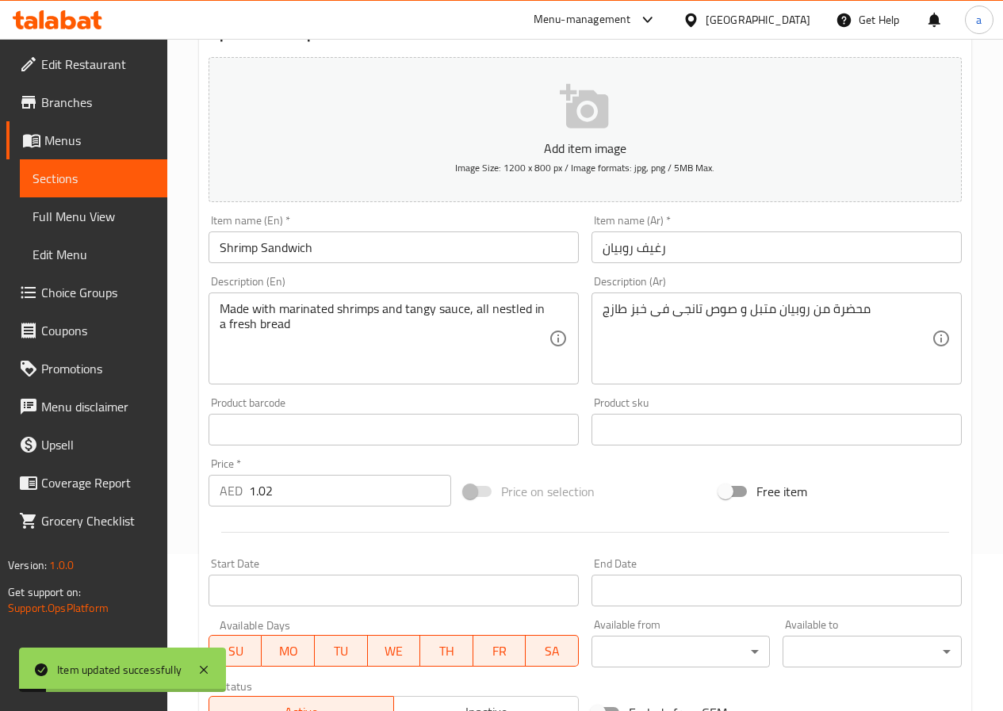
scroll to position [0, 0]
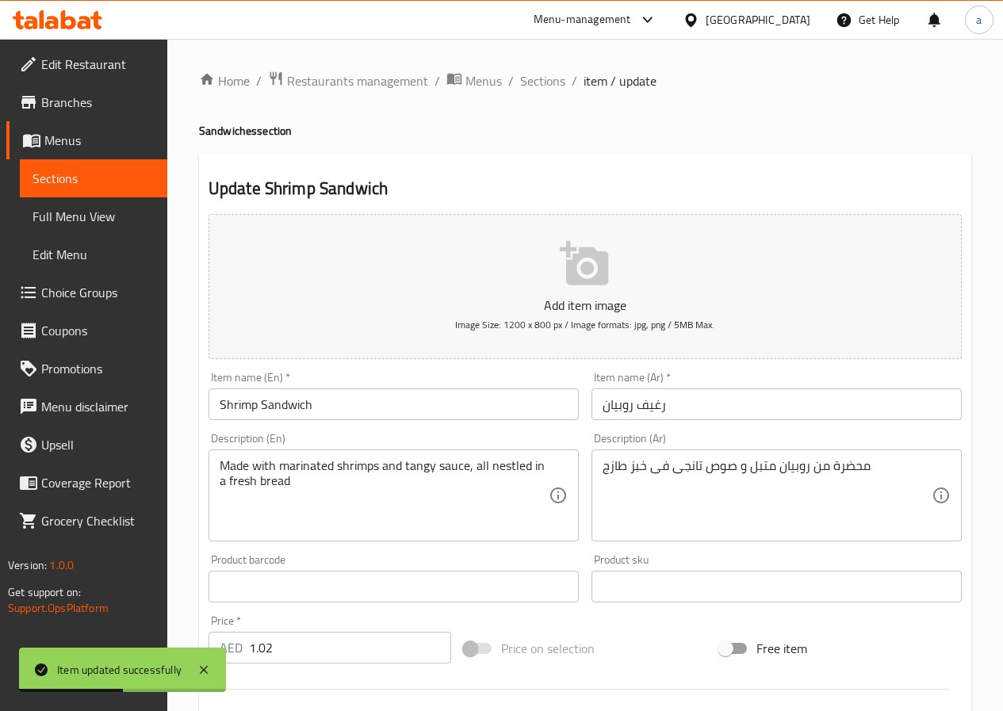
click at [128, 181] on span "Sections" at bounding box center [93, 178] width 122 height 19
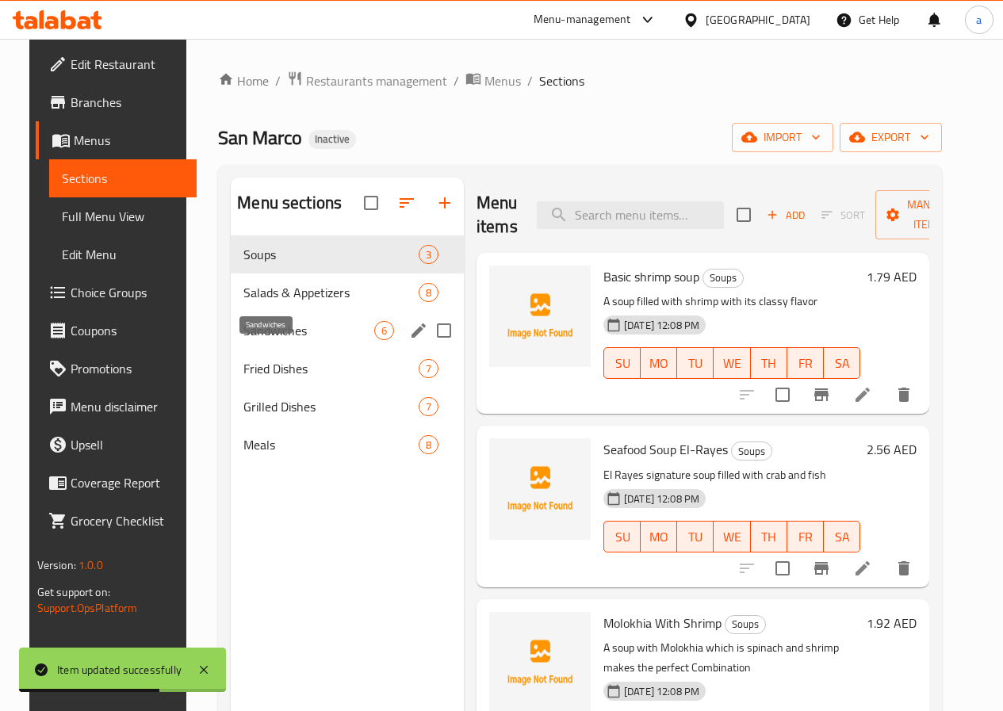
click at [271, 340] on span "Sandwiches" at bounding box center [308, 330] width 131 height 19
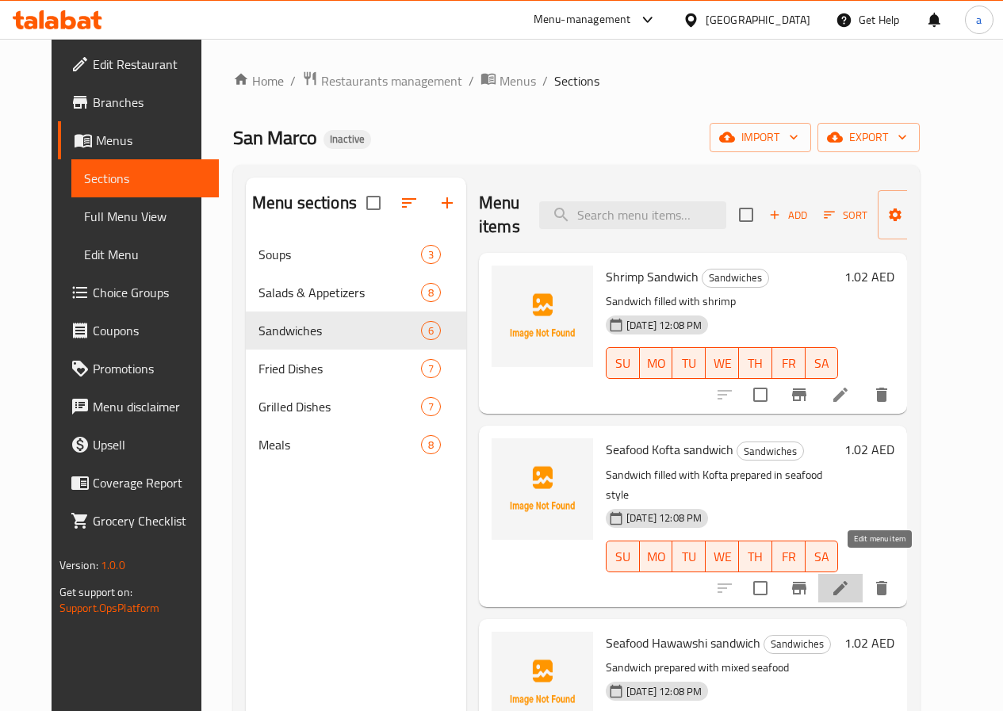
click at [850, 579] on icon at bounding box center [840, 588] width 19 height 19
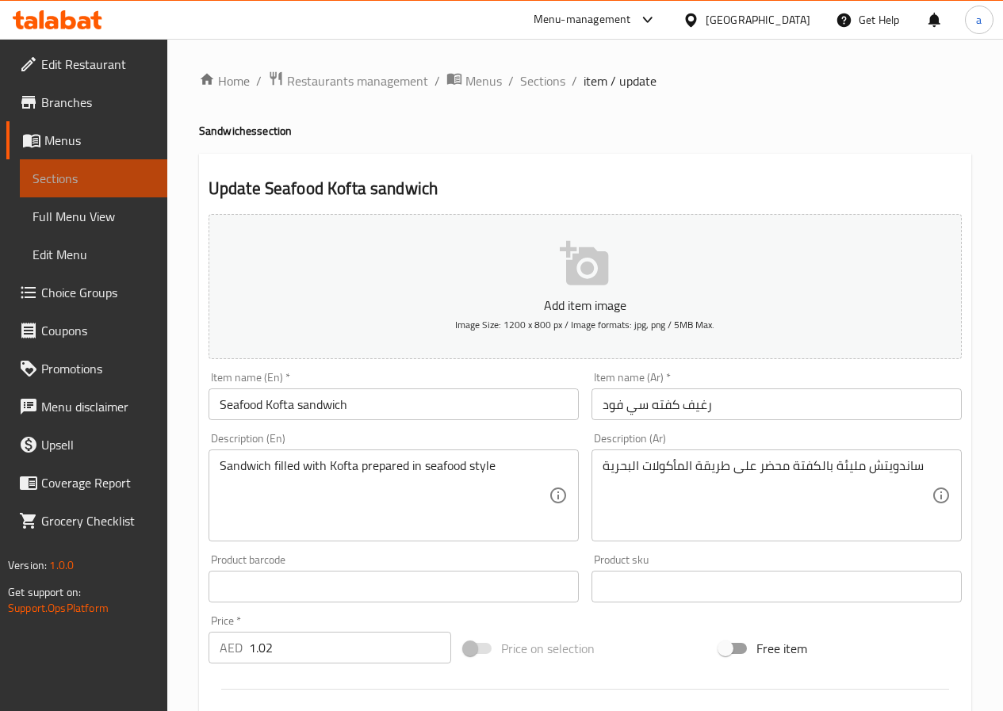
click at [68, 169] on span "Sections" at bounding box center [93, 178] width 122 height 19
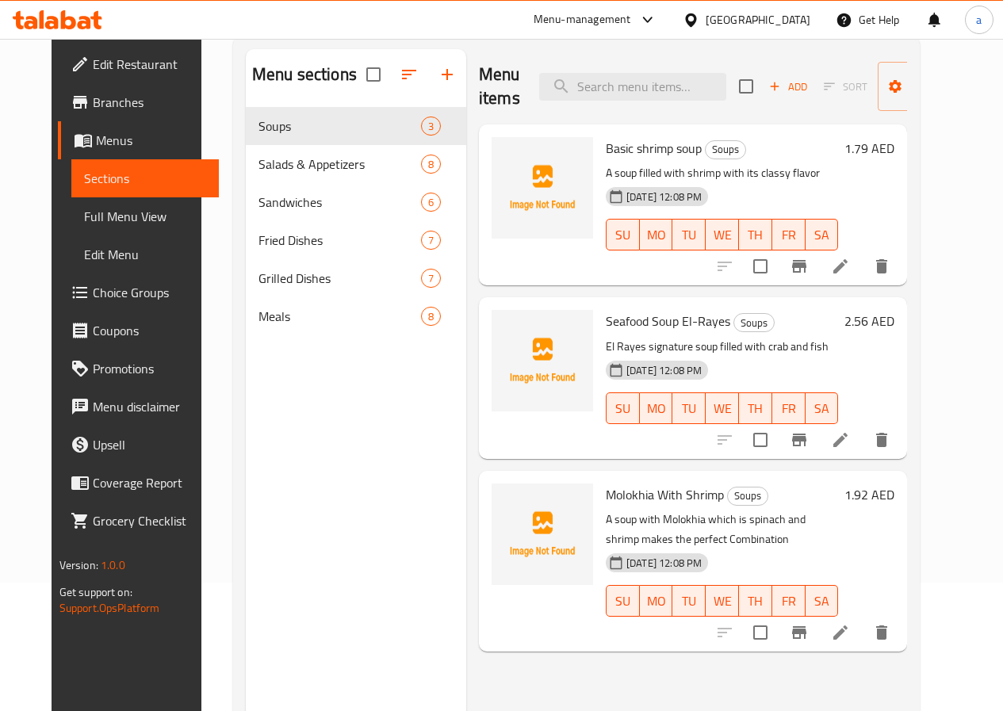
scroll to position [222, 0]
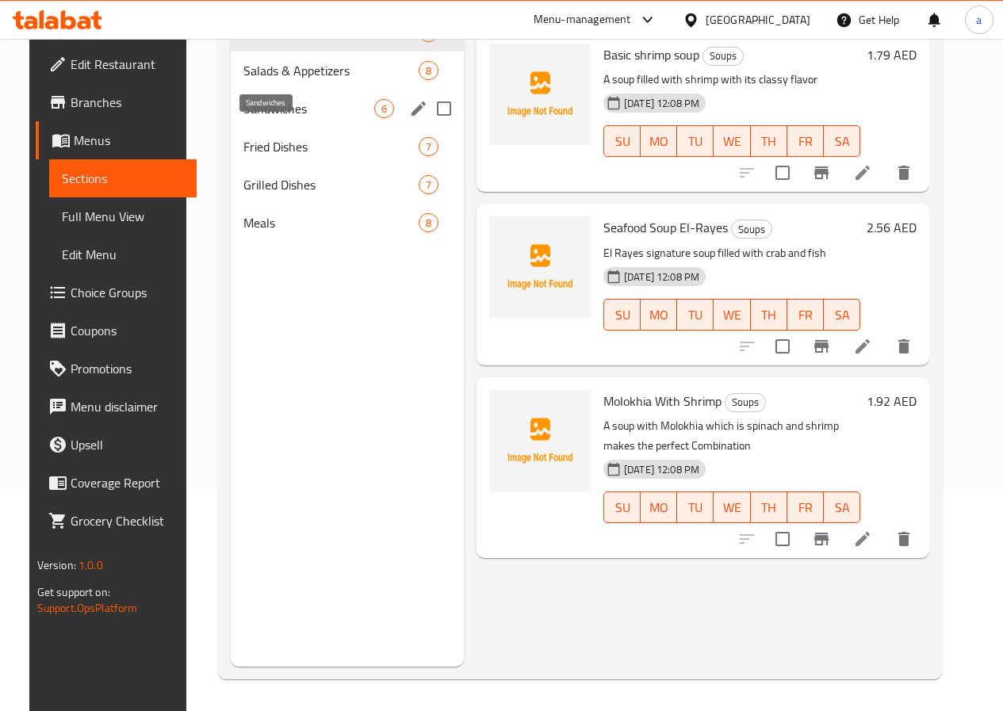
click at [284, 118] on span "Sandwiches" at bounding box center [308, 108] width 131 height 19
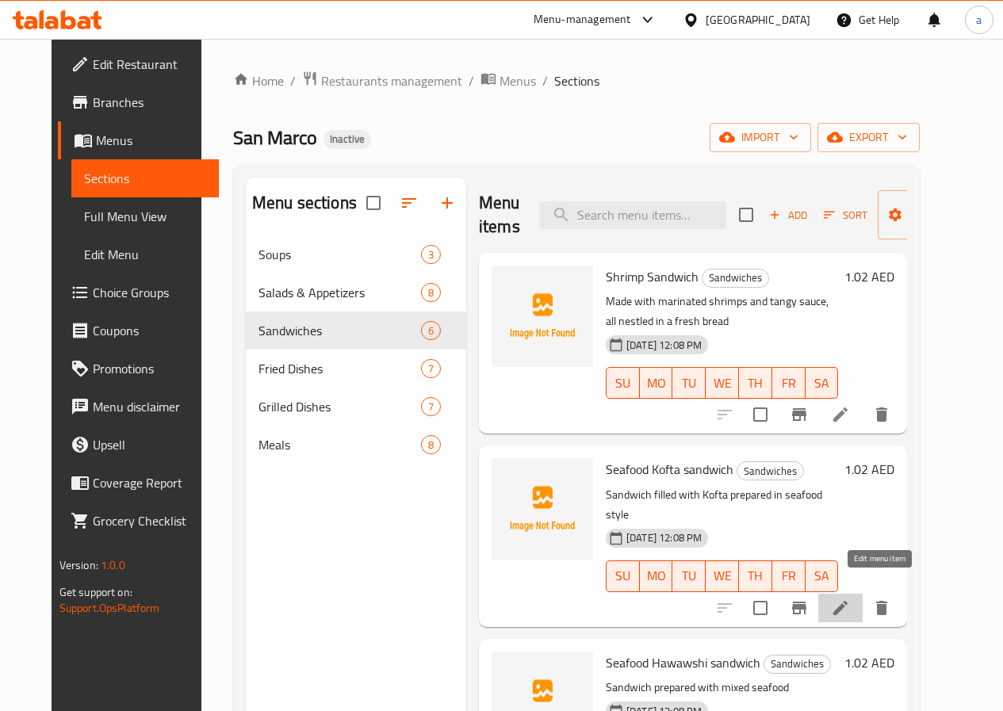
click at [850, 598] on icon at bounding box center [840, 607] width 19 height 19
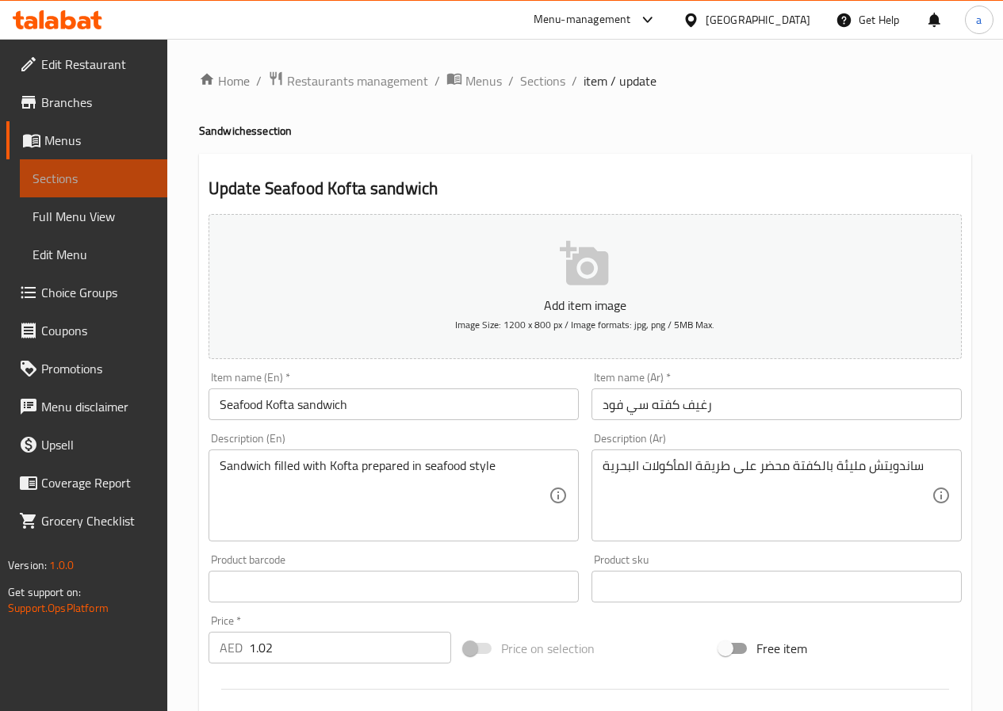
click at [122, 178] on span "Sections" at bounding box center [93, 178] width 122 height 19
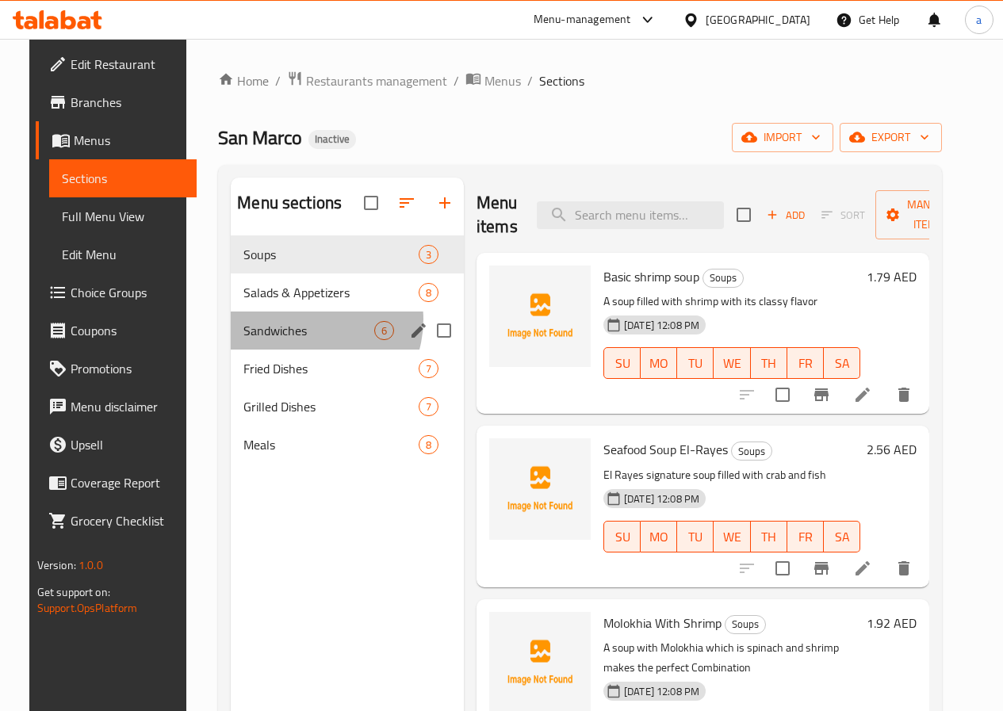
click at [286, 343] on div "Sandwiches 6" at bounding box center [347, 330] width 233 height 38
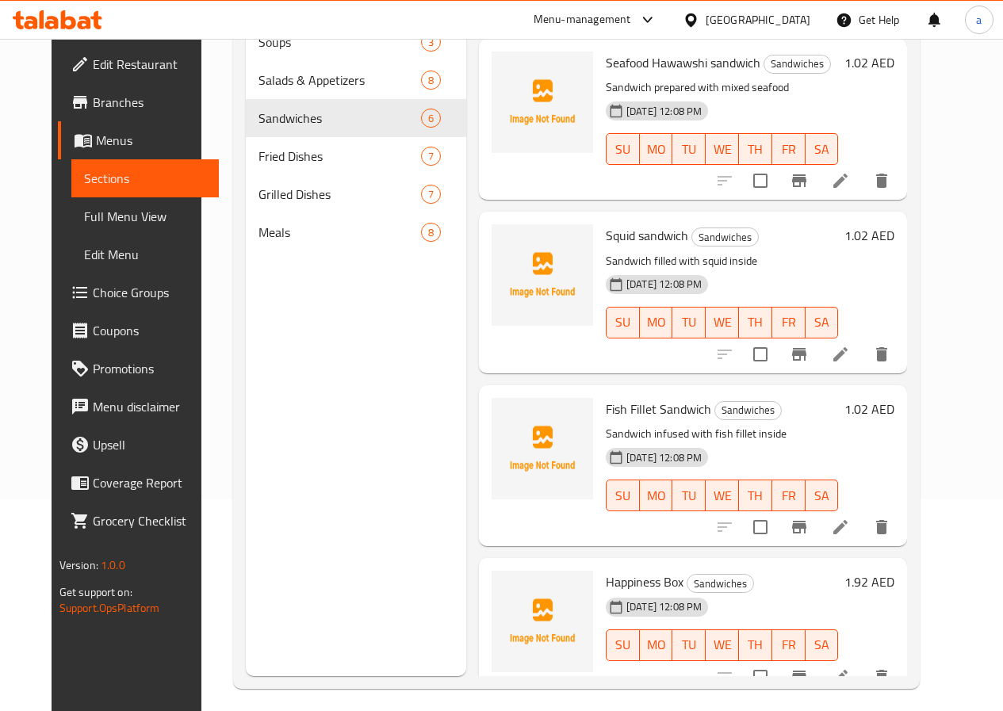
scroll to position [222, 0]
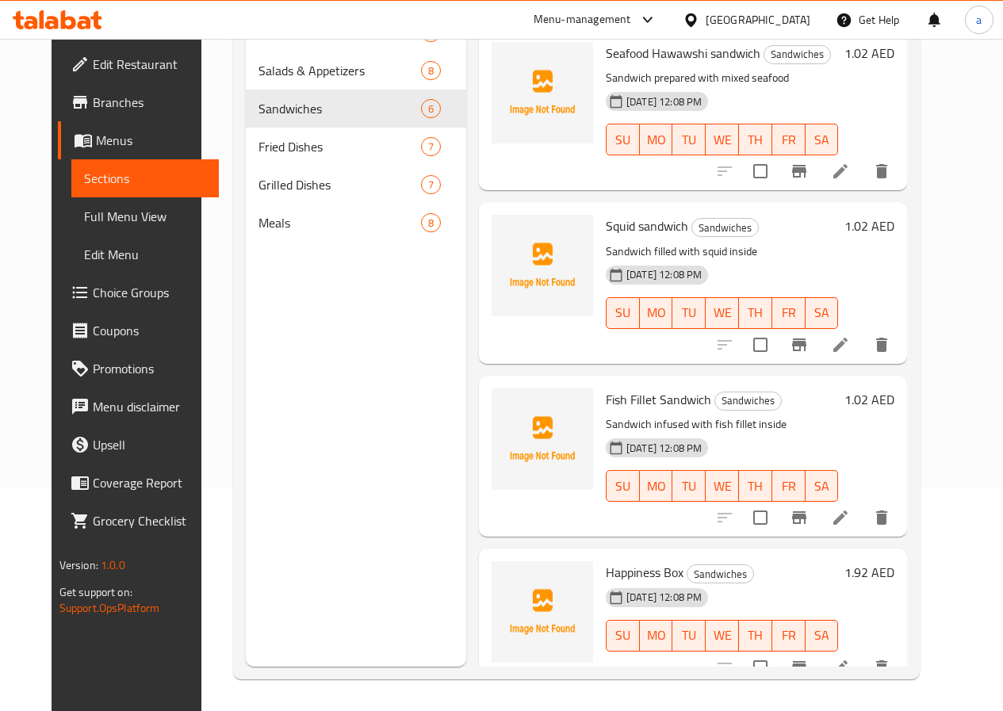
click at [850, 508] on icon at bounding box center [840, 517] width 19 height 19
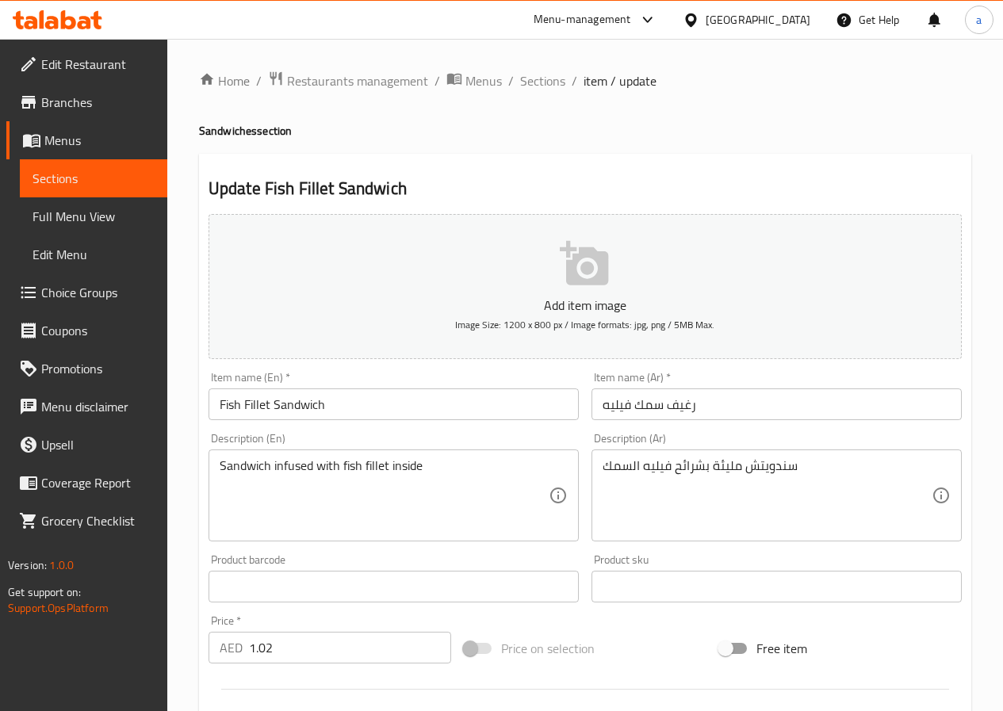
click at [332, 410] on input "Fish Fillet Sandwich" at bounding box center [393, 404] width 370 height 32
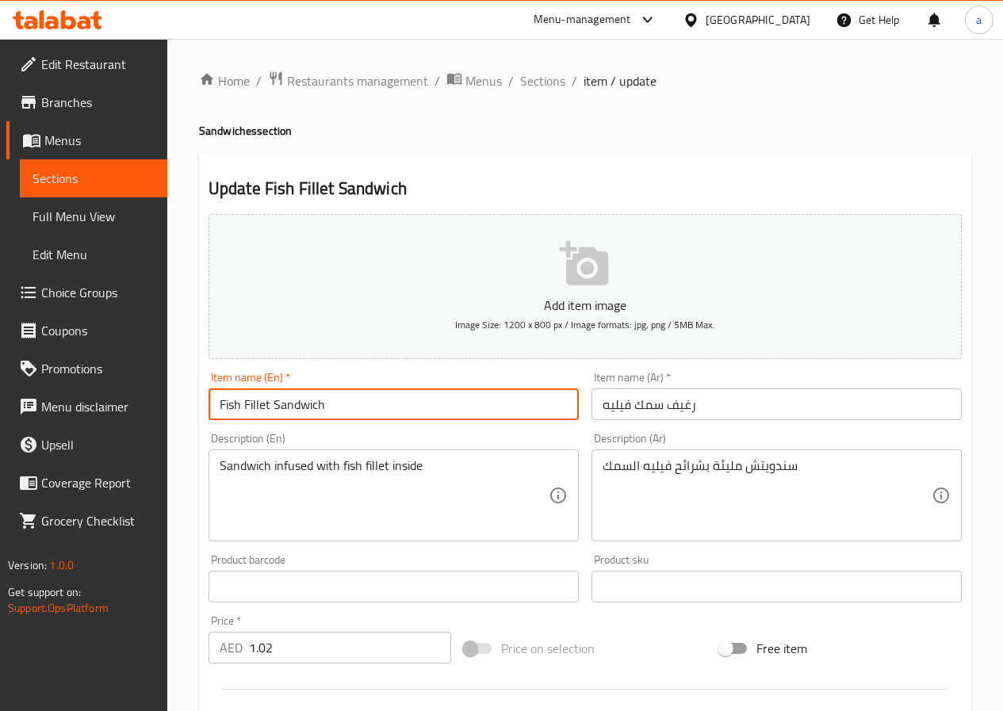
click at [332, 410] on input "Fish Fillet Sandwich" at bounding box center [393, 404] width 370 height 32
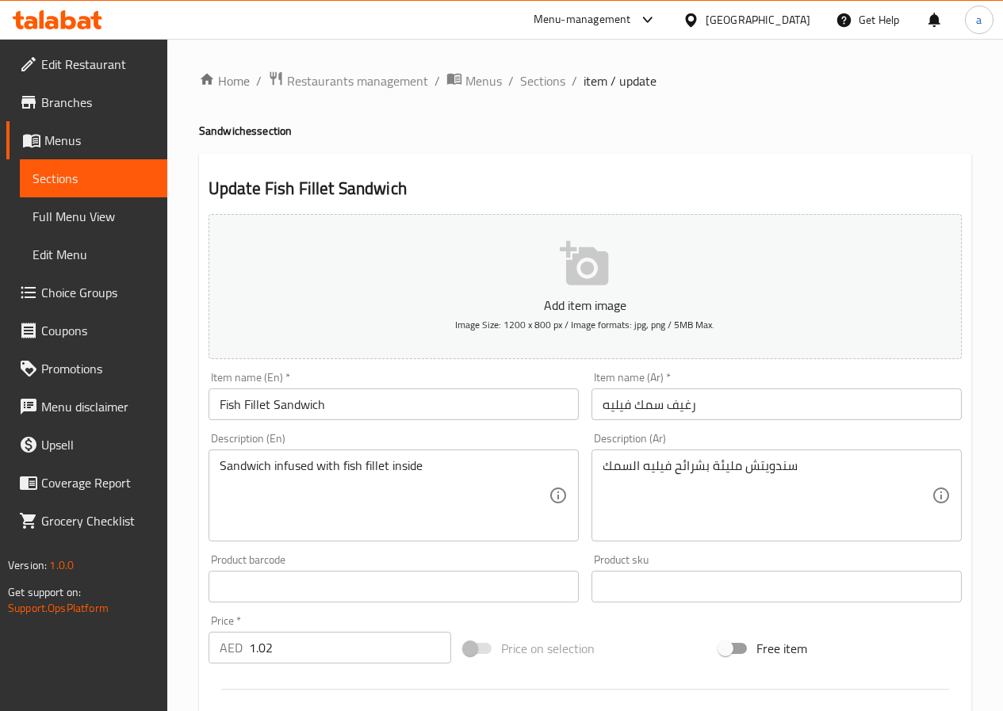
click at [709, 453] on div "سندويتش مليئة بشرائح فيليه السمك Description (Ar)" at bounding box center [776, 495] width 370 height 92
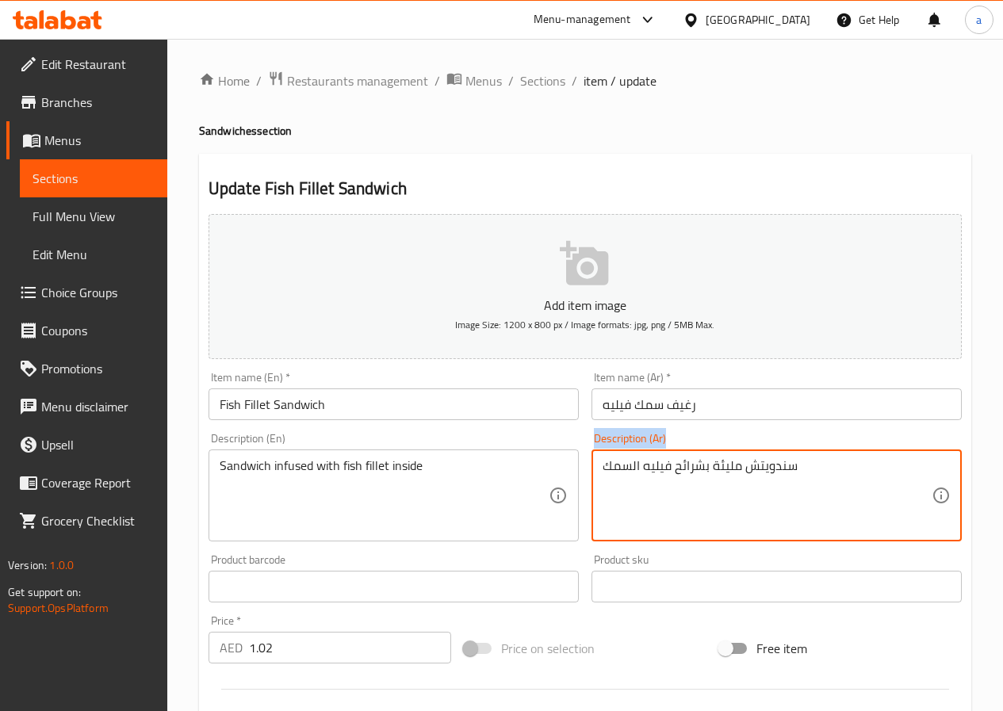
click at [709, 453] on div "سندويتش مليئة بشرائح فيليه السمك Description (Ar)" at bounding box center [776, 495] width 370 height 92
click at [693, 469] on textarea "سندويتش مليئة بشرائح فيليه السمك" at bounding box center [766, 495] width 329 height 75
paste textarea "محضرة من شرائح السمك الطازجة المقرمشة ذات اللون البني الذهبي ، بين قطعتين من ال…"
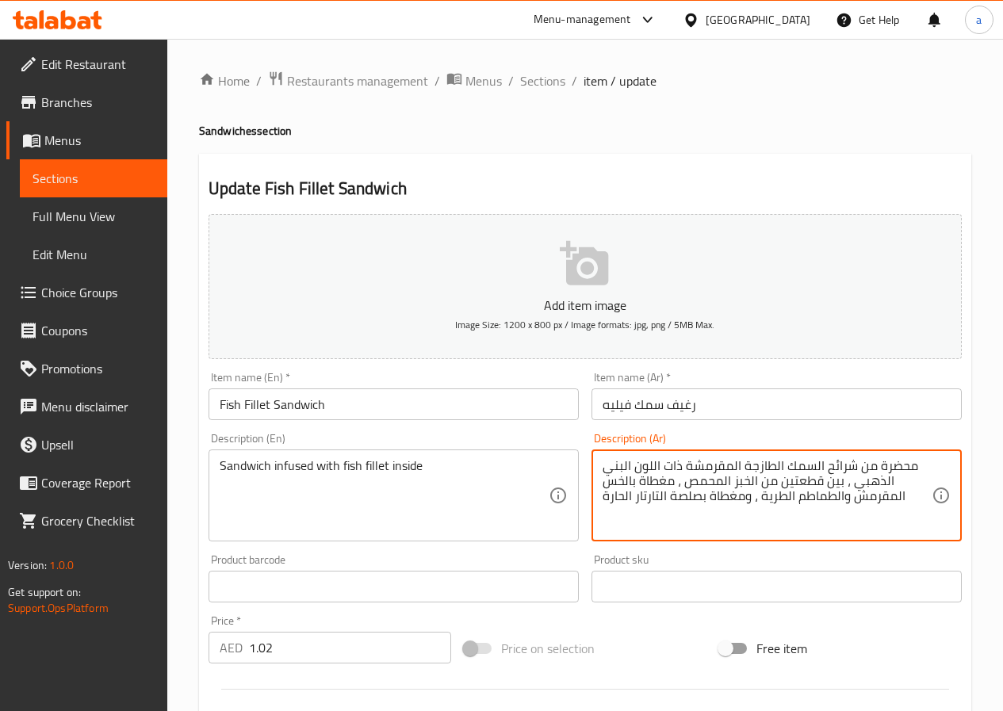
type textarea "محضرة من شرائح السمك الطازجة المقرمشة ذات اللون البني الذهبي ، بين قطعتين من ال…"
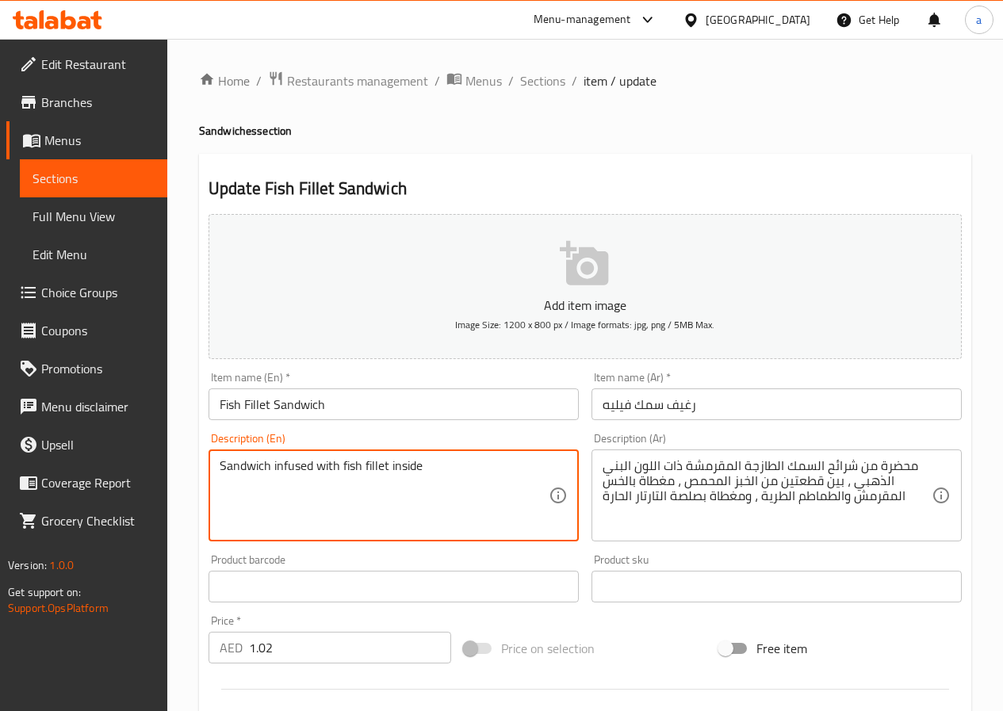
click at [361, 465] on textarea "Sandwich infused with fish fillet inside" at bounding box center [384, 495] width 329 height 75
paste textarea "Made with crispy and golden-brown fillet of fresh fish, nestled between two toa…"
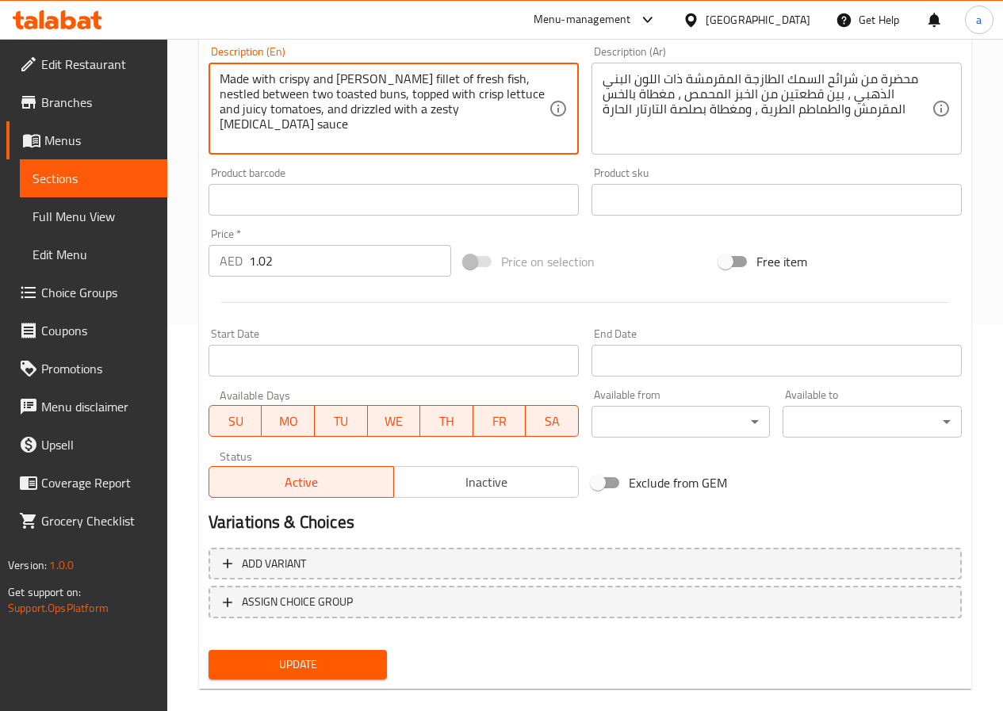
scroll to position [409, 0]
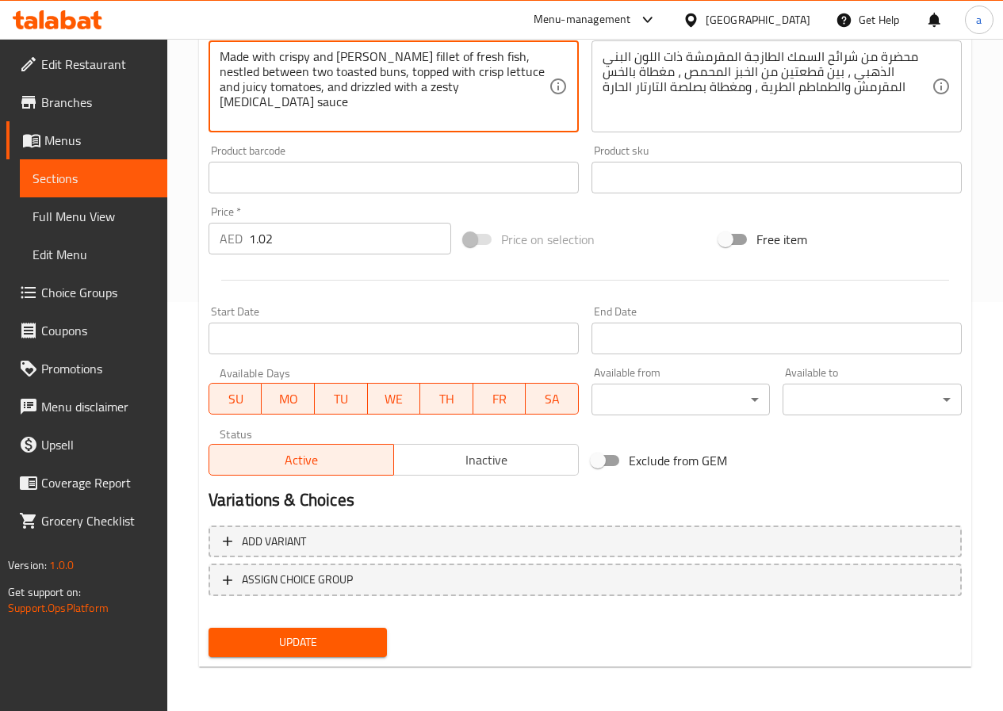
type textarea "Made with crispy and golden-brown fillet of fresh fish, nestled between two toa…"
click at [315, 632] on span "Update" at bounding box center [298, 642] width 154 height 20
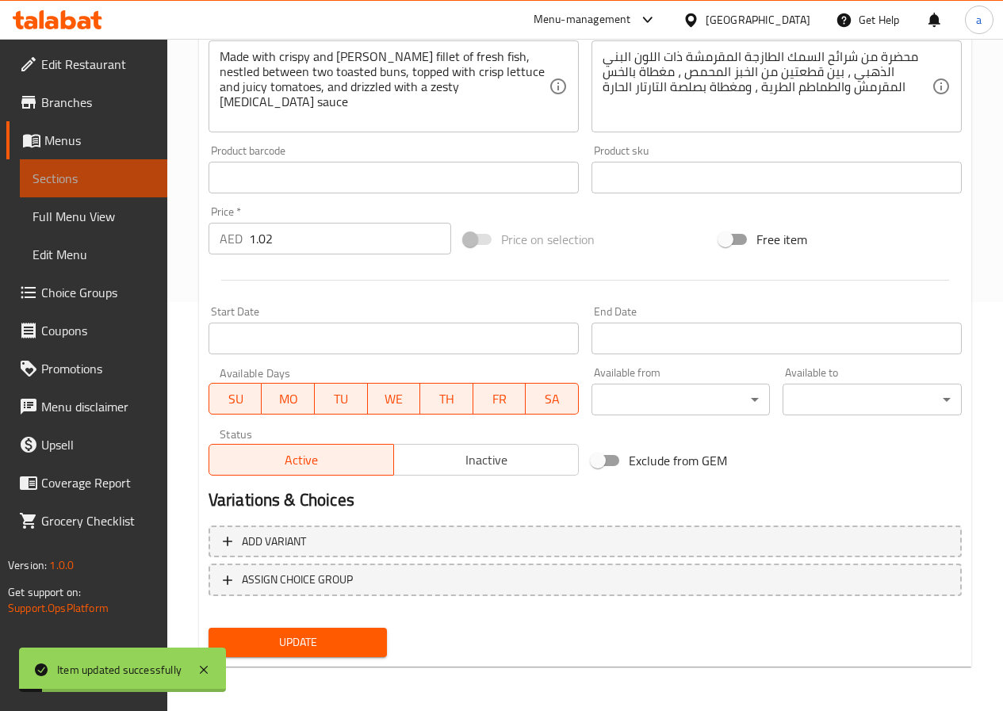
click at [62, 185] on span "Sections" at bounding box center [93, 178] width 122 height 19
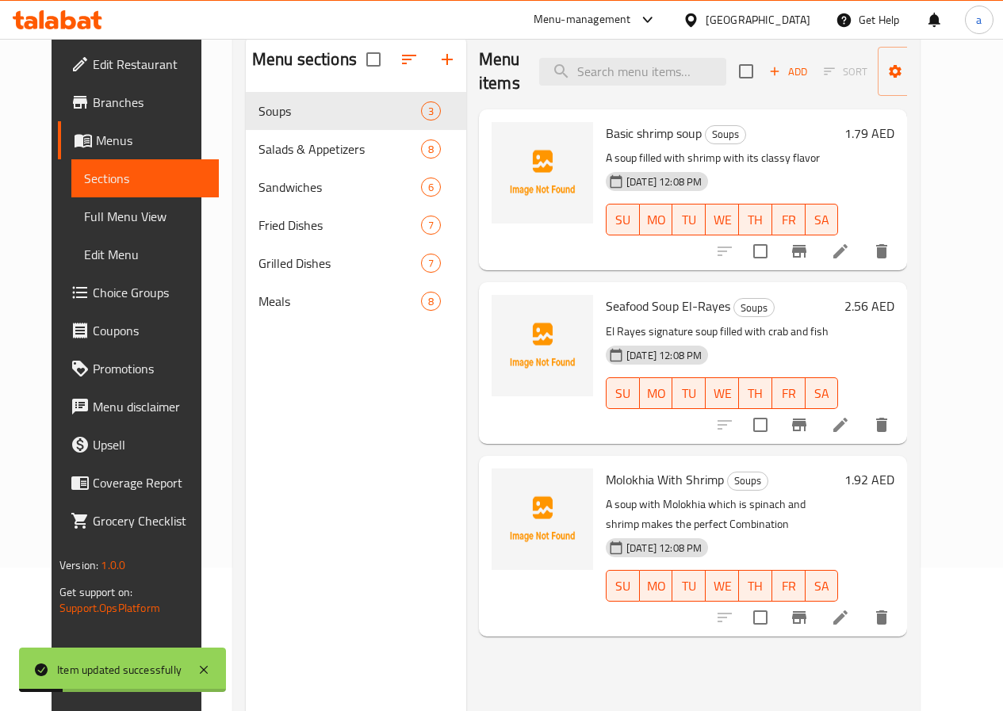
scroll to position [143, 0]
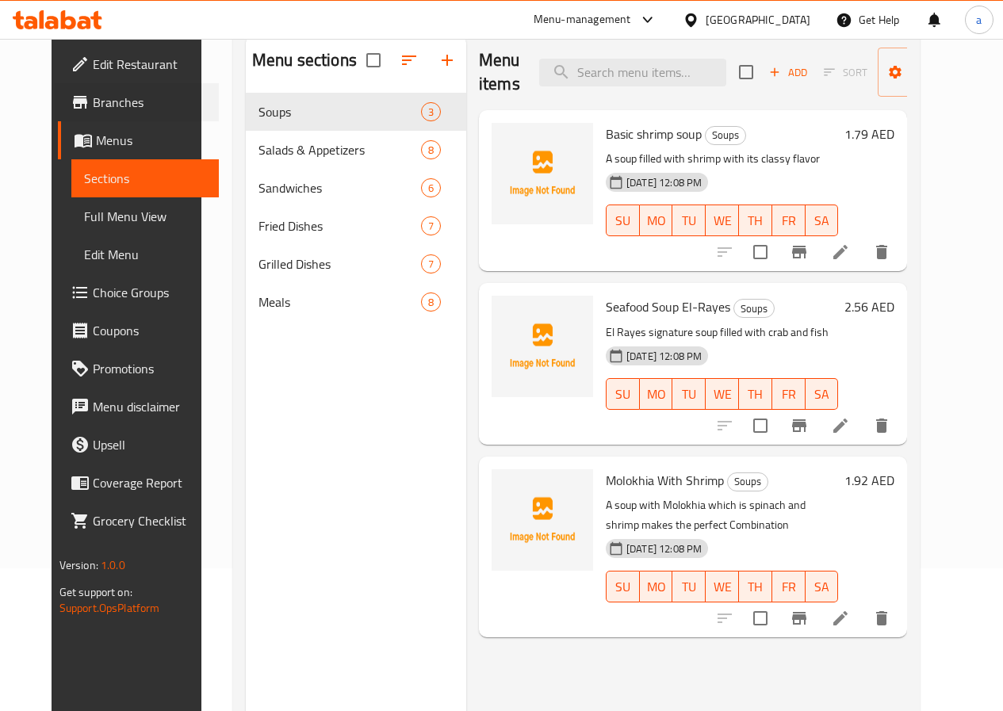
click at [55, 86] on div "Branches" at bounding box center [137, 102] width 164 height 38
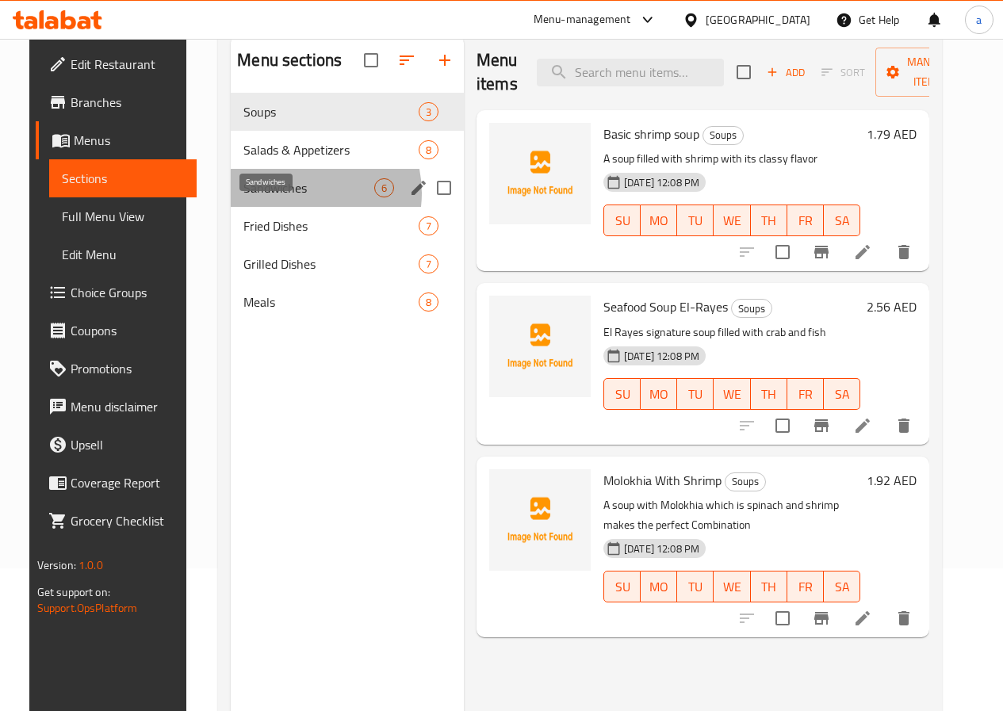
click at [281, 197] on span "Sandwiches" at bounding box center [308, 187] width 131 height 19
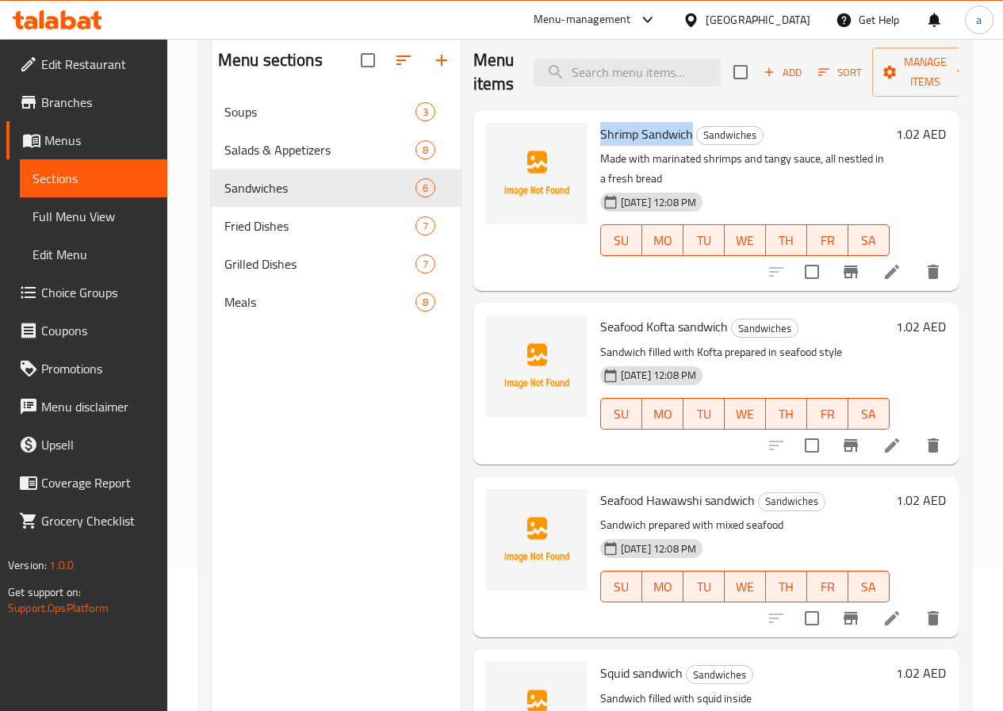
drag, startPoint x: 534, startPoint y: 133, endPoint x: 631, endPoint y: 138, distance: 96.8
click at [631, 138] on div "Shrimp Sandwich Sandwiches Made with marinated shrimps and tangy sauce, all nes…" at bounding box center [745, 201] width 302 height 168
copy span "Shrimp Sandwich"
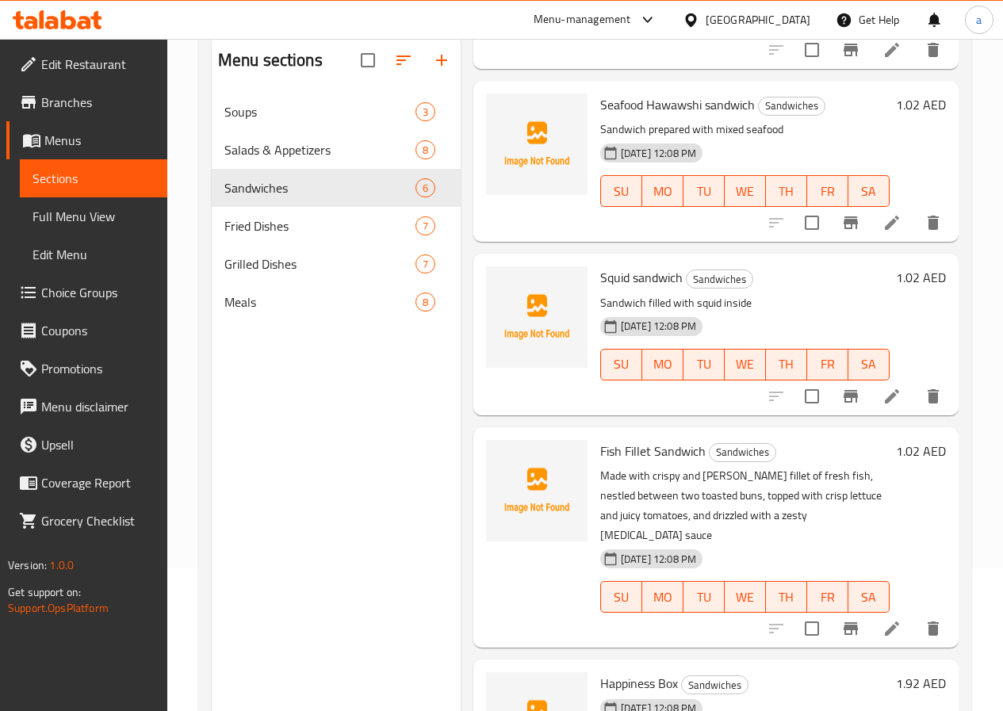
scroll to position [427, 0]
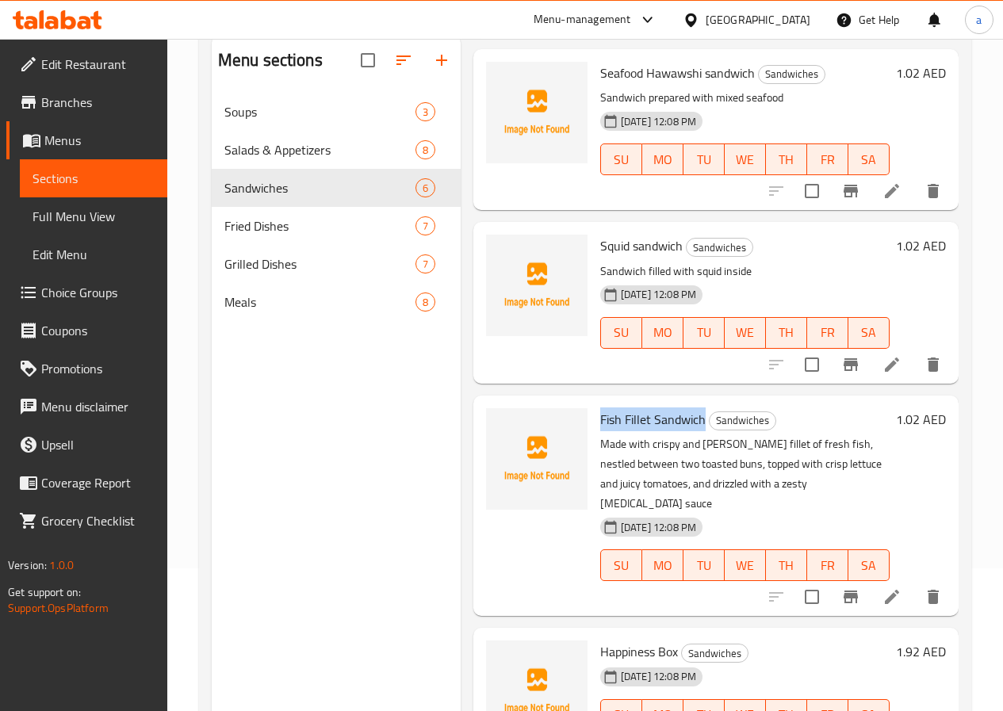
drag, startPoint x: 534, startPoint y: 421, endPoint x: 641, endPoint y: 418, distance: 107.0
click at [641, 418] on div "Fish Fillet Sandwich Sandwiches Made with crispy and golden-brown fillet of fre…" at bounding box center [745, 506] width 302 height 208
copy span "Fish Fillet Sandwich"
click at [5, 40] on ul "Edit Restaurant Branches Menus Sections Full Menu View Edit Menu Choice Groups …" at bounding box center [77, 292] width 179 height 507
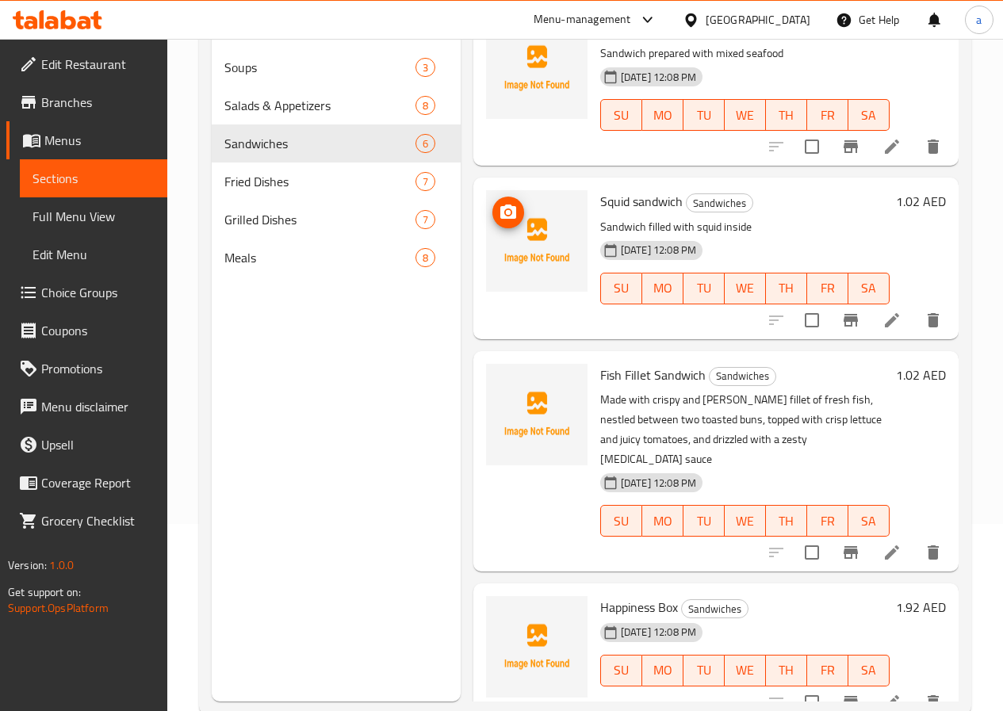
scroll to position [222, 0]
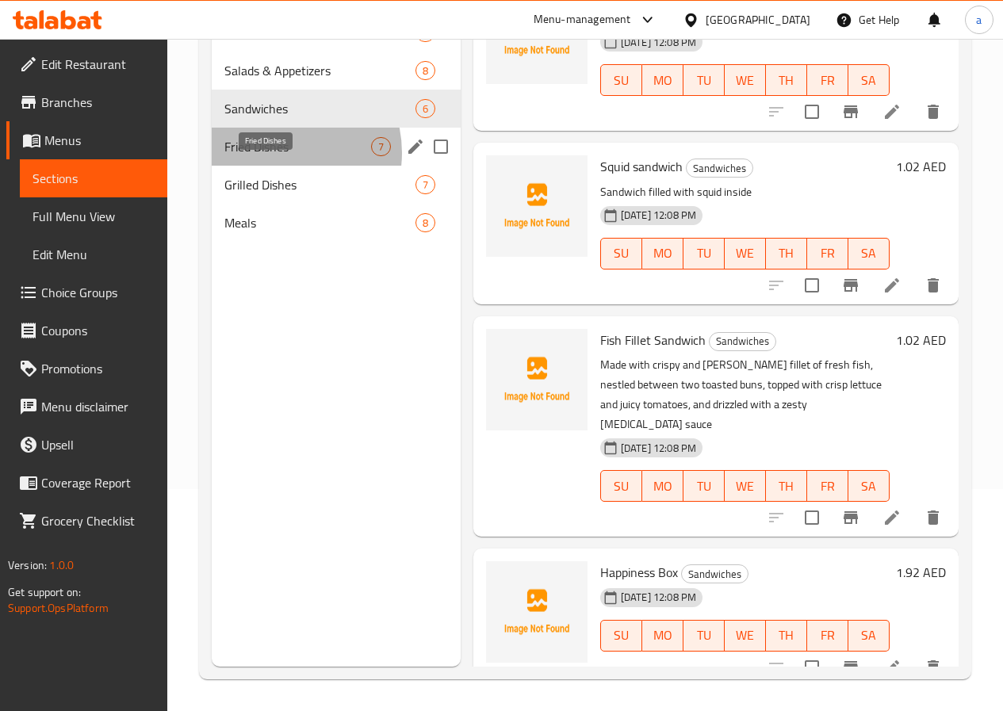
click at [278, 156] on span "Fried Dishes" at bounding box center [297, 146] width 147 height 19
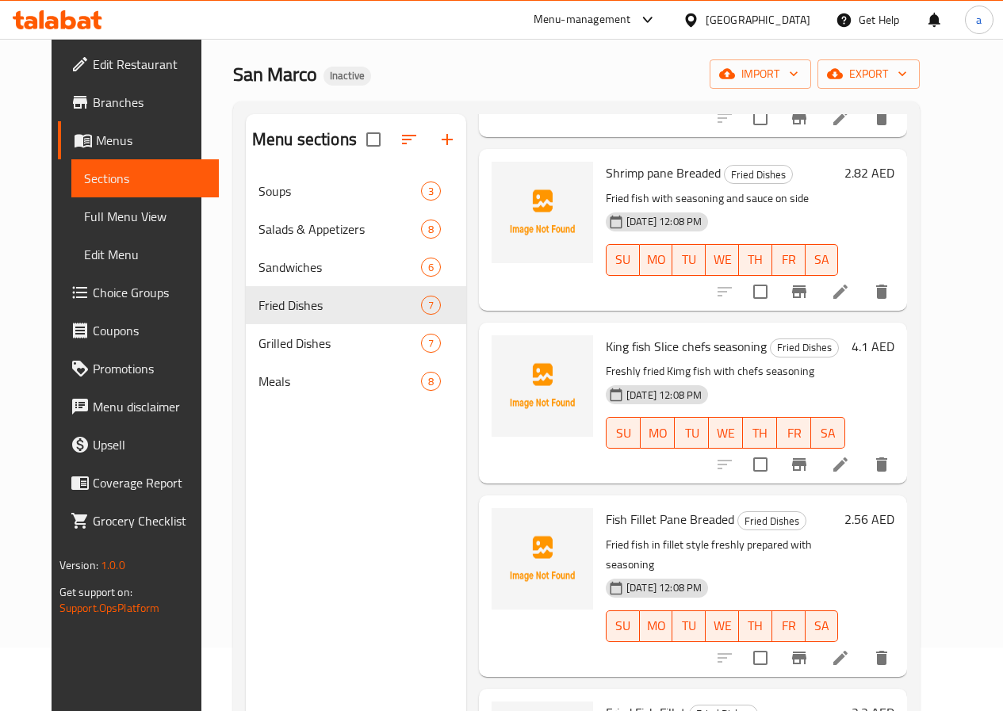
scroll to position [564, 0]
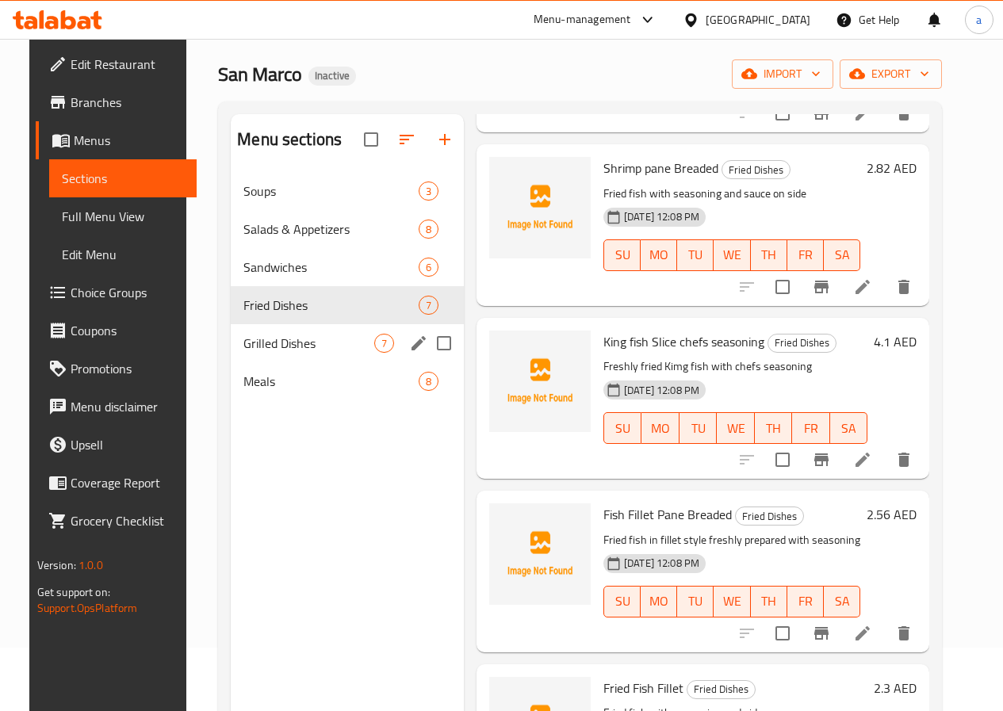
click at [269, 362] on div "Grilled Dishes 7" at bounding box center [347, 343] width 233 height 38
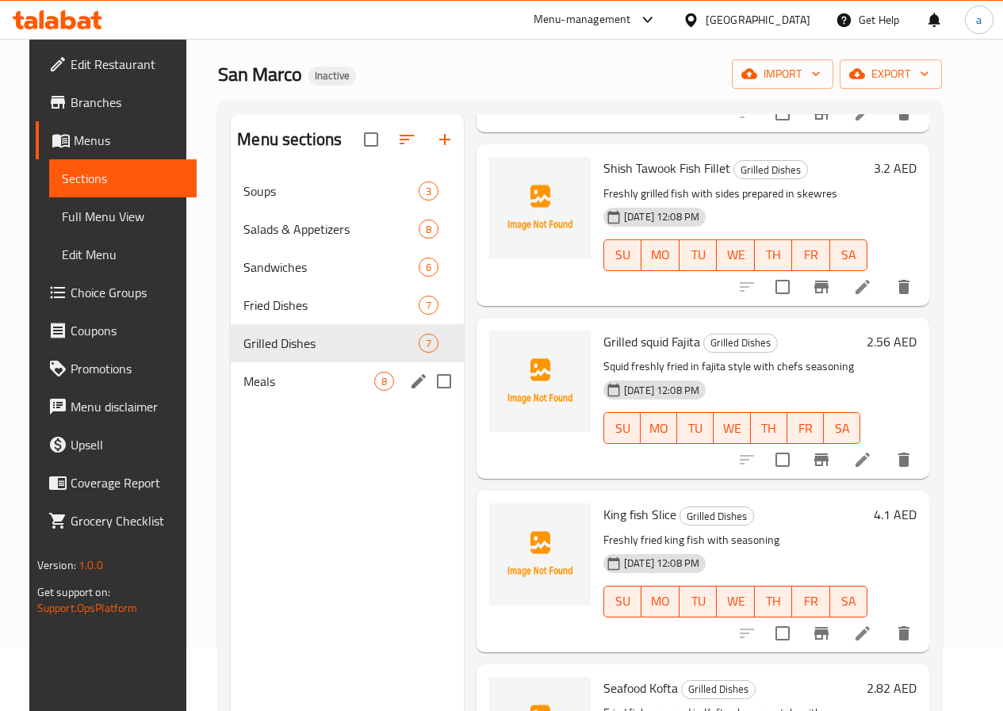
click at [266, 400] on div "Meals 8" at bounding box center [347, 381] width 233 height 38
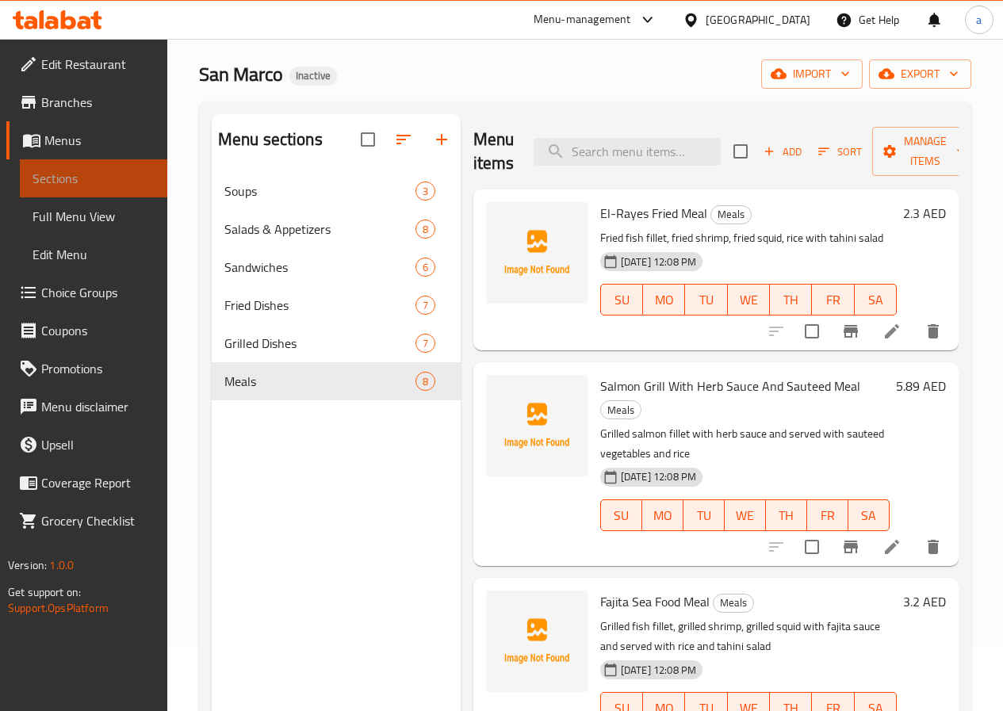
click at [138, 189] on link "Sections" at bounding box center [93, 178] width 147 height 38
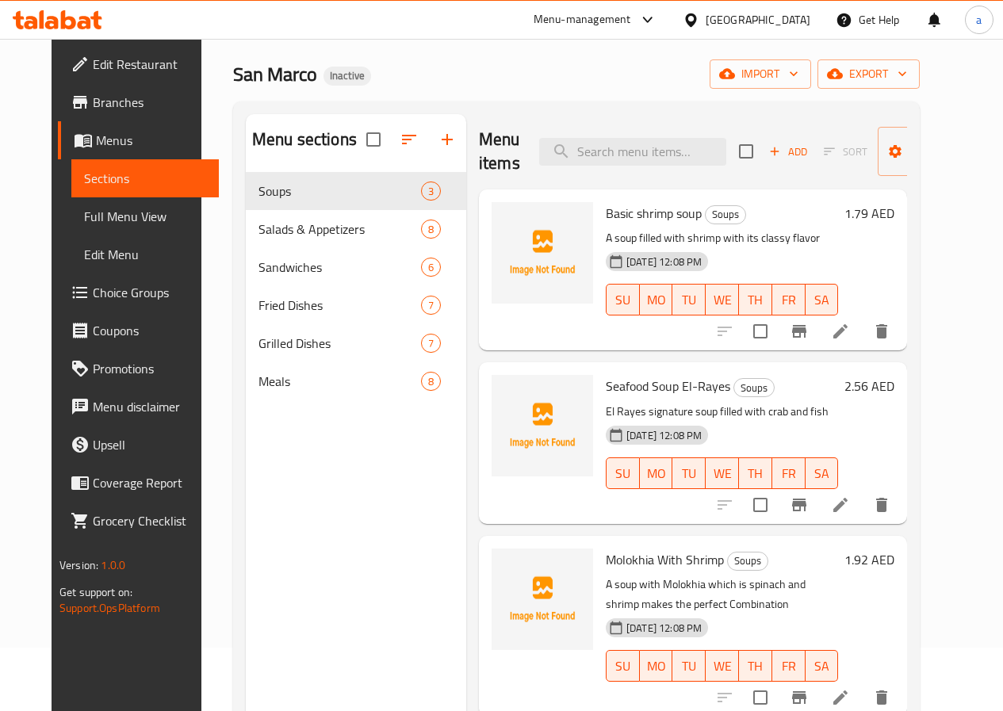
click at [96, 136] on span "Menus" at bounding box center [151, 140] width 110 height 19
